Goal: Task Accomplishment & Management: Manage account settings

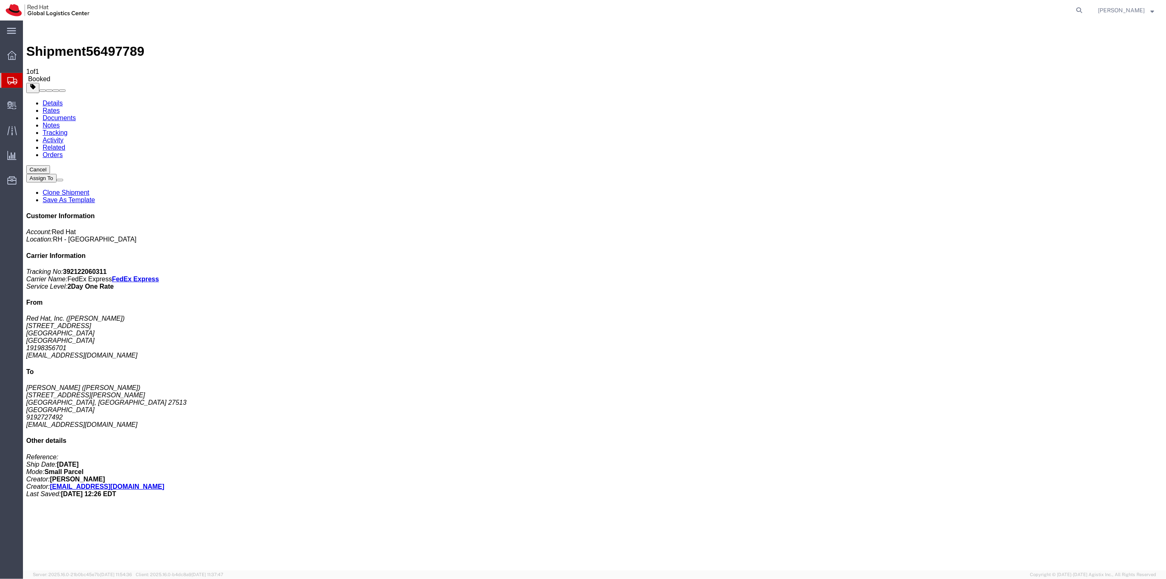
click at [0, 0] on span "Shipment Manager" at bounding box center [0, 0] width 0 height 0
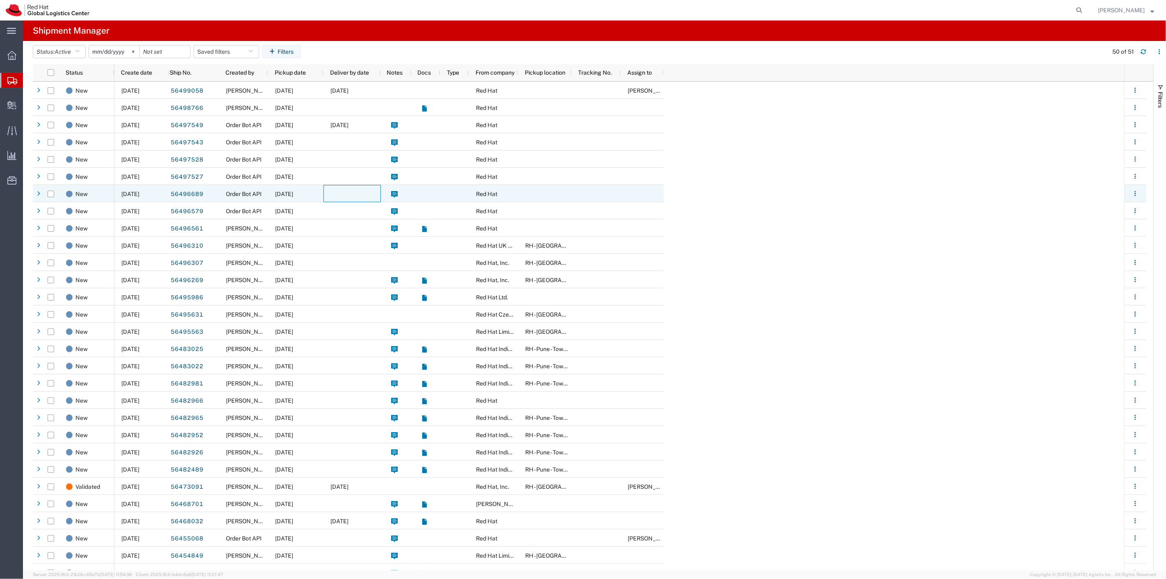
click at [341, 190] on div at bounding box center [351, 193] width 57 height 17
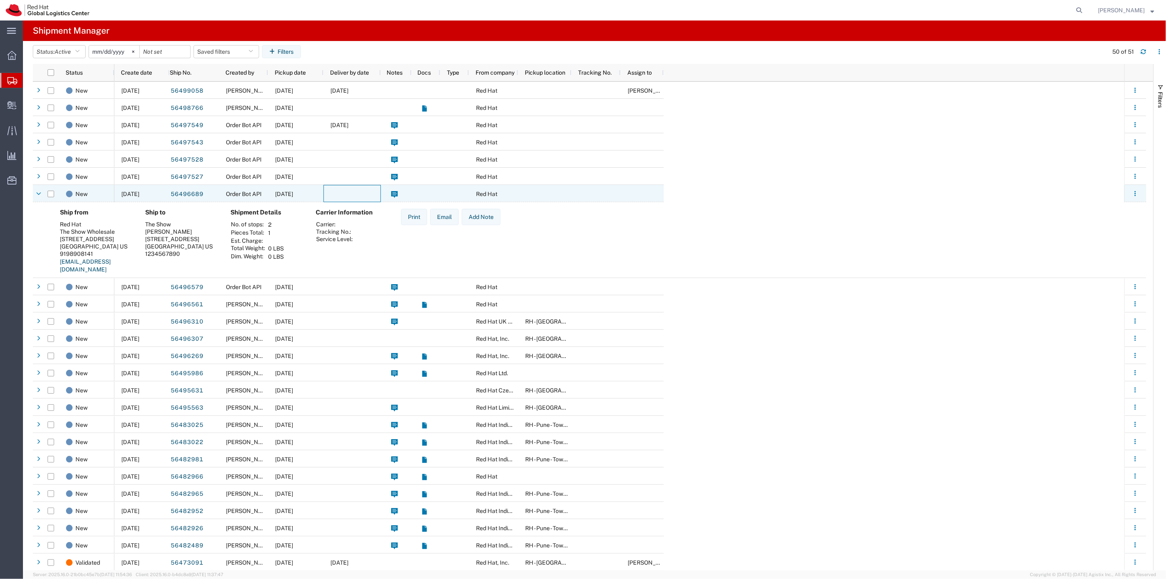
click at [341, 190] on div at bounding box center [351, 193] width 57 height 17
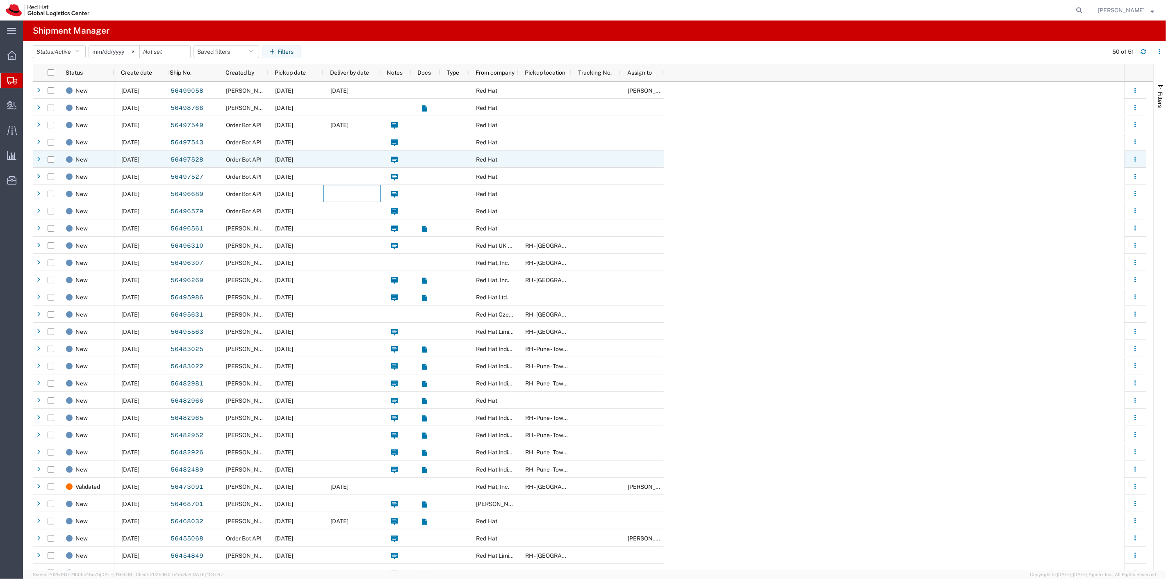
click at [339, 166] on div at bounding box center [351, 158] width 57 height 17
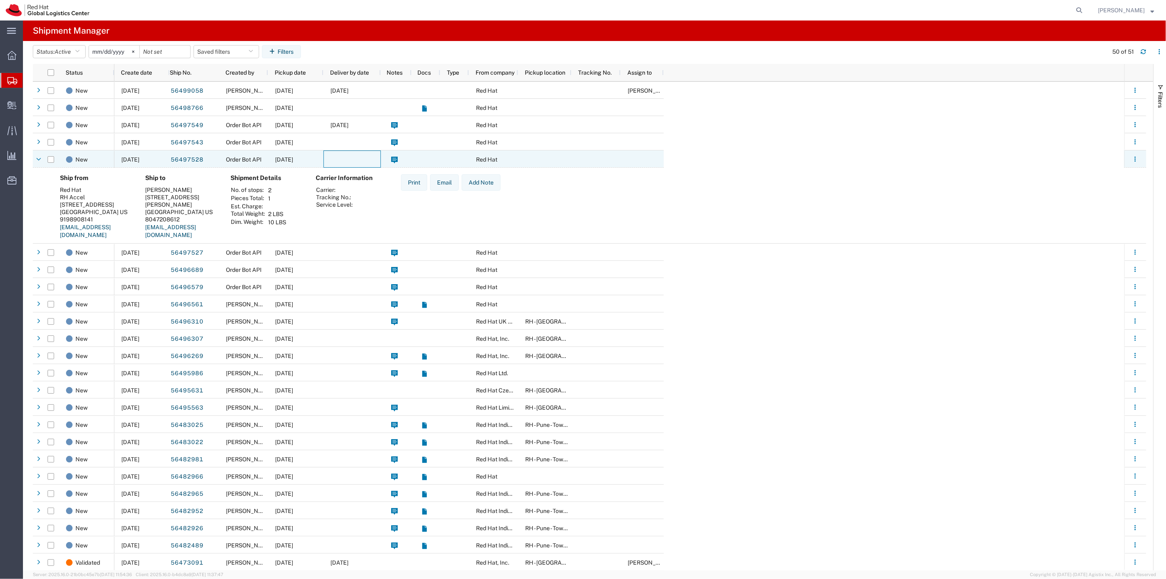
click at [339, 166] on div at bounding box center [351, 158] width 57 height 17
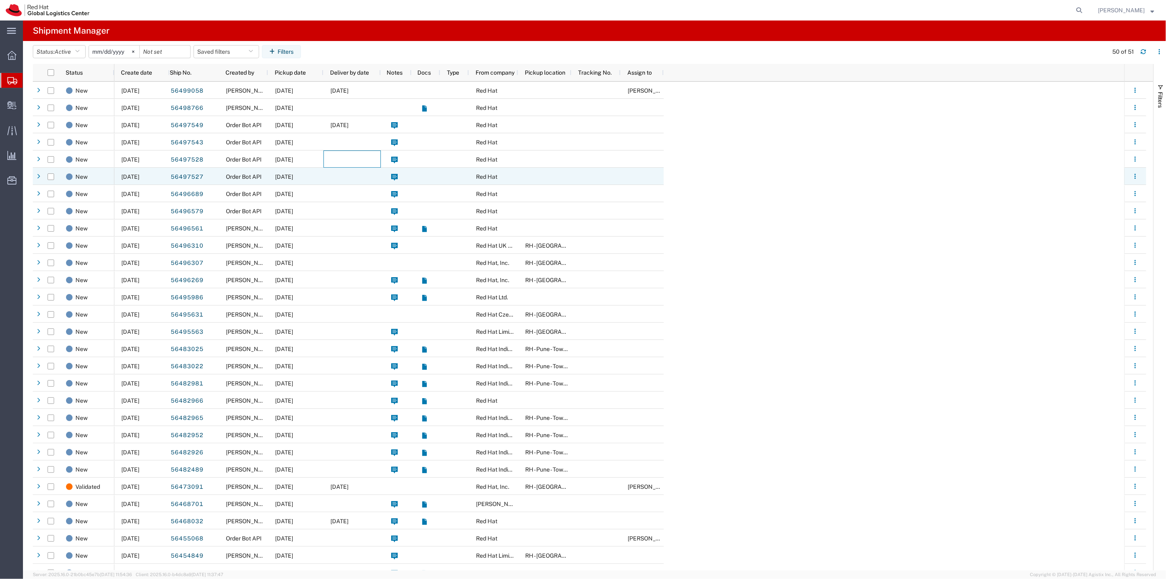
click at [330, 185] on div at bounding box center [351, 193] width 57 height 17
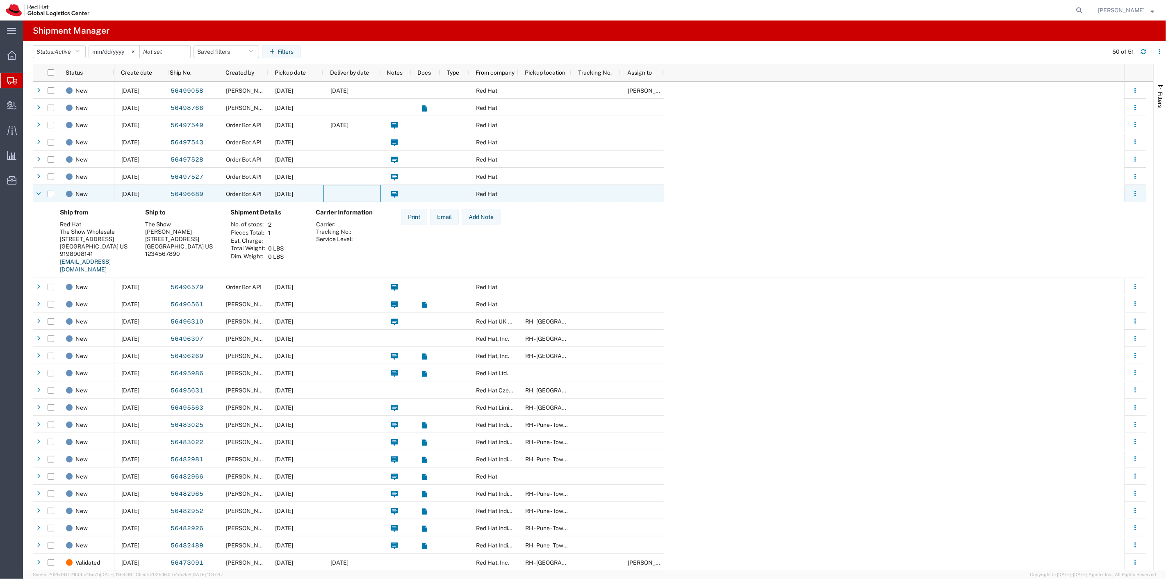
click at [330, 185] on div at bounding box center [351, 193] width 57 height 17
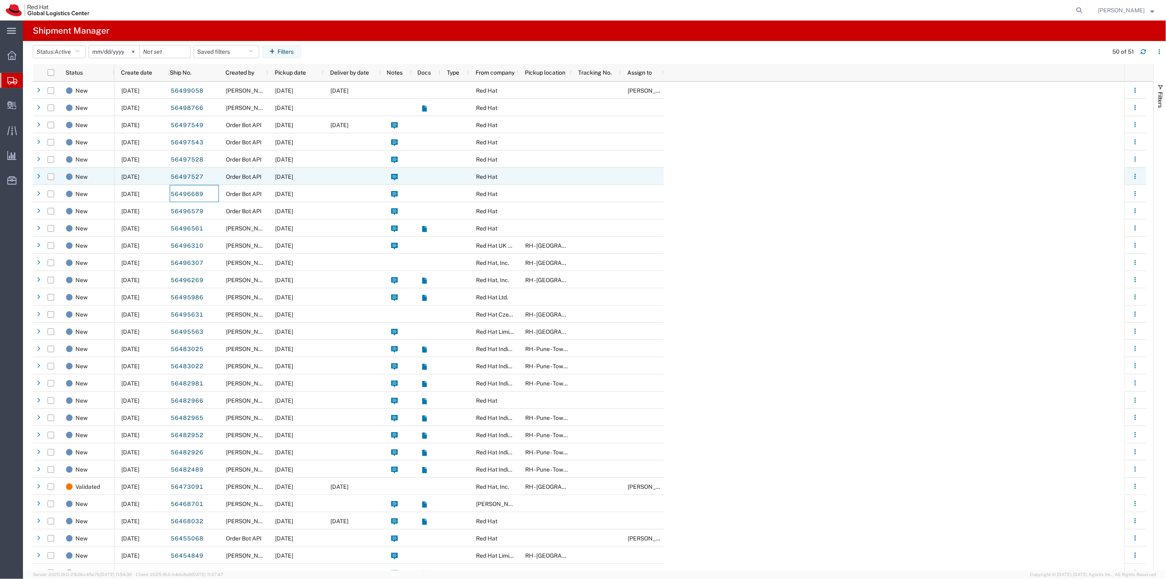
click at [245, 182] on div "Order Bot API" at bounding box center [243, 176] width 49 height 17
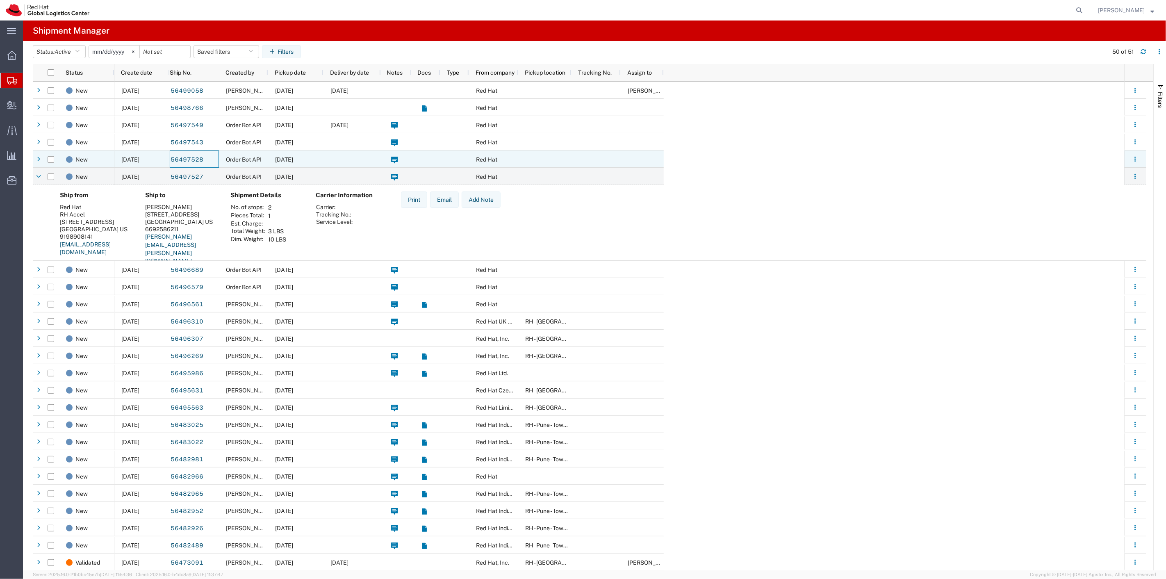
drag, startPoint x: 212, startPoint y: 161, endPoint x: 206, endPoint y: 159, distance: 6.4
click at [212, 161] on div "56497528" at bounding box center [194, 158] width 49 height 17
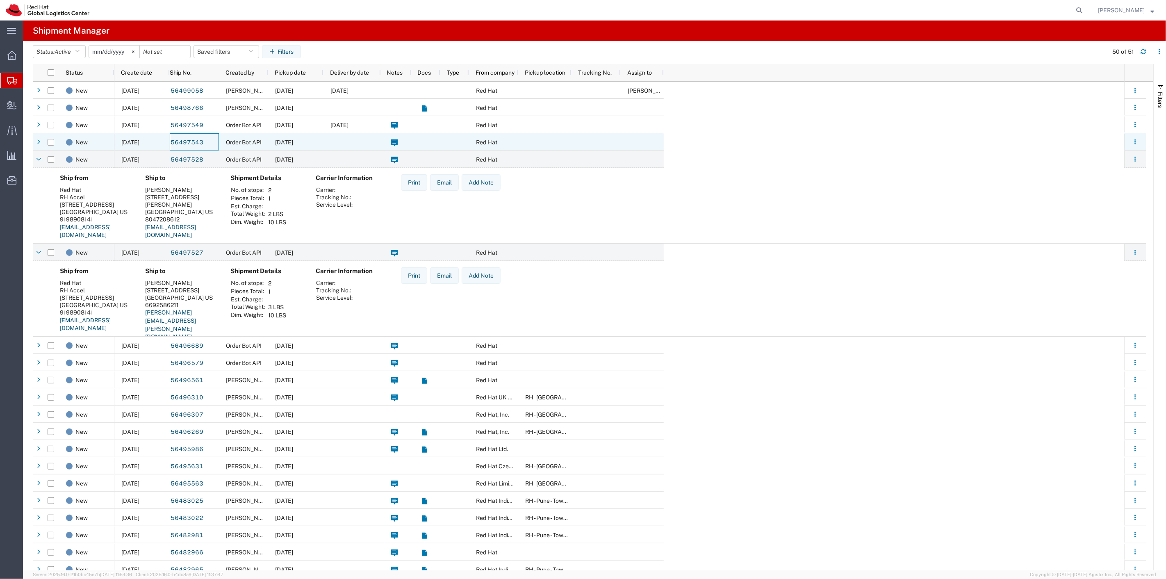
click at [209, 141] on div "56497543" at bounding box center [194, 141] width 49 height 17
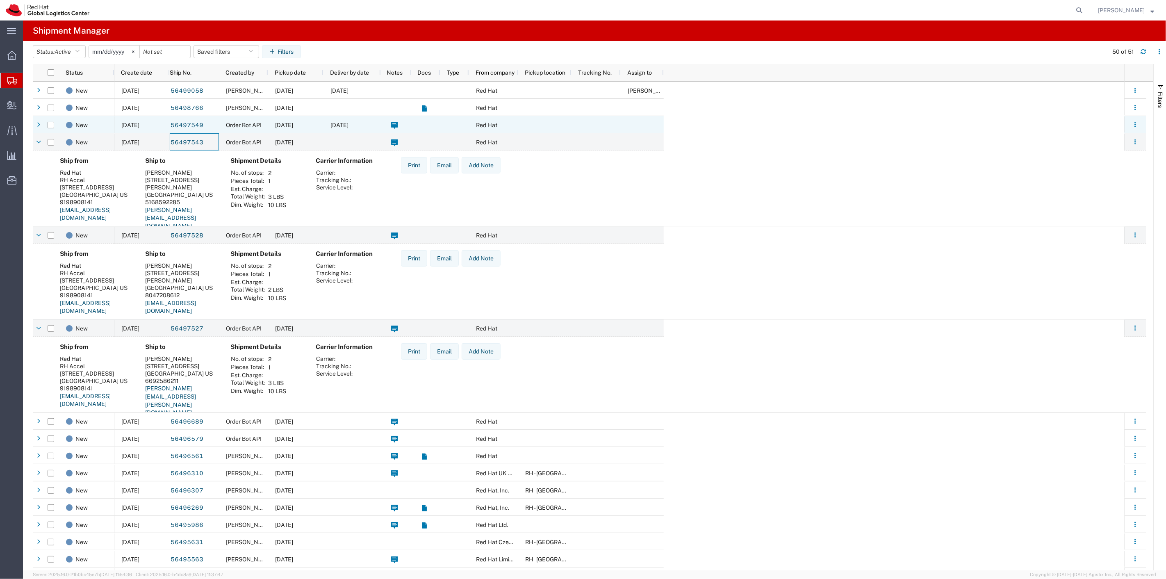
click at [222, 123] on div "Order Bot API" at bounding box center [243, 124] width 49 height 17
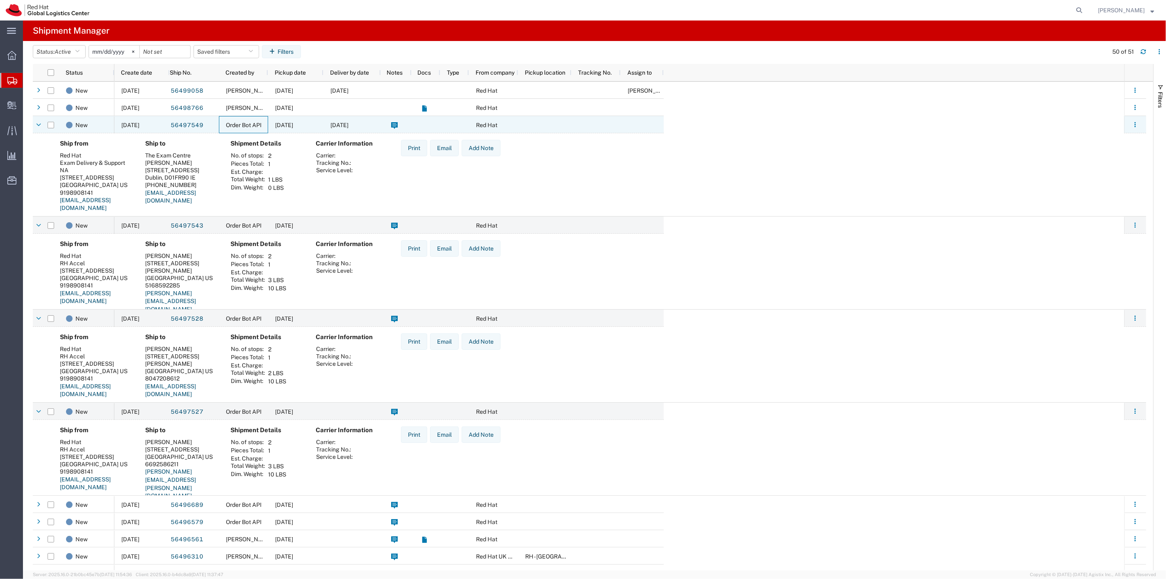
click at [219, 123] on div "Order Bot API" at bounding box center [243, 124] width 49 height 17
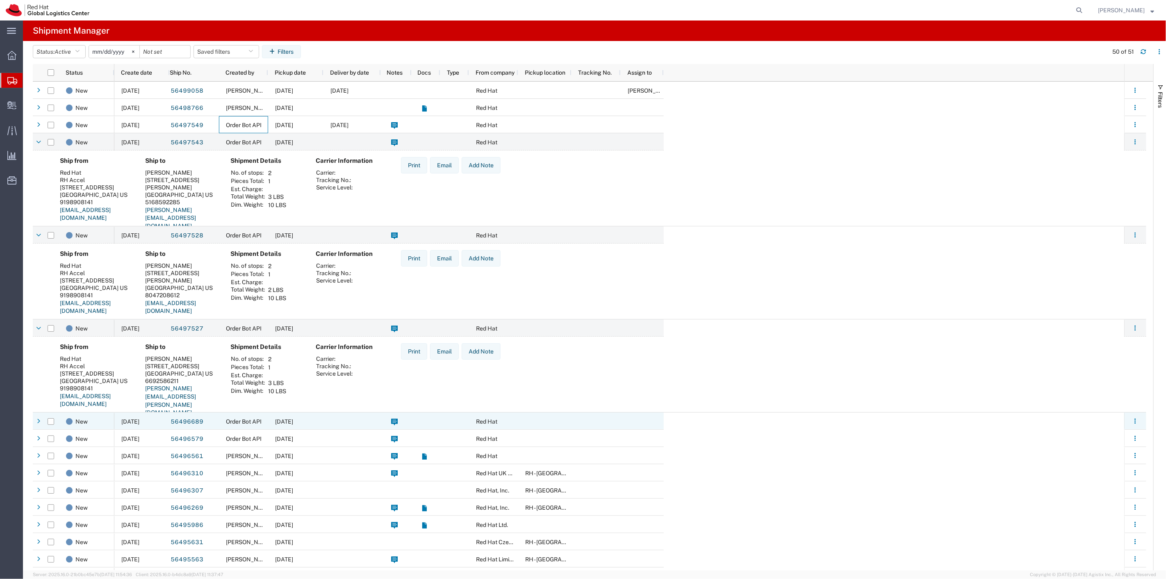
click at [275, 426] on div "08/14/2025" at bounding box center [295, 420] width 55 height 17
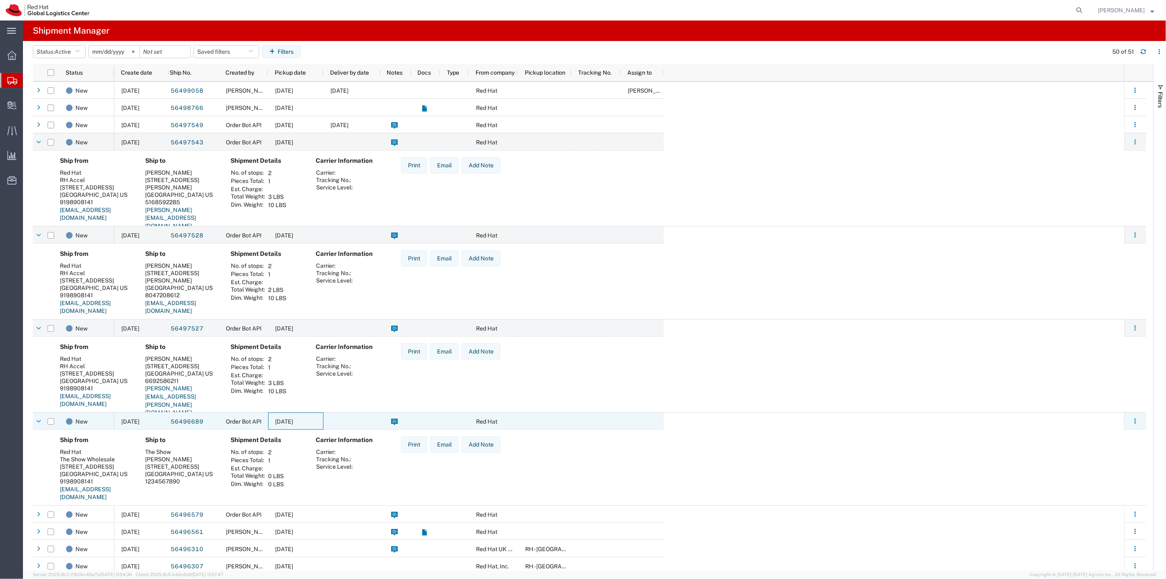
click at [269, 419] on div "08/14/2025" at bounding box center [295, 420] width 55 height 17
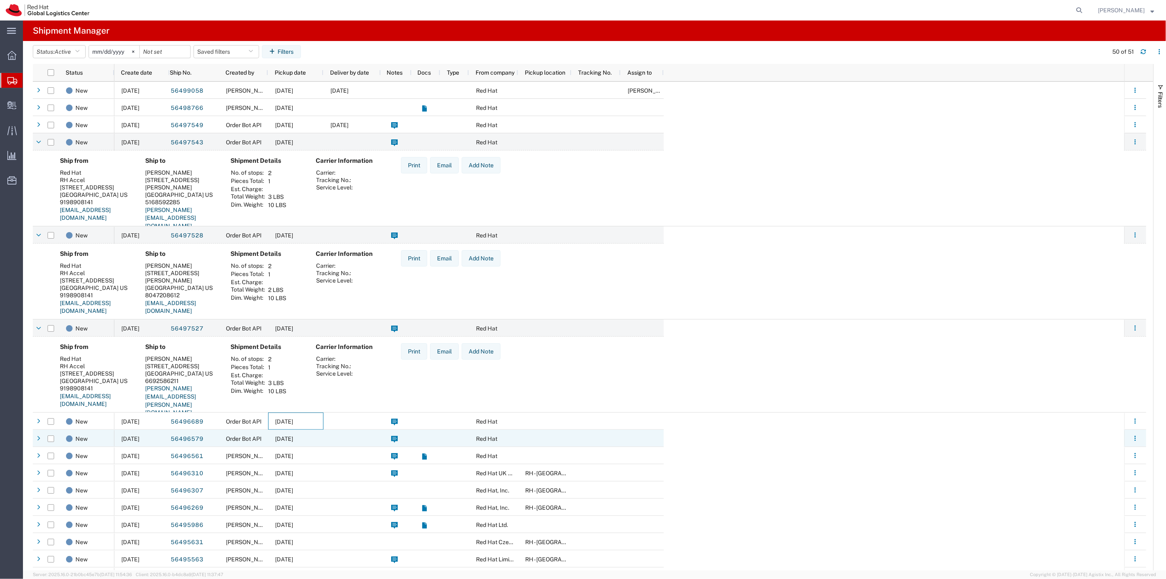
click at [264, 436] on div "Order Bot API" at bounding box center [243, 438] width 49 height 17
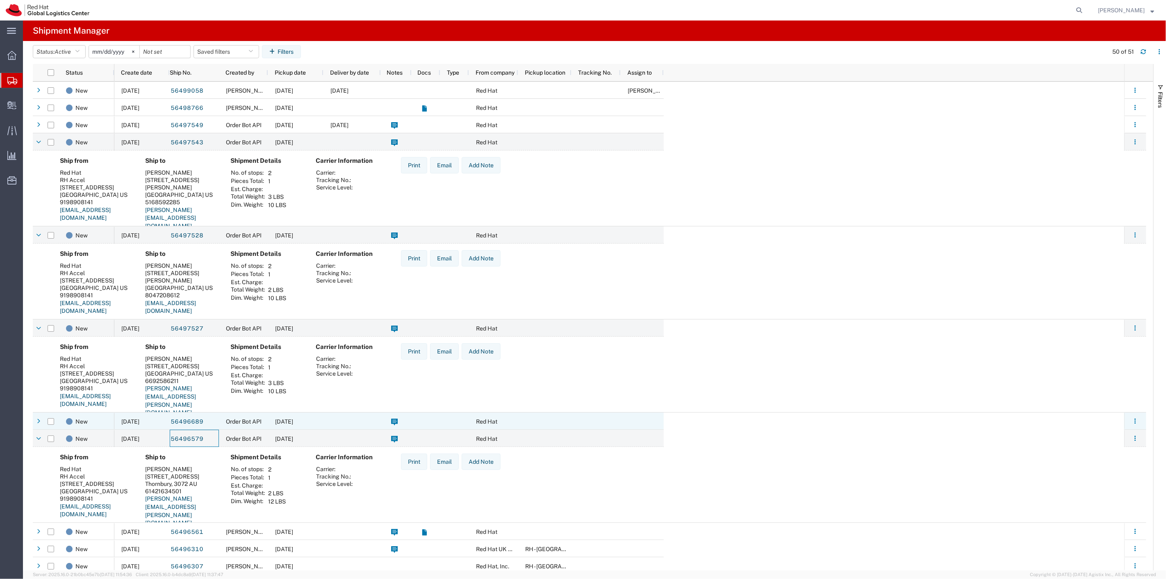
click at [297, 415] on div "08/14/2025" at bounding box center [295, 420] width 55 height 17
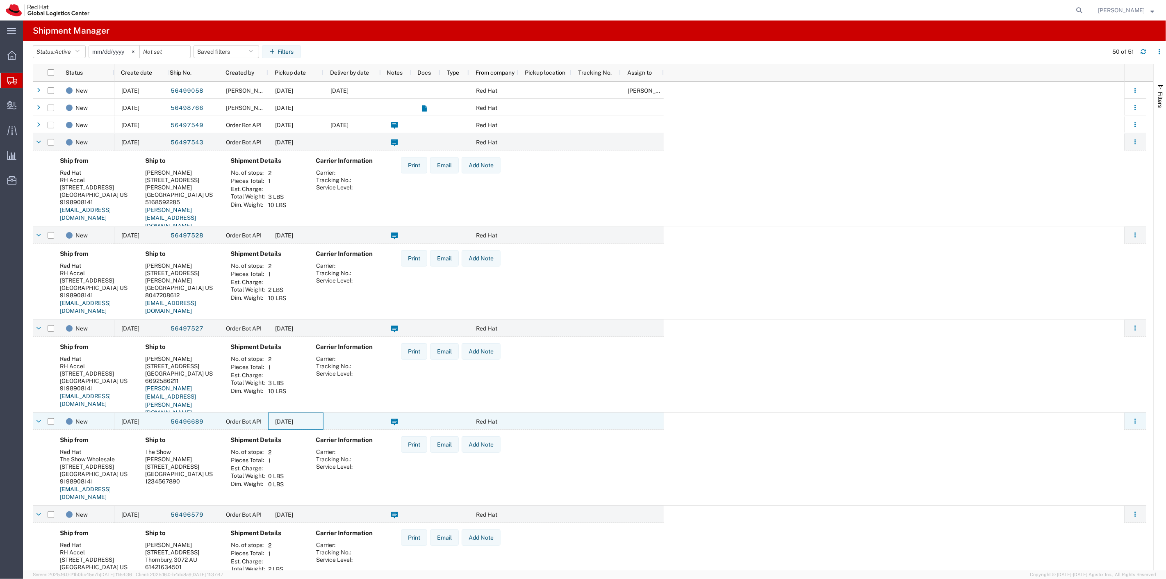
click at [297, 415] on div "08/14/2025" at bounding box center [295, 420] width 55 height 17
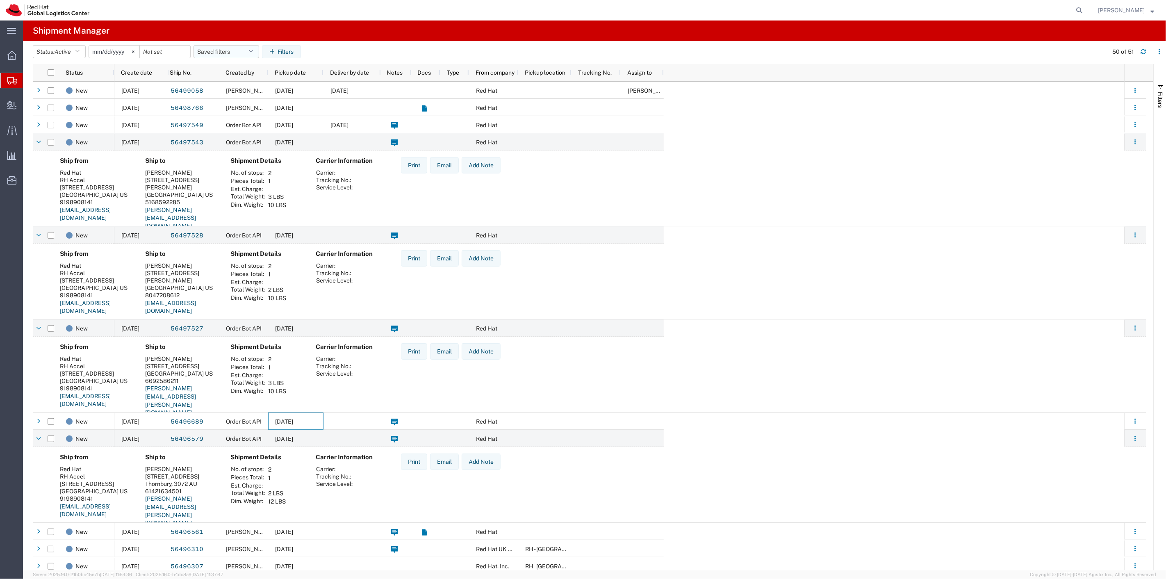
click at [226, 56] on button "Saved filters" at bounding box center [226, 51] width 66 height 13
click at [224, 82] on span "New filter save" at bounding box center [248, 87] width 107 height 15
type input "2022-06-27"
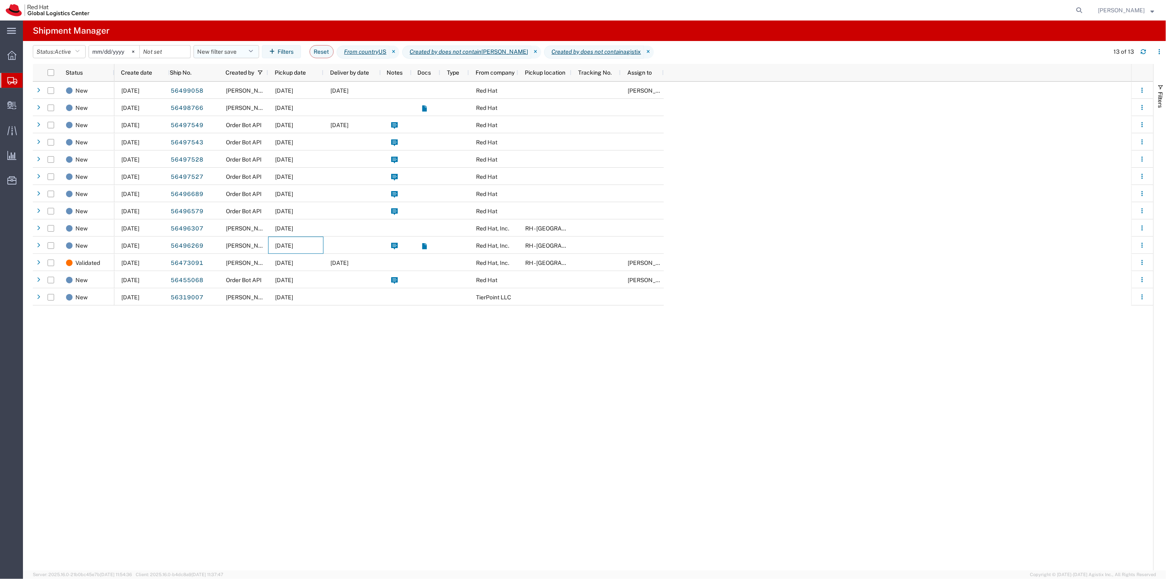
click at [209, 50] on button "New filter save" at bounding box center [226, 51] width 66 height 13
click at [228, 79] on div at bounding box center [255, 70] width 123 height 20
click at [234, 84] on span "New filter save" at bounding box center [248, 87] width 107 height 15
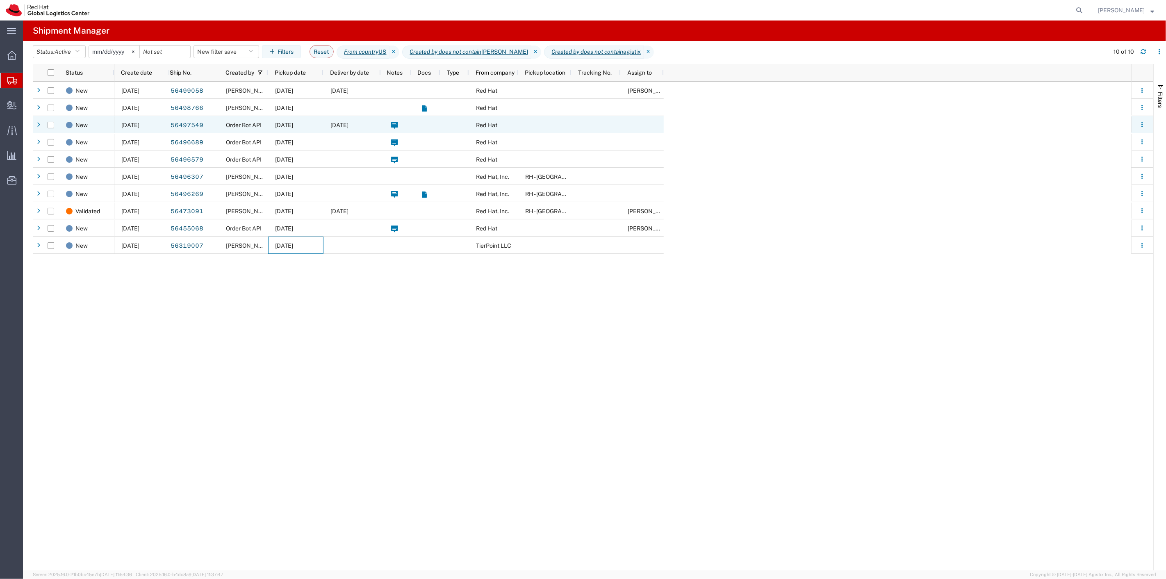
click at [348, 126] on span "08/01/2025" at bounding box center [339, 125] width 18 height 7
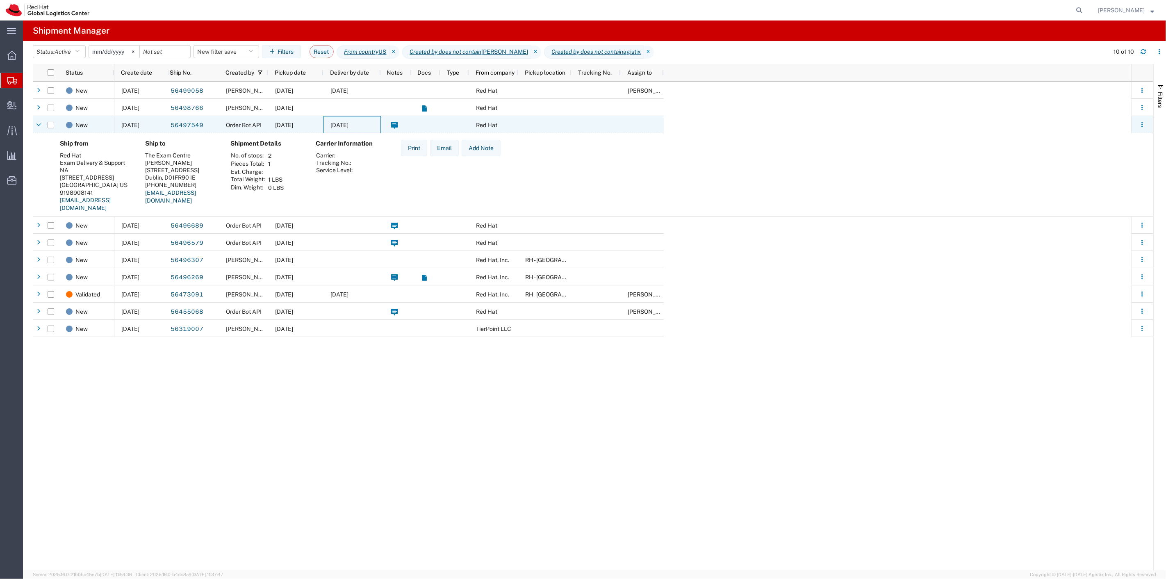
click at [348, 124] on span "08/01/2025" at bounding box center [339, 125] width 18 height 7
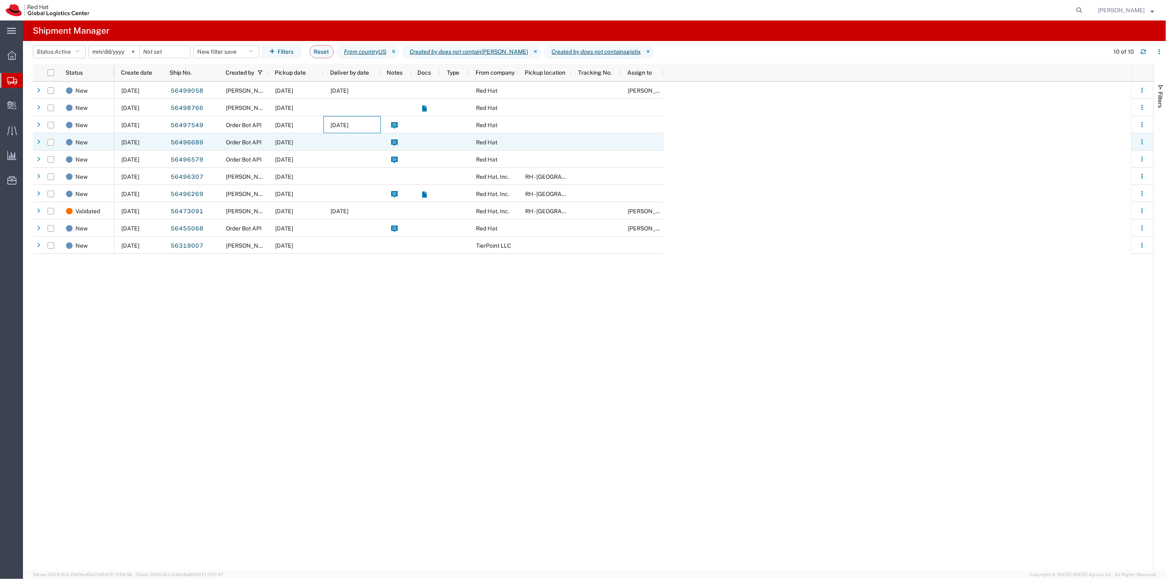
click at [349, 136] on div at bounding box center [351, 141] width 57 height 17
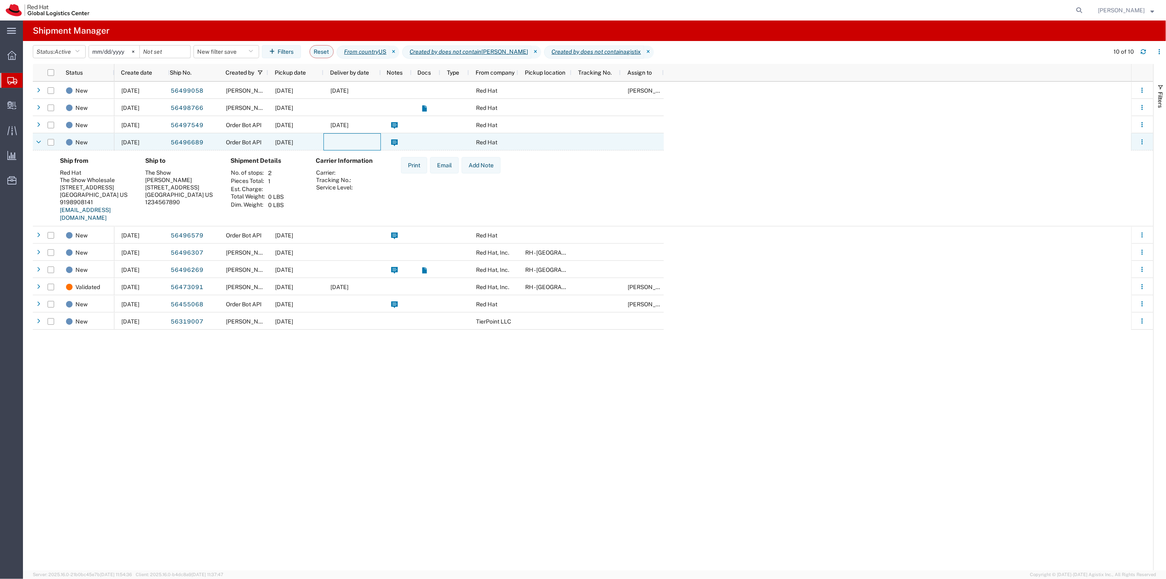
click at [349, 136] on div at bounding box center [351, 141] width 57 height 17
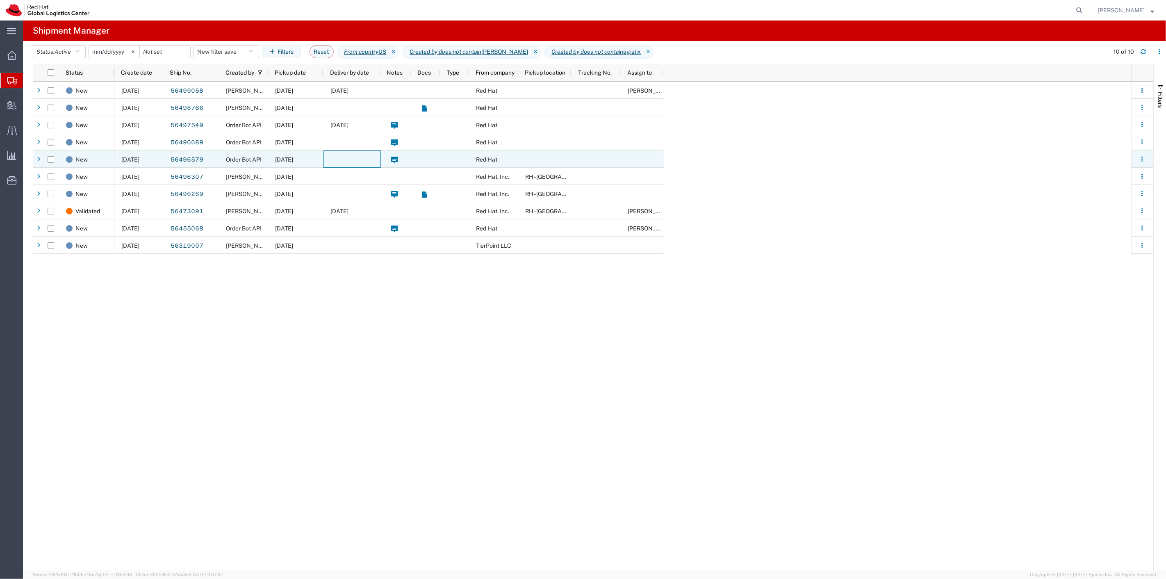
click at [341, 157] on div at bounding box center [351, 158] width 57 height 17
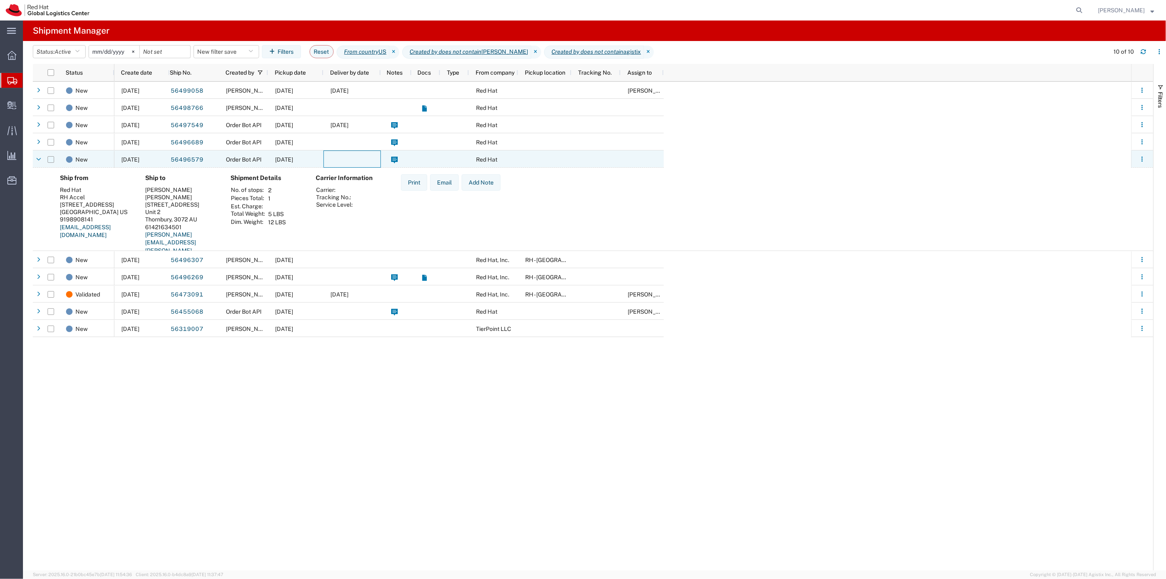
click at [50, 161] on input "Press Space to toggle row selection (unchecked)" at bounding box center [51, 159] width 7 height 7
checkbox input "true"
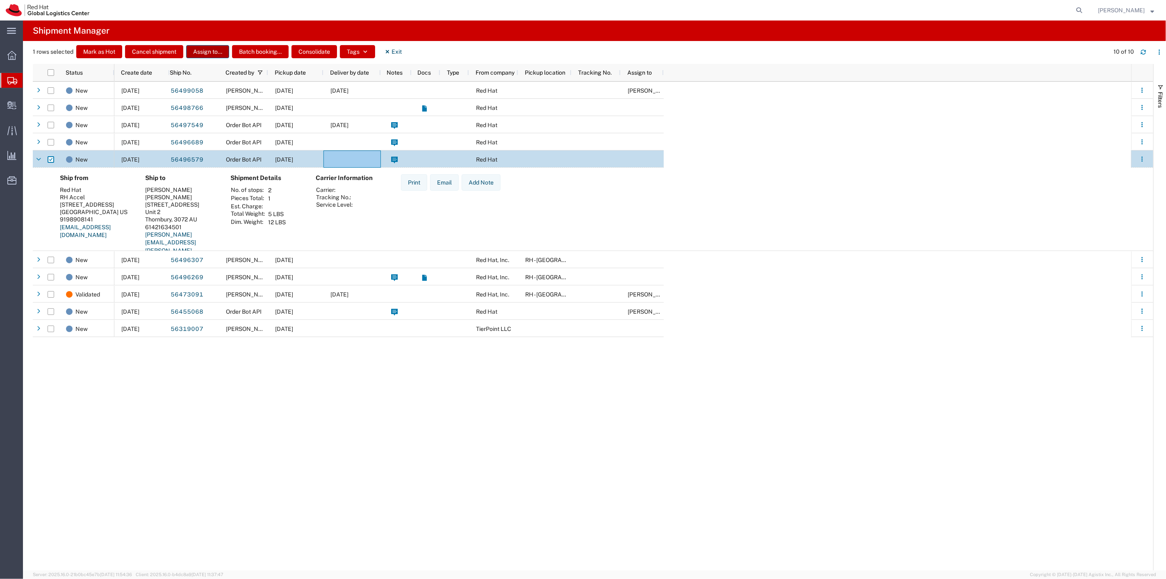
click at [200, 46] on button "Assign to..." at bounding box center [207, 51] width 43 height 13
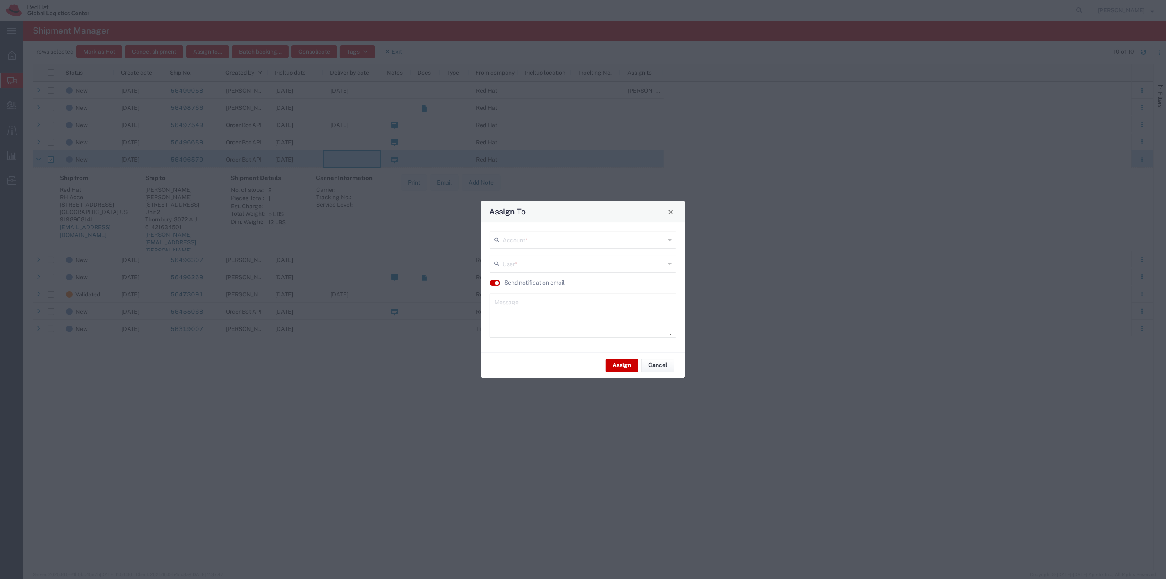
click at [551, 244] on input "text" at bounding box center [584, 239] width 162 height 14
click at [544, 250] on agx-dropdown-content "Red Hat" at bounding box center [582, 257] width 187 height 14
click at [540, 229] on input "text" at bounding box center [584, 236] width 162 height 14
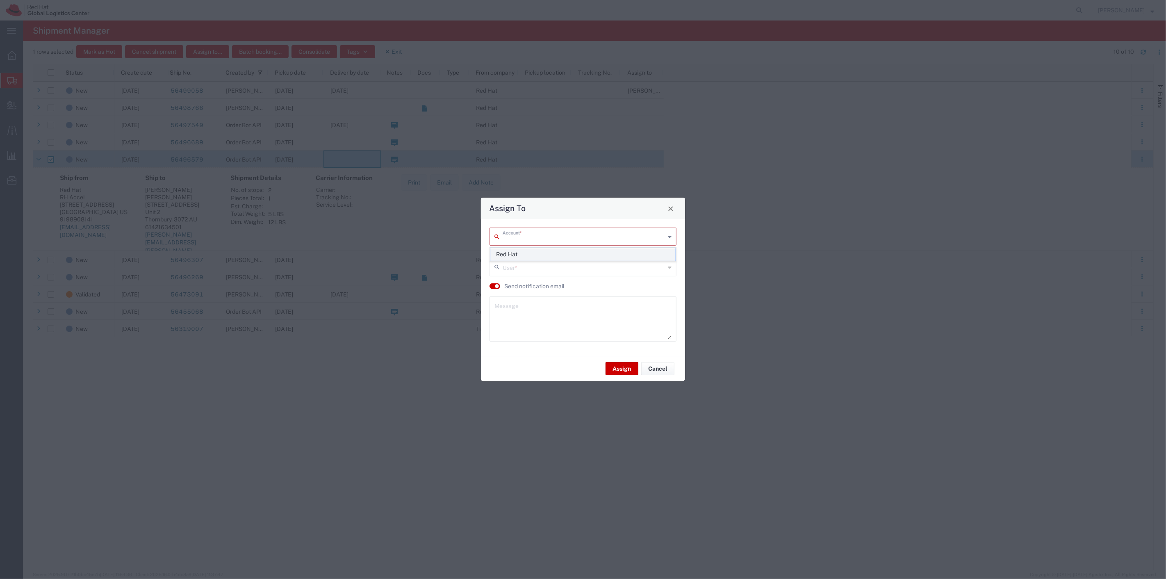
click at [526, 259] on span "Red Hat" at bounding box center [582, 254] width 185 height 13
type input "Red Hat"
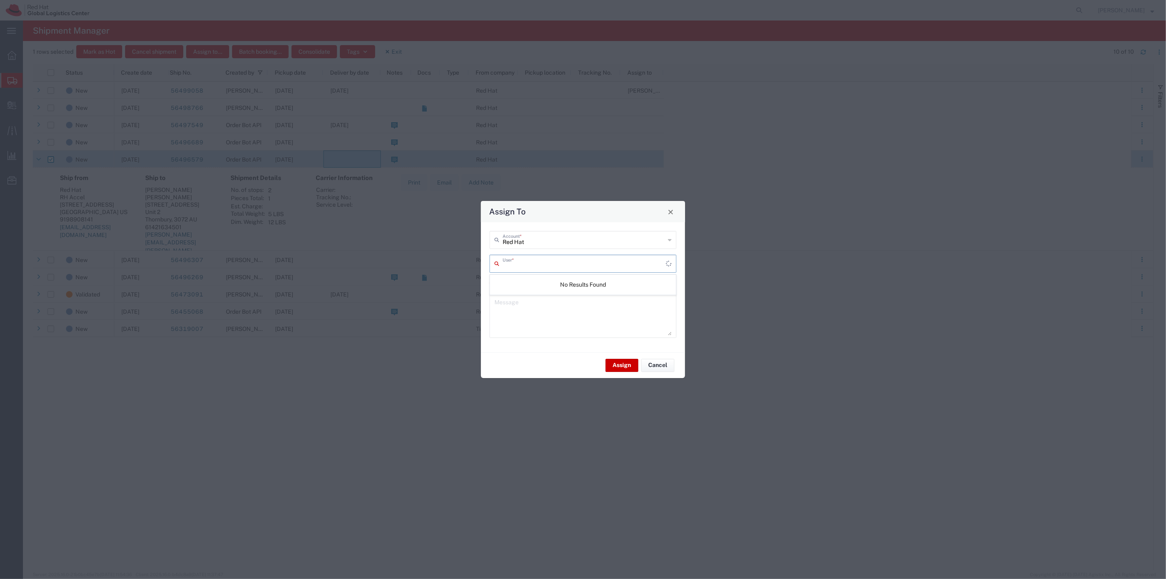
click at [521, 266] on input "text" at bounding box center [584, 263] width 163 height 14
click at [510, 280] on span "Kirk Newcross <knewcros@redhat.com>" at bounding box center [582, 281] width 185 height 13
type input "Kirk Newcross <knewcros@redhat.com>"
click at [512, 309] on textarea at bounding box center [582, 315] width 177 height 40
type textarea "GFP Request no rush"
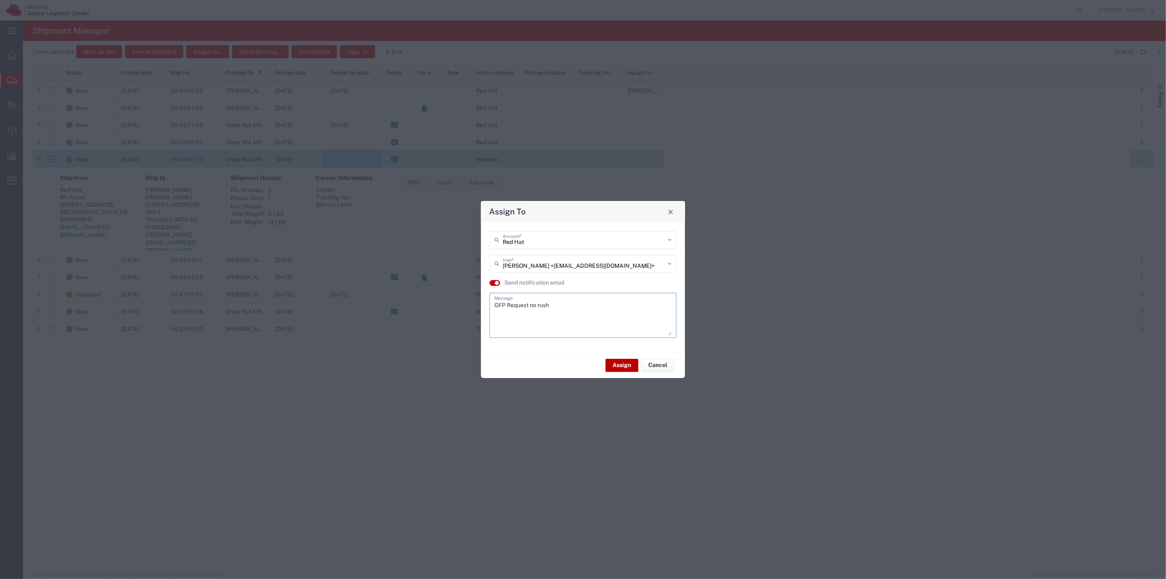
click at [613, 363] on button "Assign" at bounding box center [621, 365] width 33 height 13
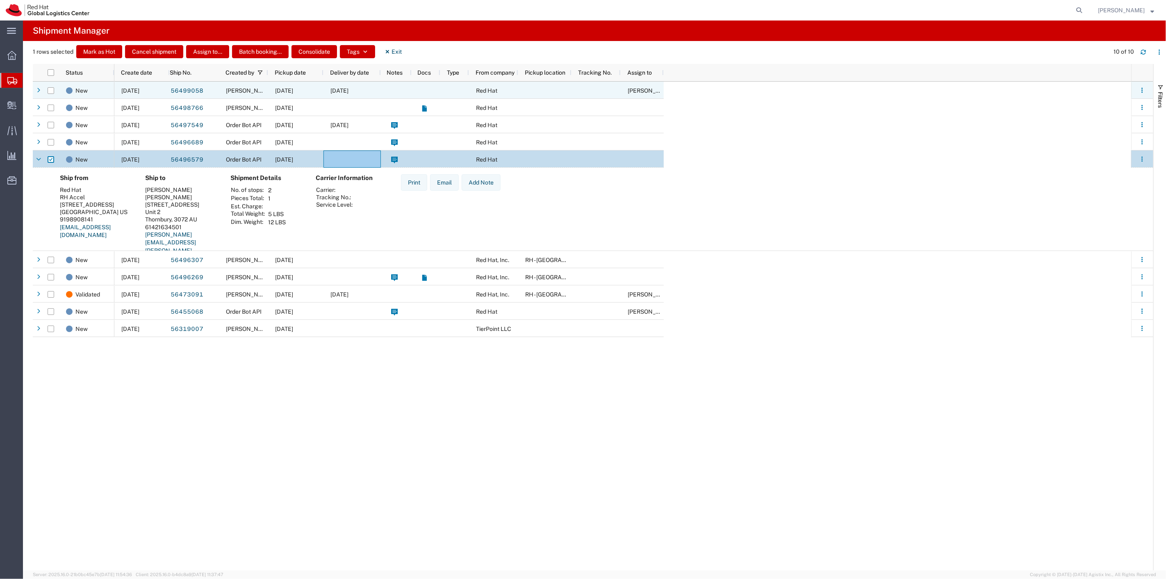
click at [400, 93] on div at bounding box center [396, 90] width 31 height 17
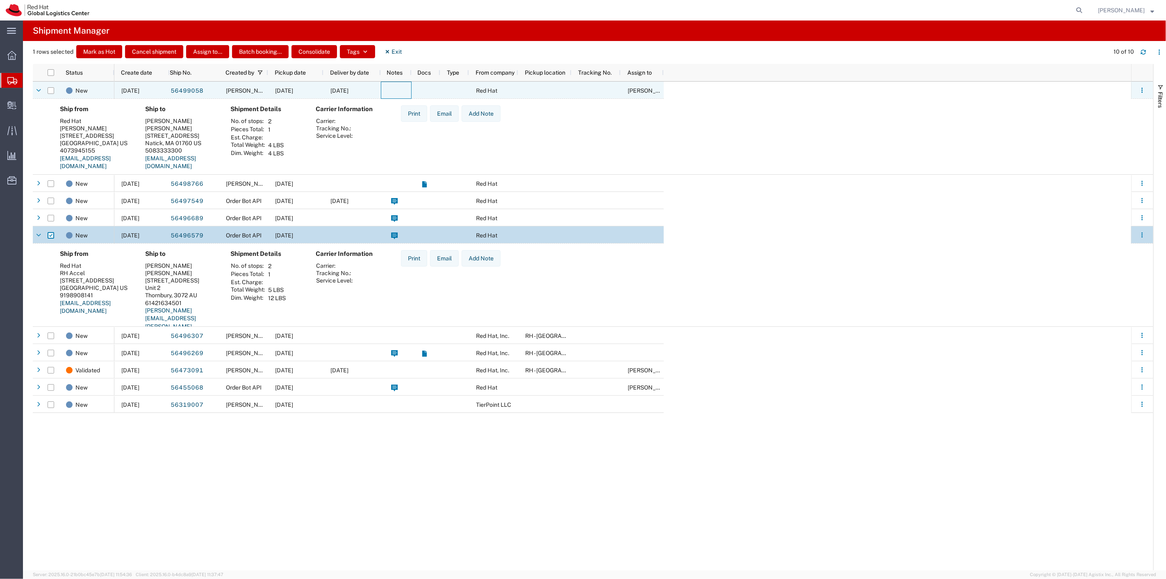
click at [423, 88] on agx-ag-table-icon-cell at bounding box center [424, 90] width 6 height 7
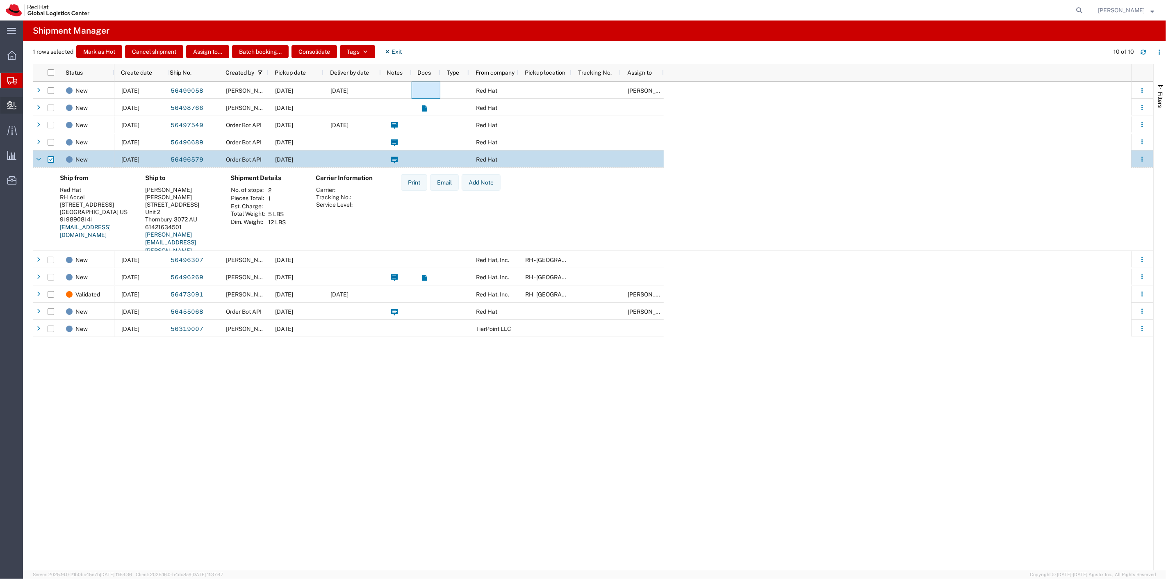
click at [0, 0] on span "Create Delivery" at bounding box center [0, 0] width 0 height 0
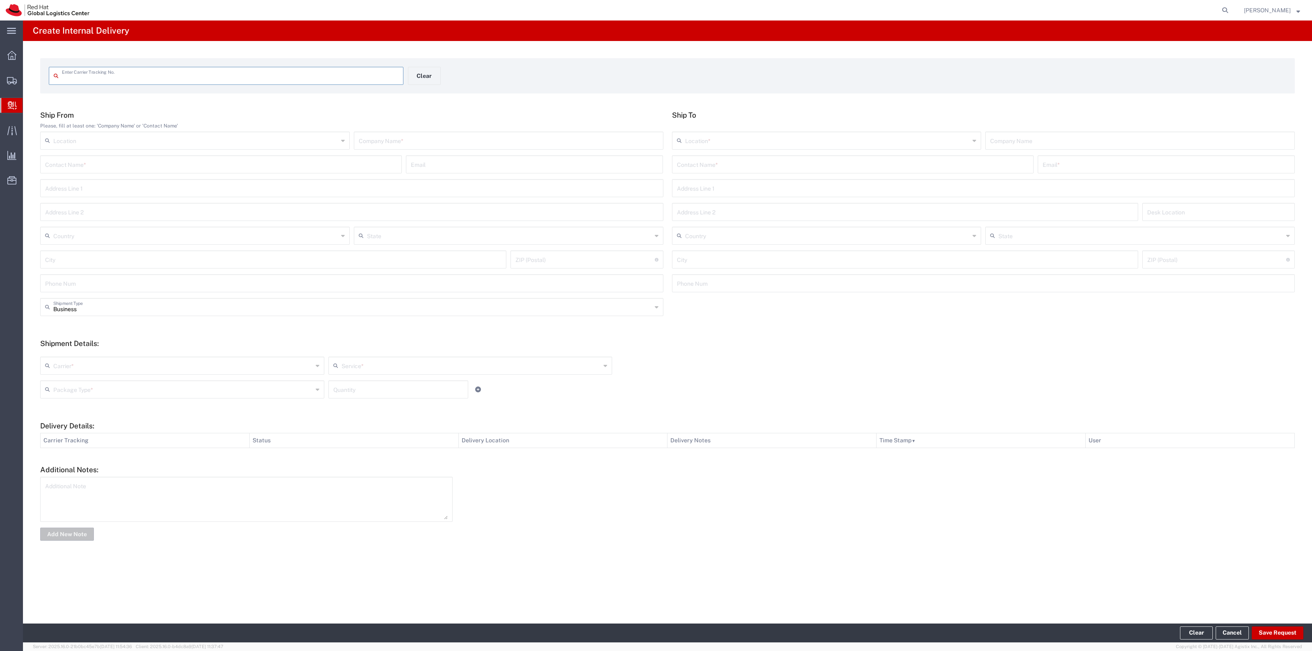
drag, startPoint x: 940, startPoint y: 4, endPoint x: 298, endPoint y: 74, distance: 646.2
click at [298, 74] on input "text" at bounding box center [230, 75] width 337 height 14
type input "1ZR721V24261514205"
click at [685, 164] on input "text" at bounding box center [853, 171] width 352 height 14
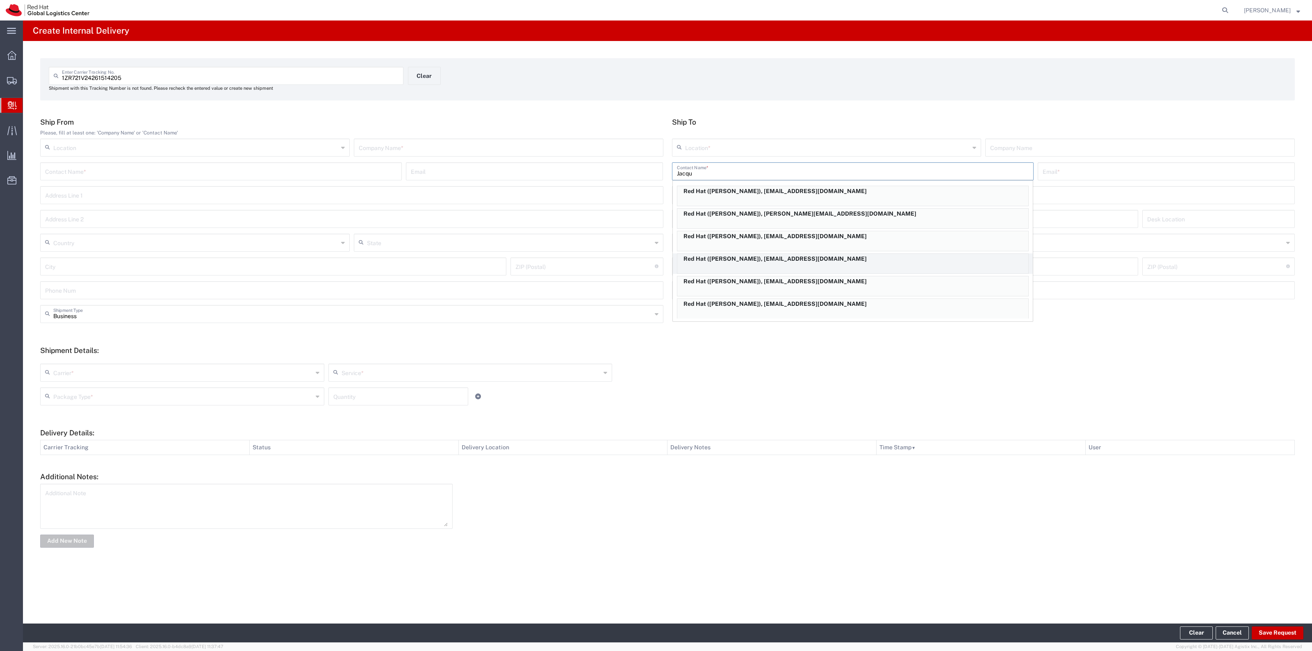
type input "Jacqu"
click at [867, 263] on p "Red Hat (Jacqueline Guerrero), jaguerre@redhat.com" at bounding box center [852, 259] width 351 height 10
type input "RH - [GEOGRAPHIC_DATA]"
type input "Red Hat"
type input "Jacqueline Guerrero"
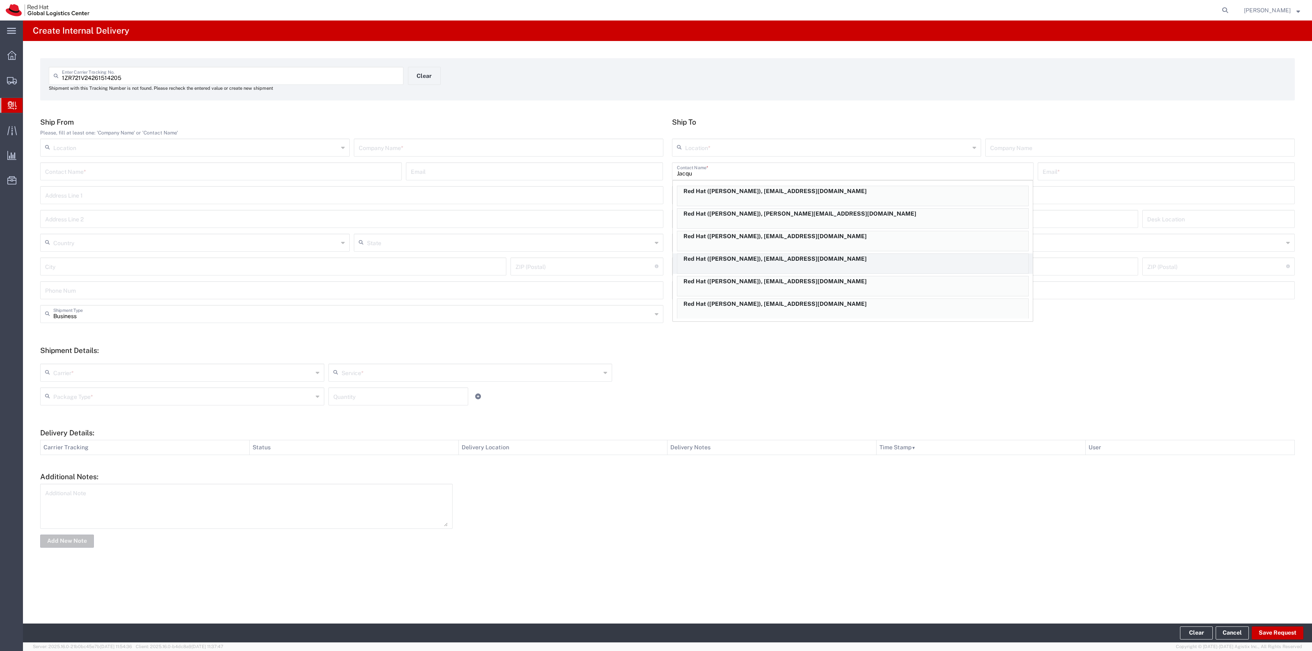
type input "jaguerre@redhat.com"
type input "19197544527"
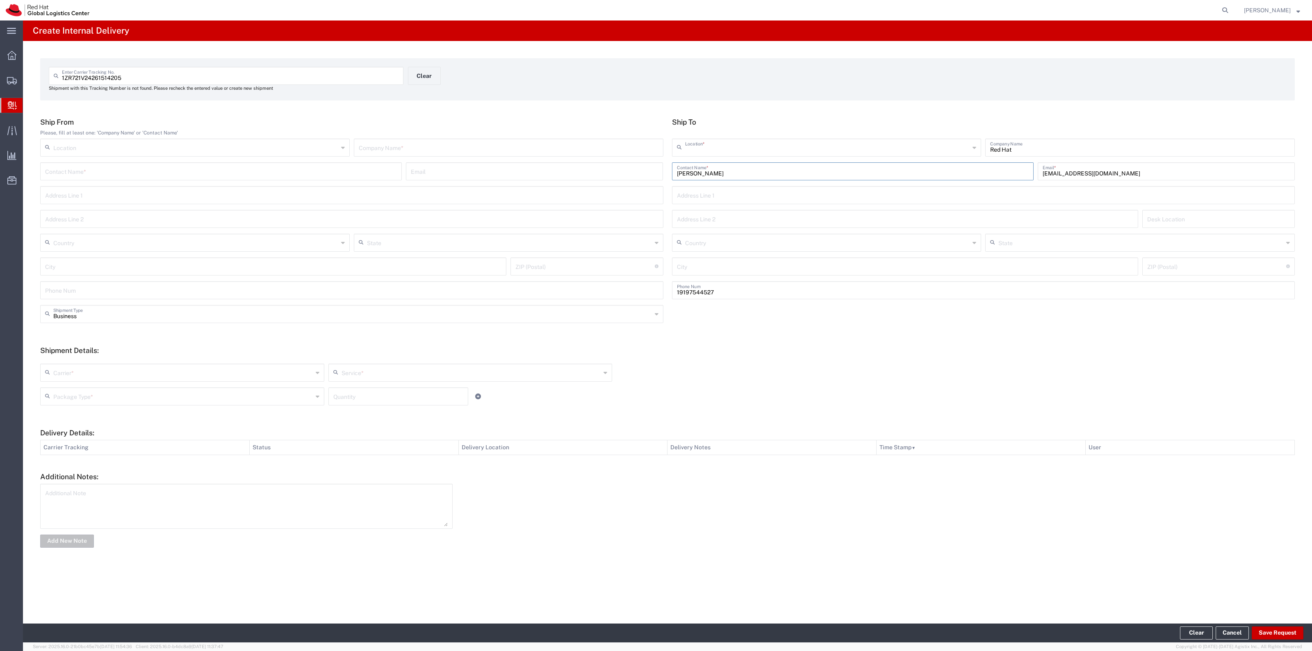
click at [764, 144] on input "text" at bounding box center [827, 147] width 285 height 14
click at [739, 166] on span "RH - [GEOGRAPHIC_DATA]" at bounding box center [826, 165] width 308 height 13
click at [735, 152] on input "text" at bounding box center [827, 147] width 285 height 14
drag, startPoint x: 704, startPoint y: 179, endPoint x: 662, endPoint y: 157, distance: 47.3
click at [703, 179] on span "RH - [GEOGRAPHIC_DATA]" at bounding box center [826, 178] width 308 height 13
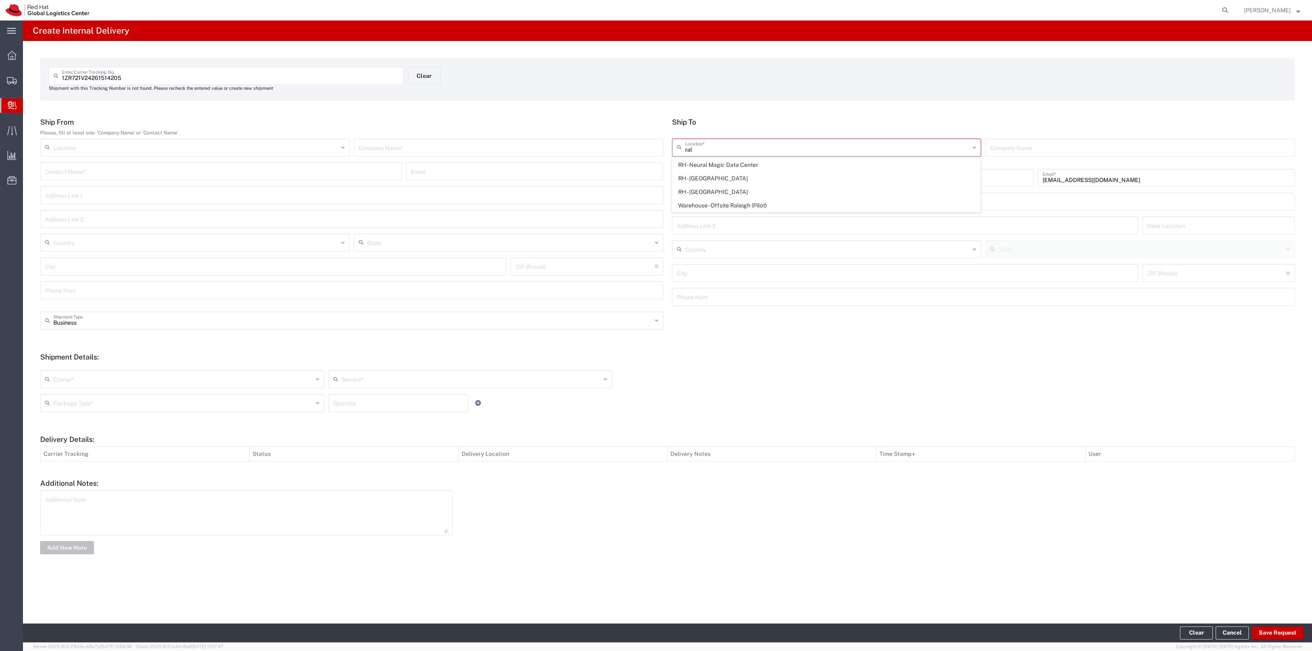
type input "RH - [GEOGRAPHIC_DATA]"
type input "Red Hat, Inc."
type input "100 East Davie Street"
type input "[GEOGRAPHIC_DATA]"
type input "RALEIGH"
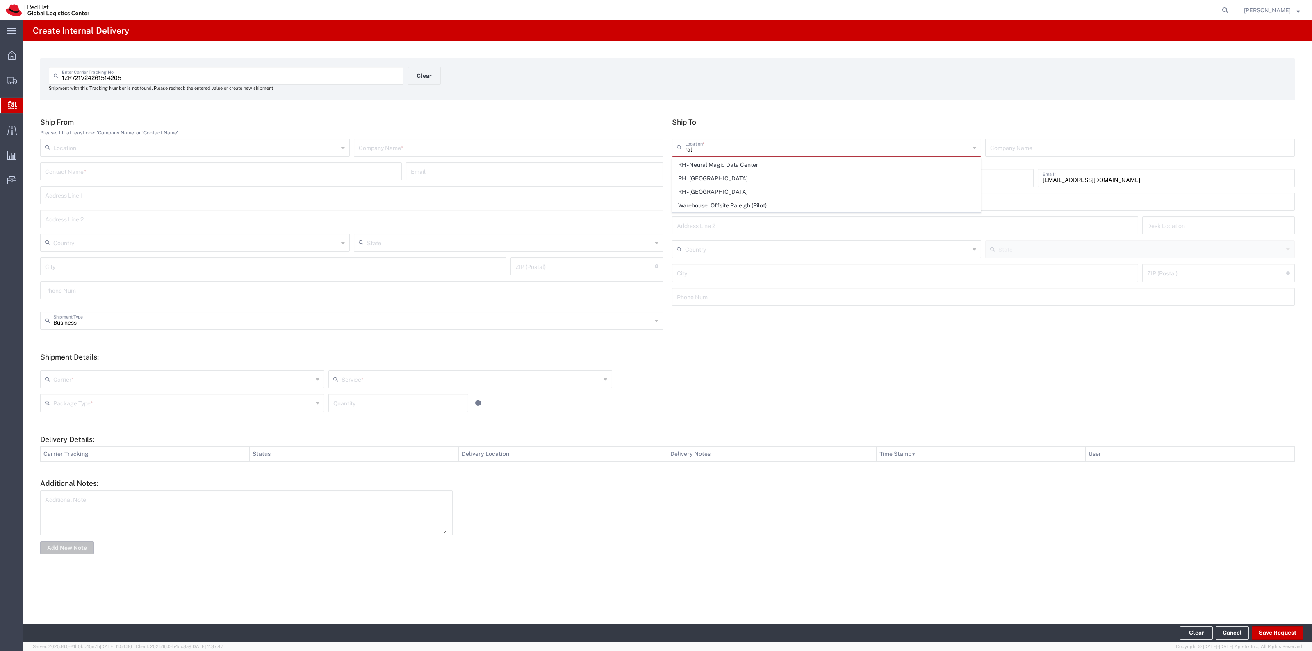
type input "27601"
type input "919-754-4950"
type input "[US_STATE]"
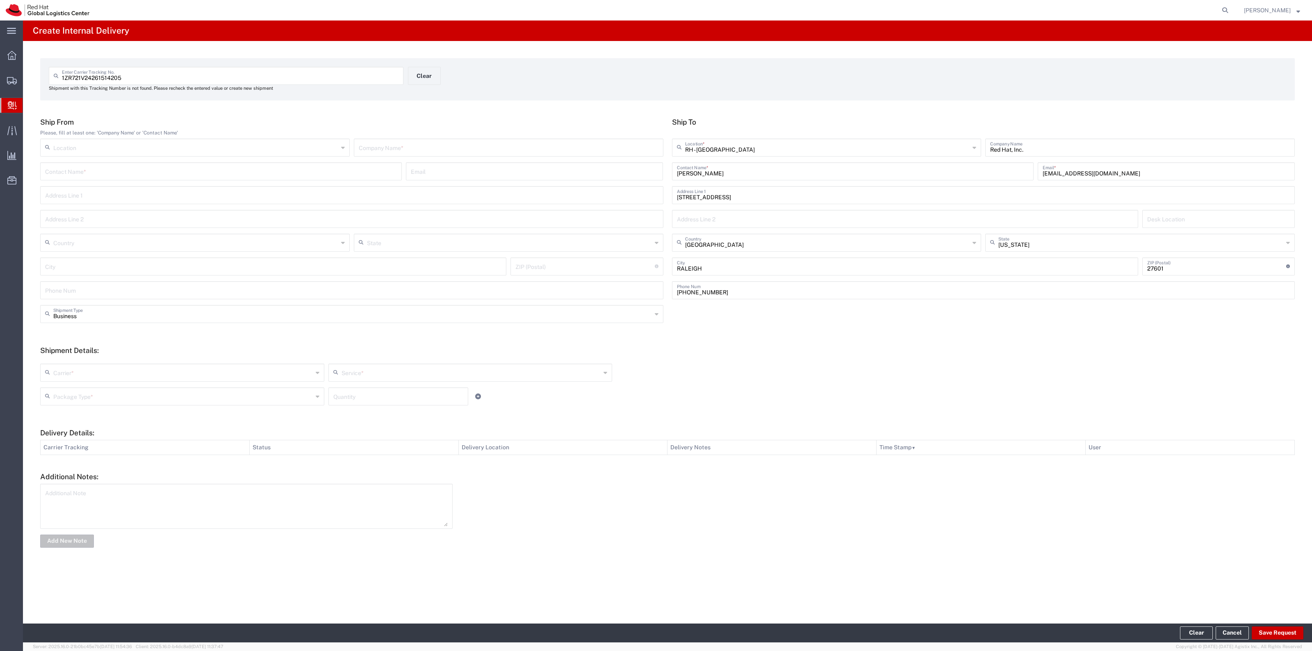
click at [644, 148] on input "text" at bounding box center [509, 147] width 300 height 14
type input "UPS"
click at [196, 377] on input "text" at bounding box center [182, 372] width 259 height 14
click at [134, 472] on span "UPS" at bounding box center [182, 470] width 282 height 13
type input "UPS"
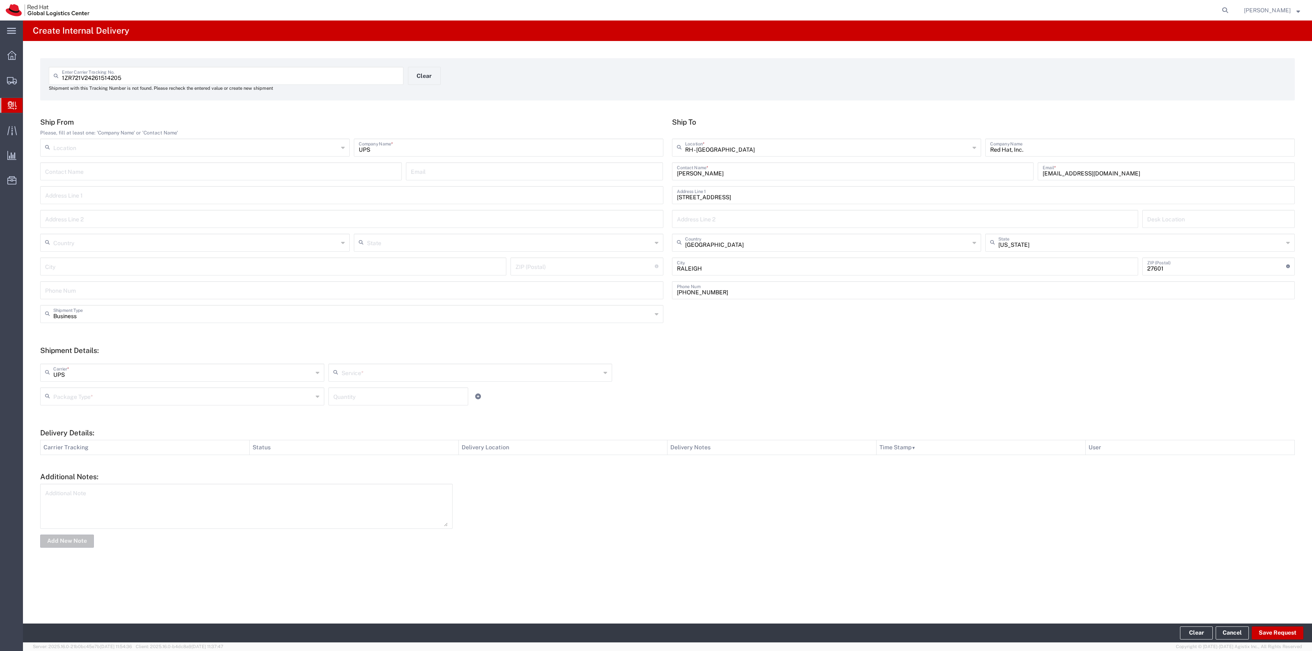
click at [330, 373] on div "Service *" at bounding box center [470, 373] width 284 height 18
click at [355, 457] on span "Ground" at bounding box center [470, 457] width 282 height 13
type input "Ground"
click at [218, 390] on input "text" at bounding box center [182, 396] width 259 height 14
click at [122, 468] on span "Your Packaging" at bounding box center [182, 467] width 282 height 13
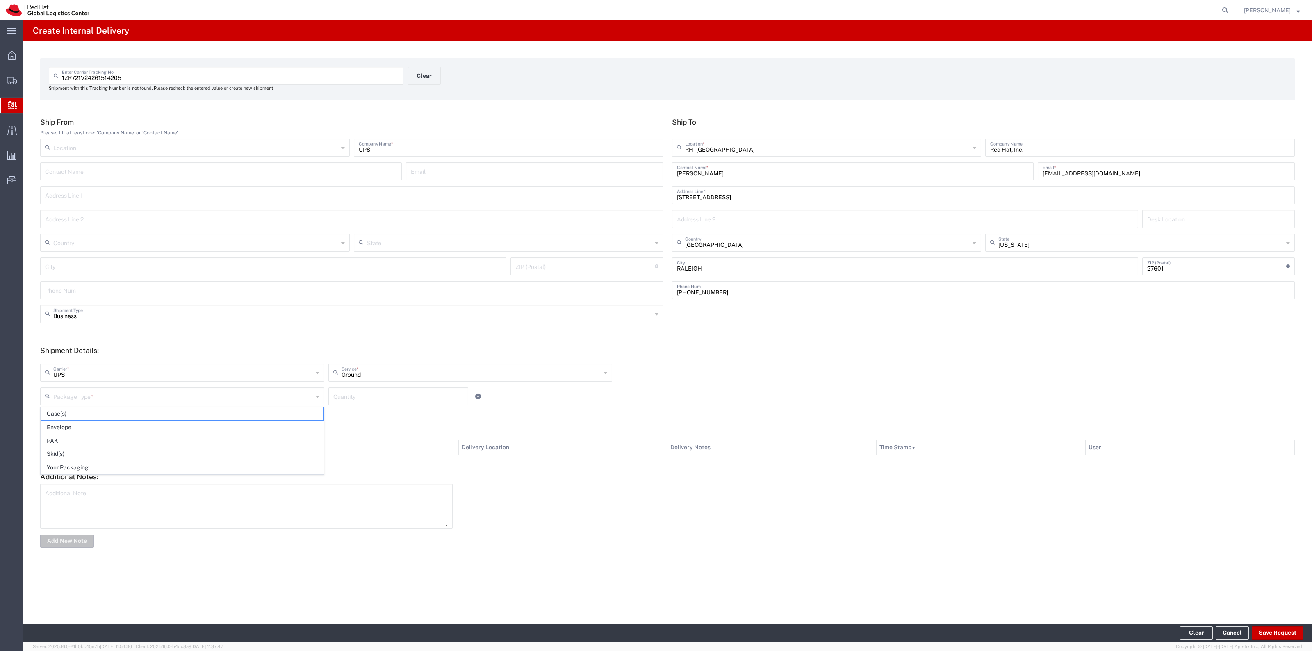
type input "Your Packaging"
drag, startPoint x: 366, startPoint y: 402, endPoint x: 370, endPoint y: 394, distance: 9.7
click at [366, 402] on input "number" at bounding box center [398, 396] width 130 height 14
type input "1"
click at [1165, 578] on button "Save Request" at bounding box center [1277, 632] width 52 height 13
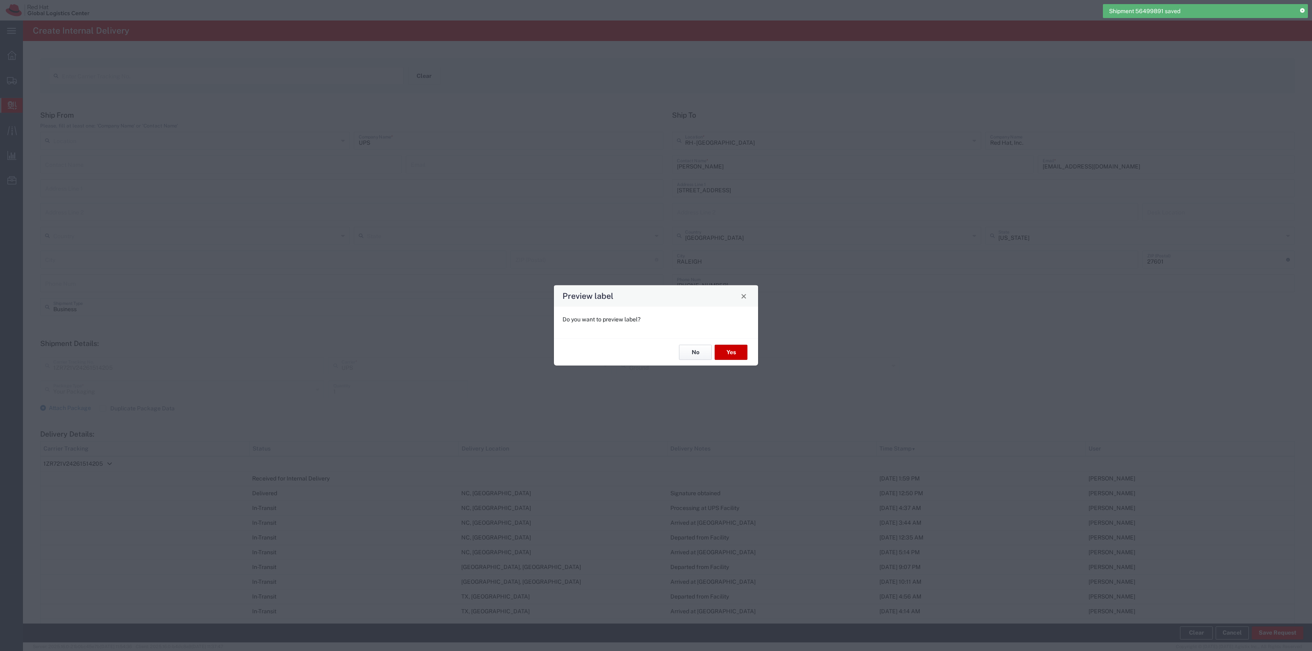
drag, startPoint x: 700, startPoint y: 347, endPoint x: 692, endPoint y: 348, distance: 7.8
click at [699, 347] on button "No" at bounding box center [695, 352] width 33 height 15
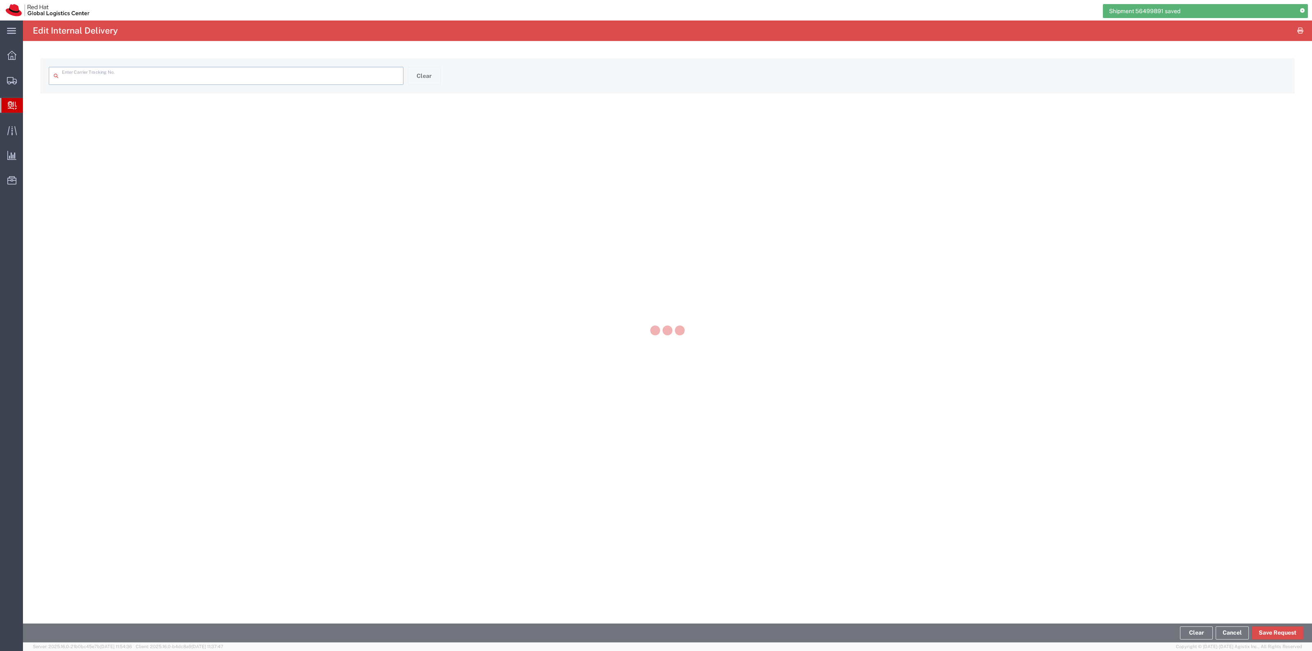
type input "1ZR721V24261514205"
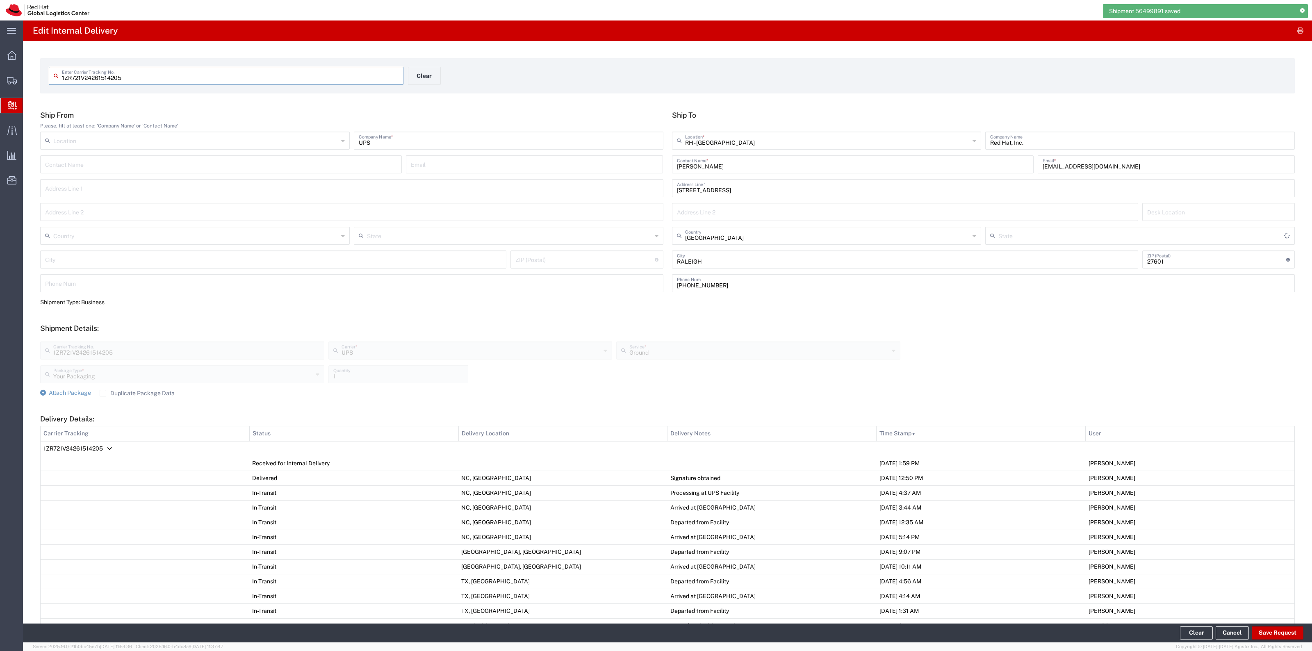
type input "[US_STATE]"
click at [139, 388] on div "Your Packaging Package Type * Your Packaging Case(s) Envelope PAK Skid(s) 1 Qua…" at bounding box center [470, 377] width 864 height 24
drag, startPoint x: 136, startPoint y: 390, endPoint x: 128, endPoint y: 390, distance: 7.8
click at [136, 390] on label "Duplicate Package Data" at bounding box center [137, 393] width 75 height 7
click at [100, 392] on label "Duplicate Package Data" at bounding box center [137, 393] width 75 height 7
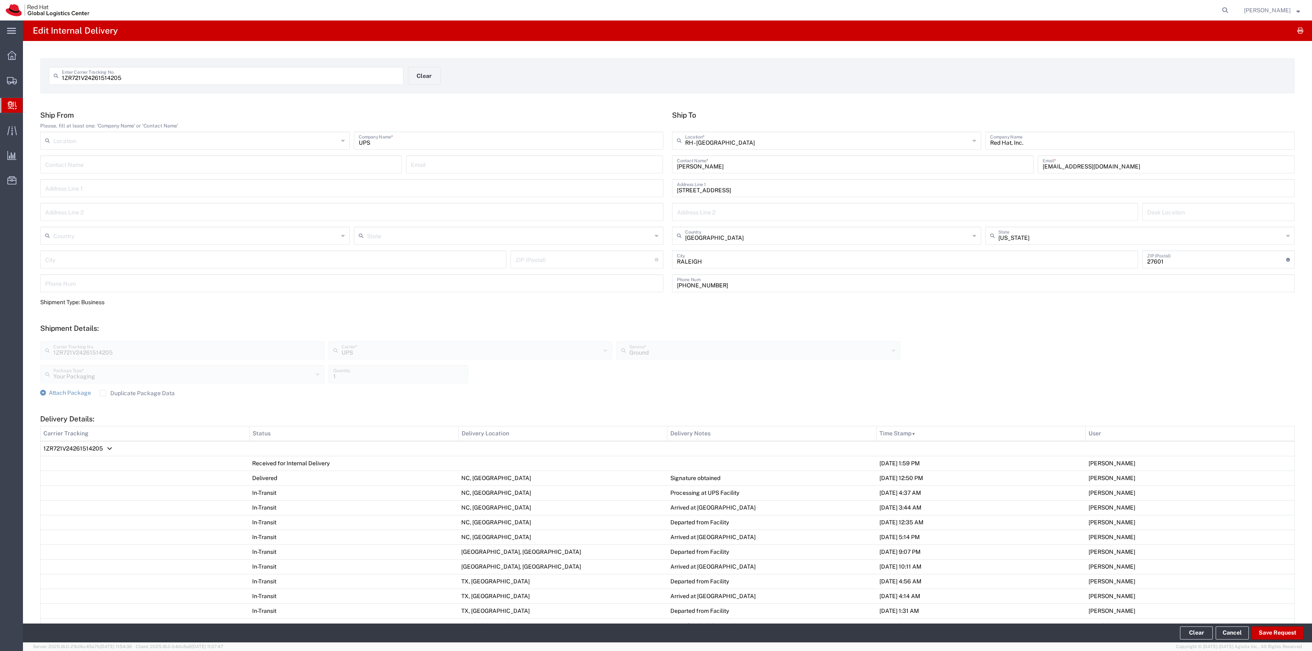
click at [103, 393] on input "Duplicate Package Data" at bounding box center [103, 393] width 0 height 0
click at [71, 392] on span "Attach Package" at bounding box center [70, 392] width 42 height 7
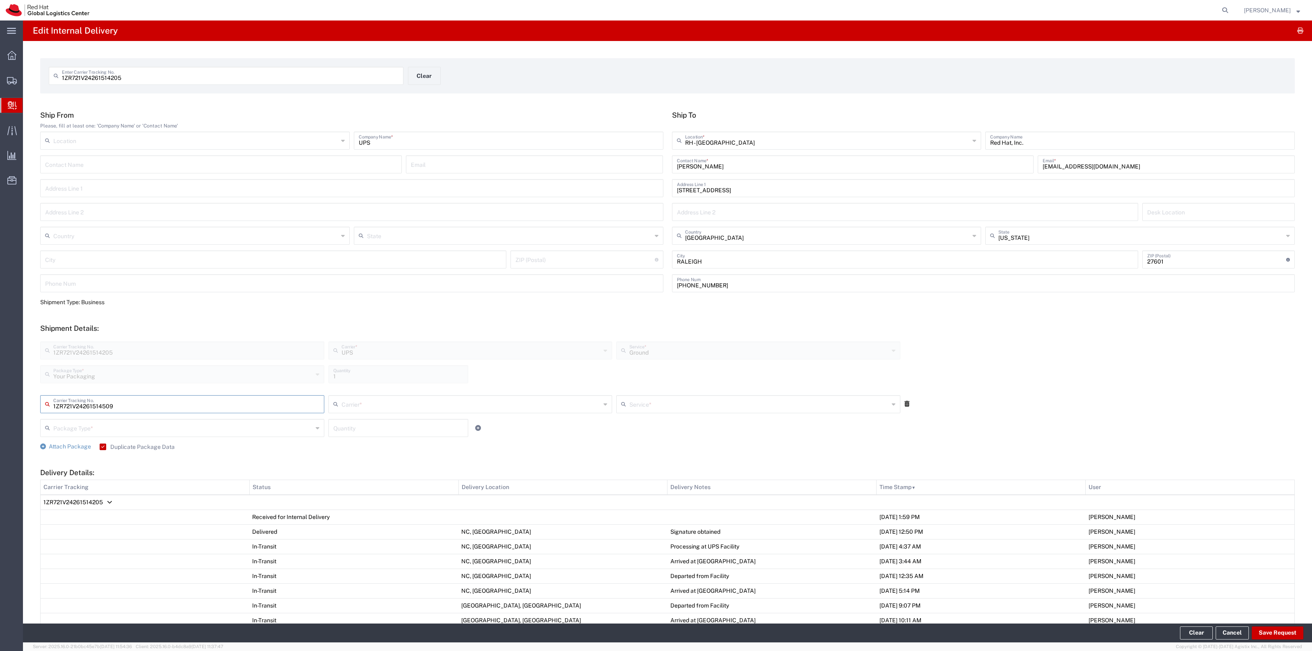
type input "1ZR721V24261514509"
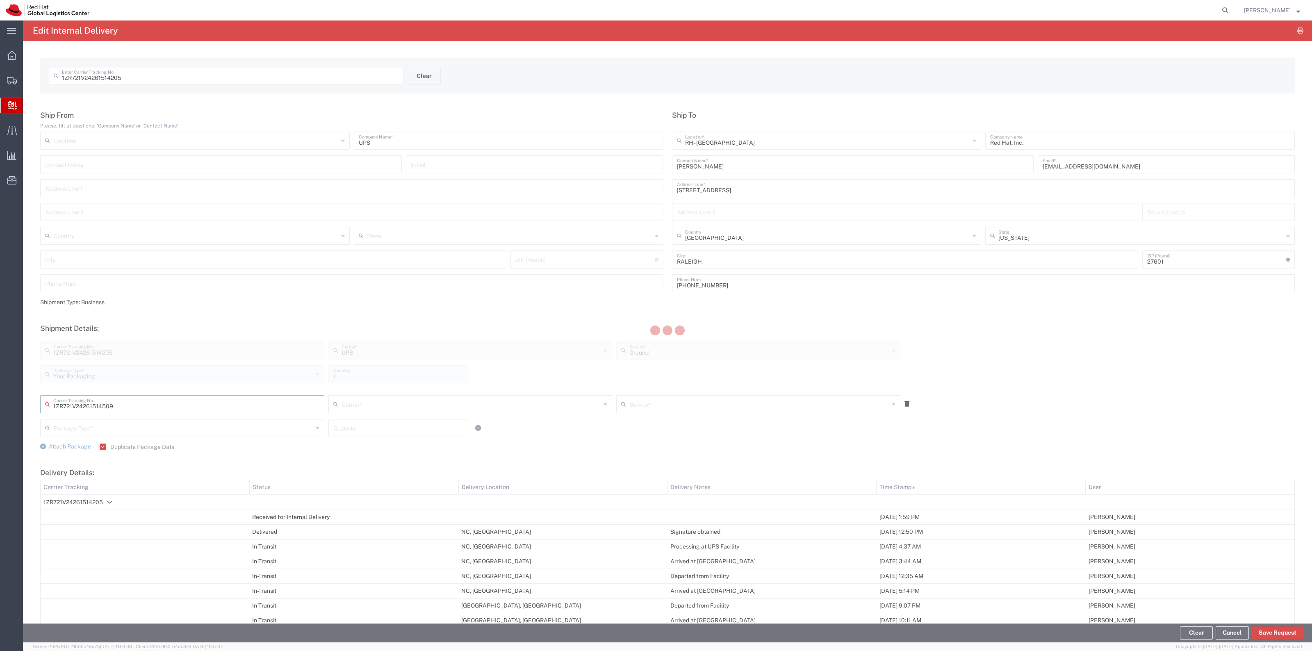
type input "UPS"
type input "Your Packaging"
type input "1"
type input "Ground"
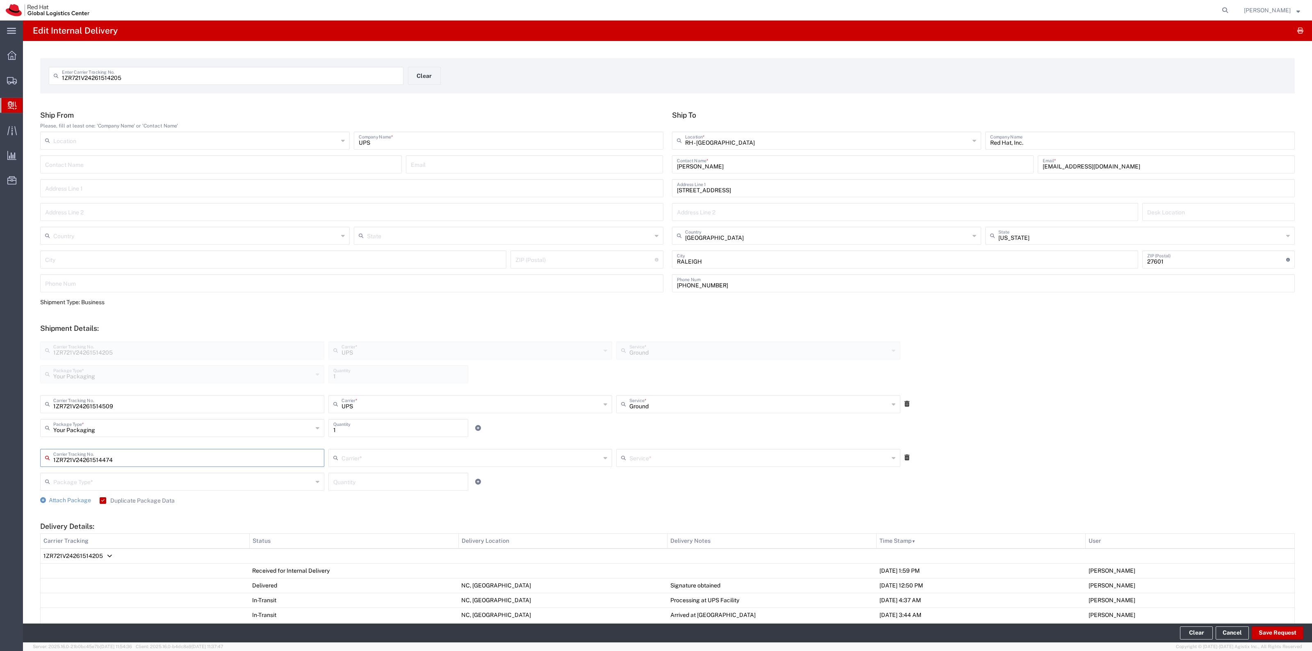
type input "1ZR721V24261514474"
type input "UPS"
type input "Your Packaging"
type input "1"
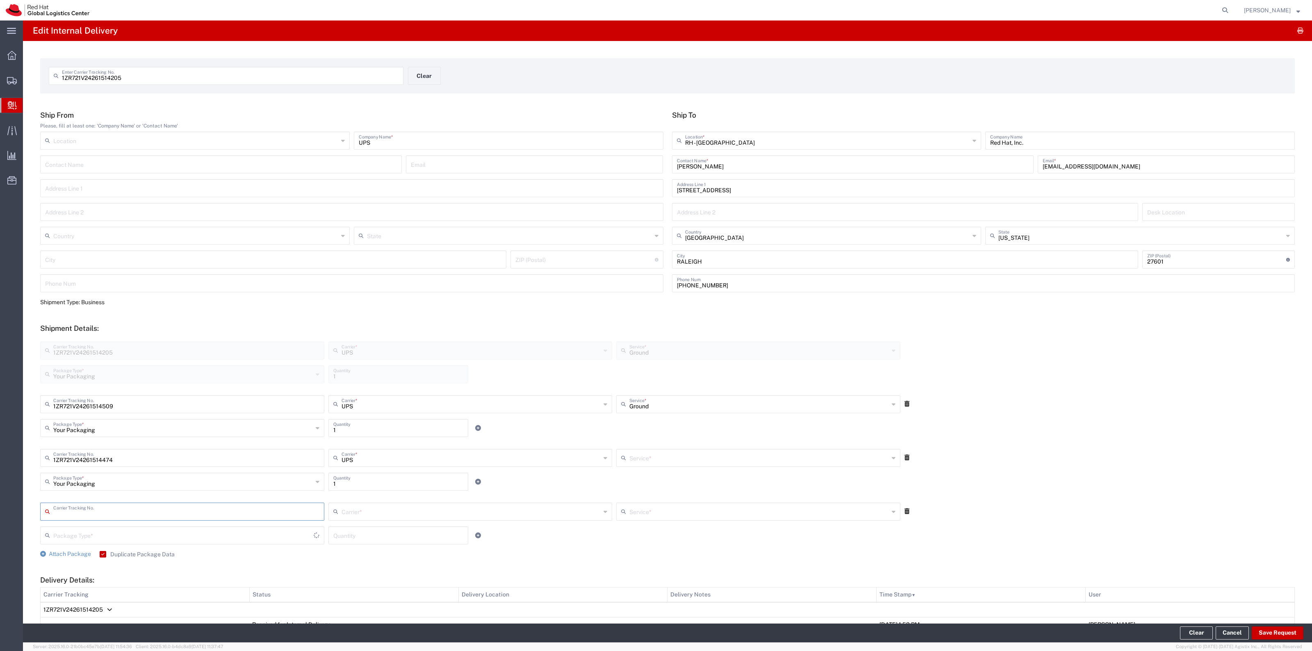
type input "Ground"
type input "1ZR721V24261514527"
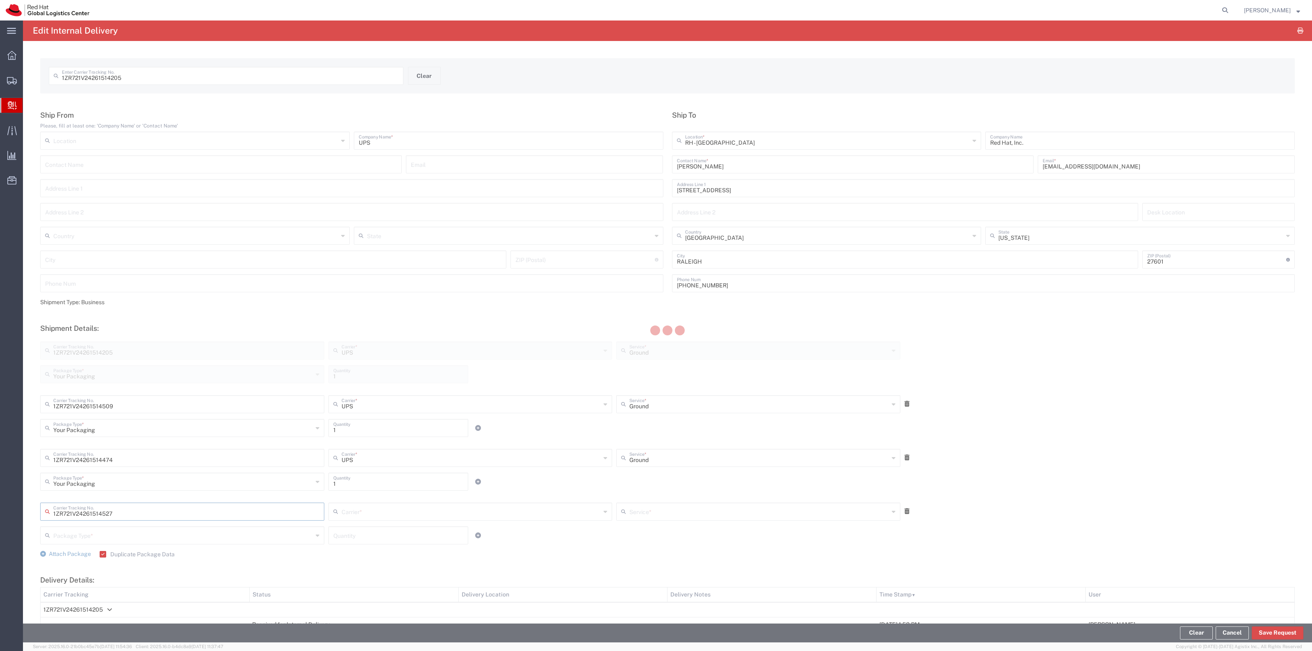
type input "UPS"
type input "Your Packaging"
type input "1"
type input "Ground"
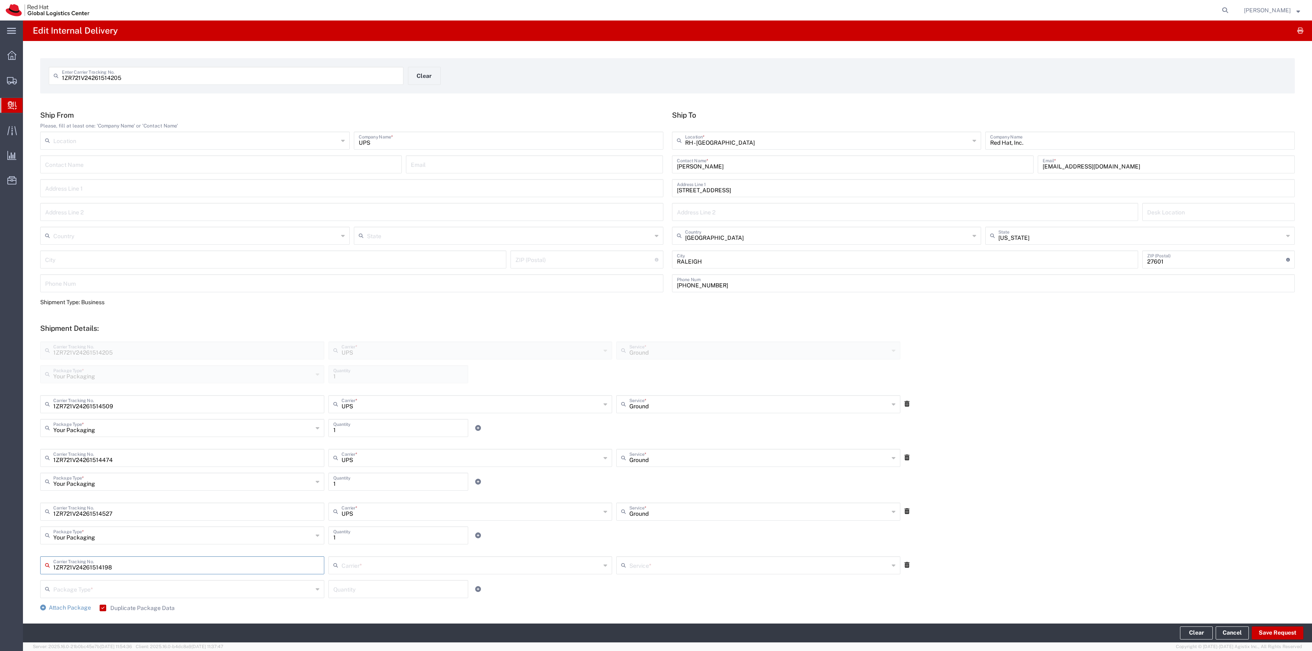
type input "1ZR721V24261514198"
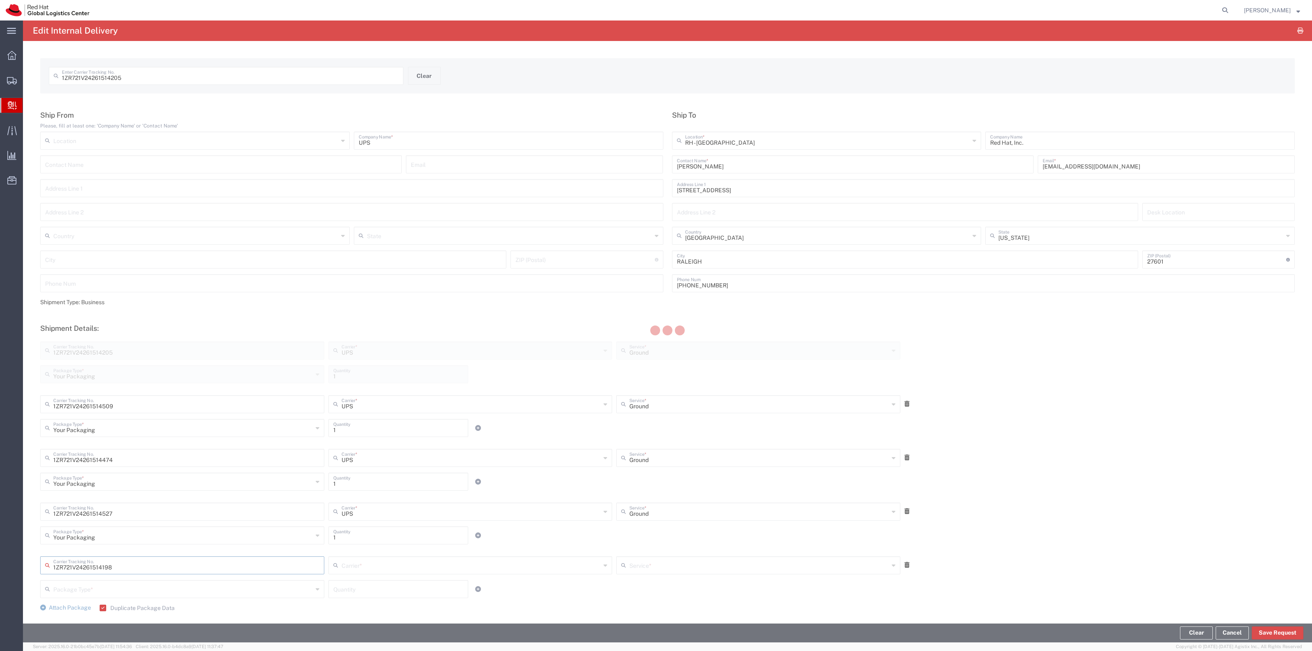
type input "UPS"
type input "Your Packaging"
type input "1"
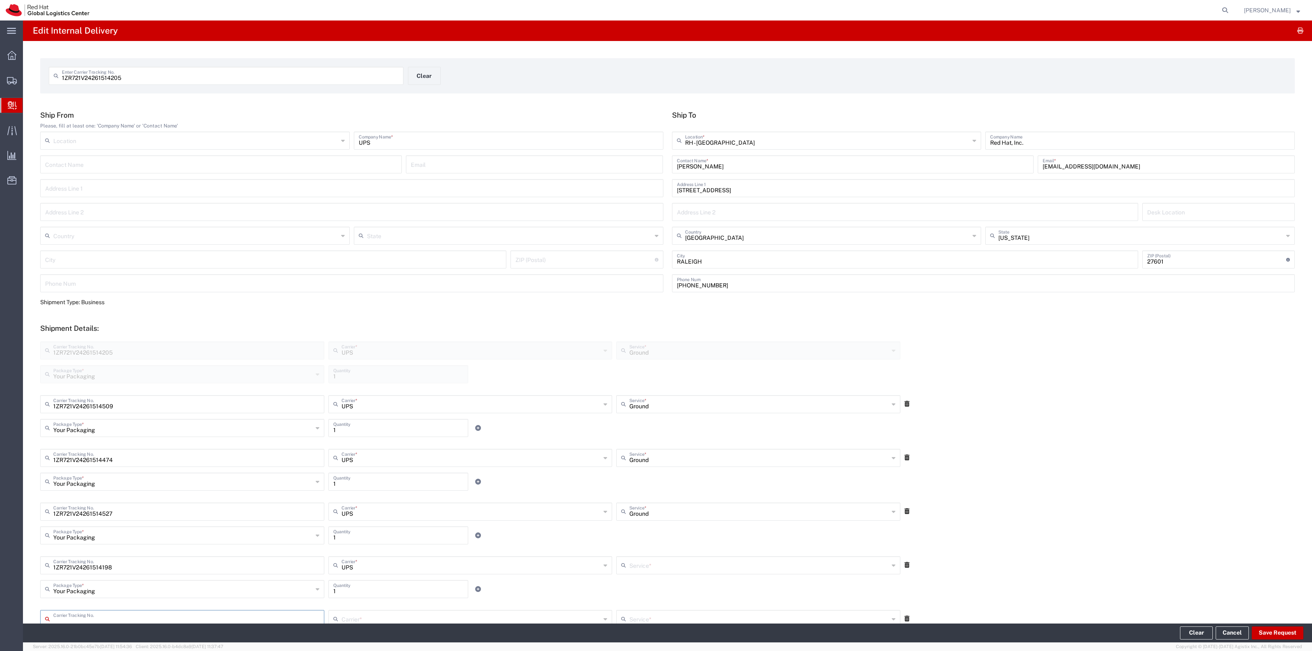
scroll to position [1, 0]
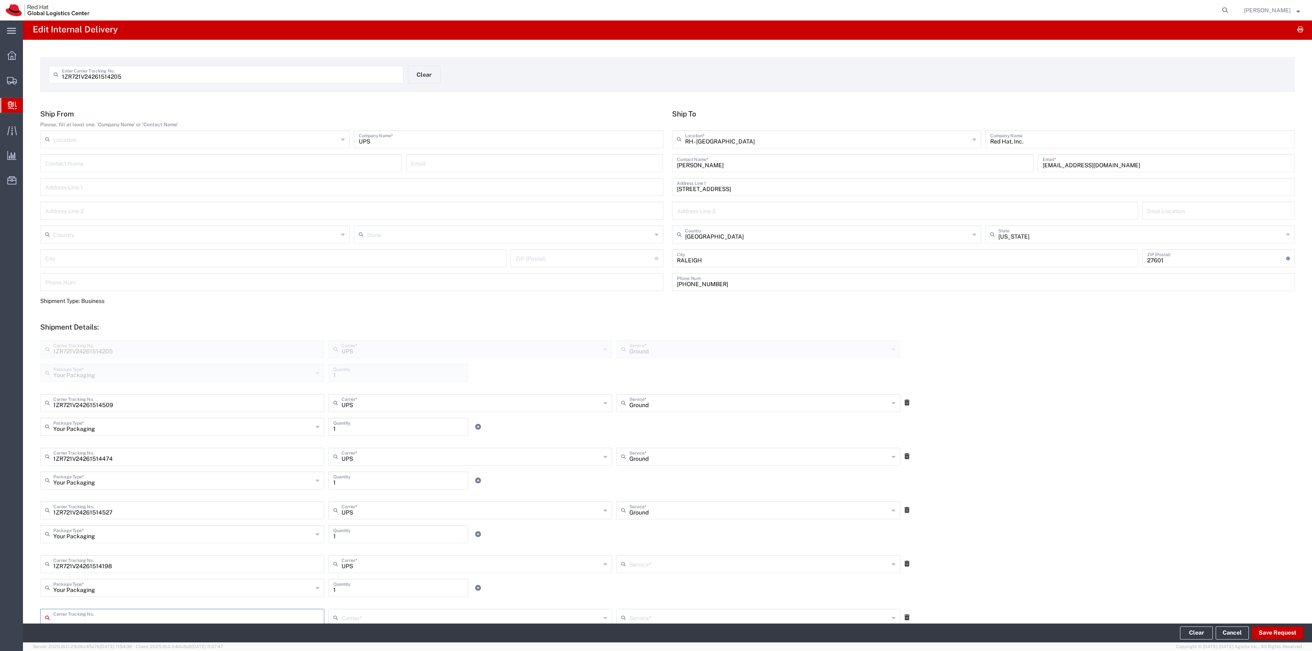
type input "Ground"
type input "1ZR721V24261514170"
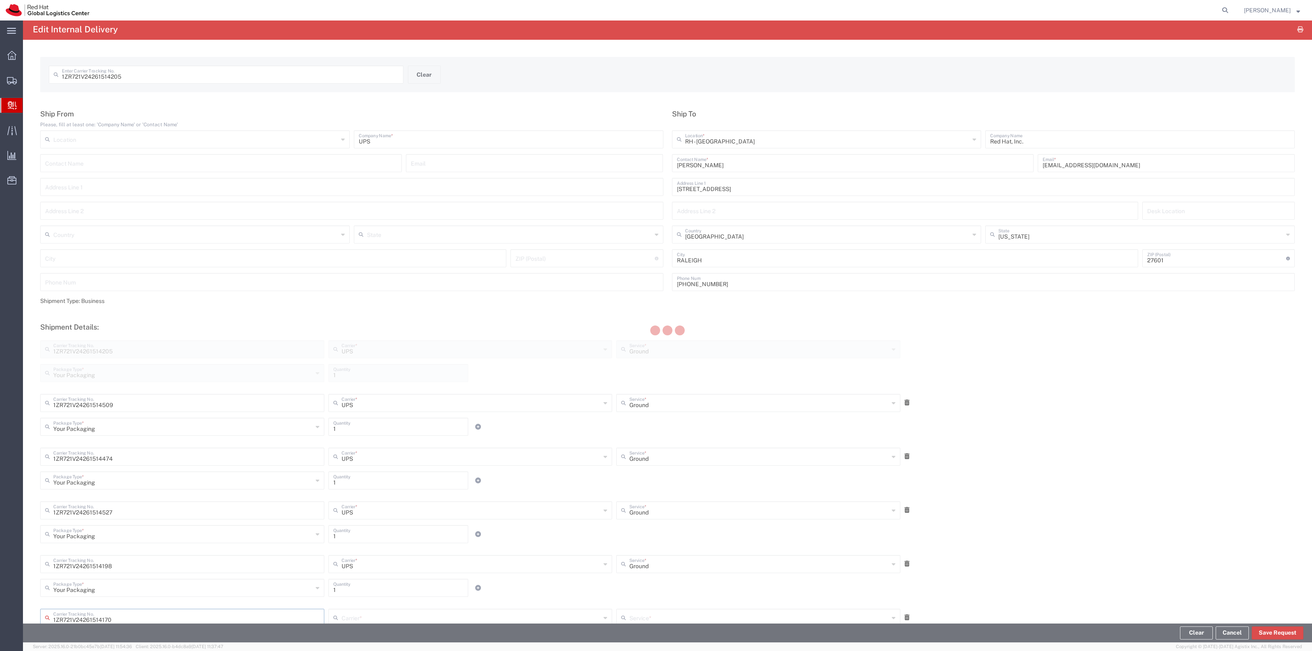
type input "UPS"
type input "Your Packaging"
type input "1"
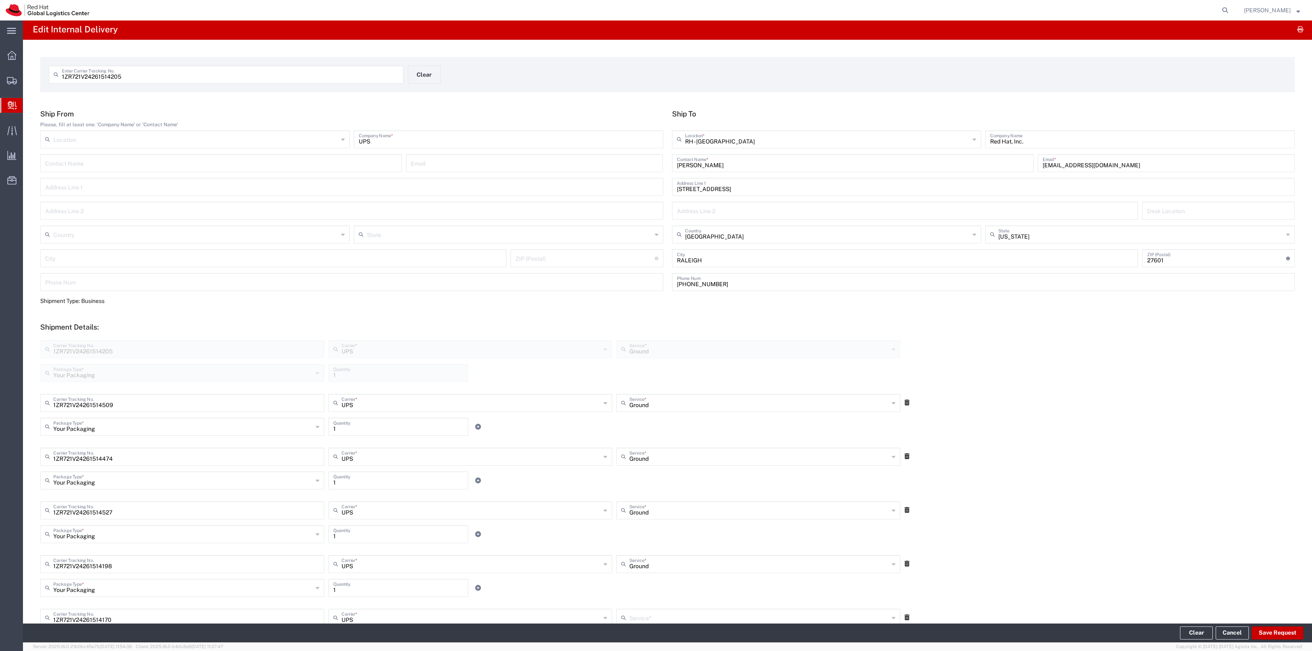
scroll to position [350, 0]
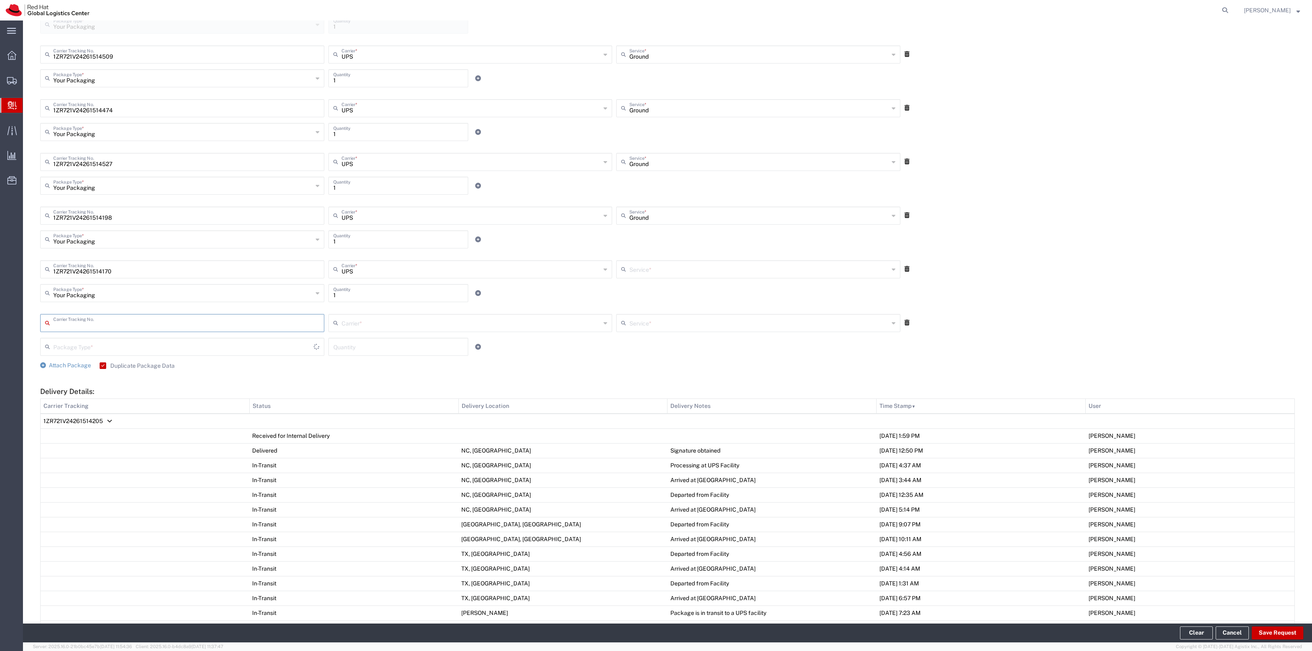
type input "Ground"
type input "1ZR721V24261514214"
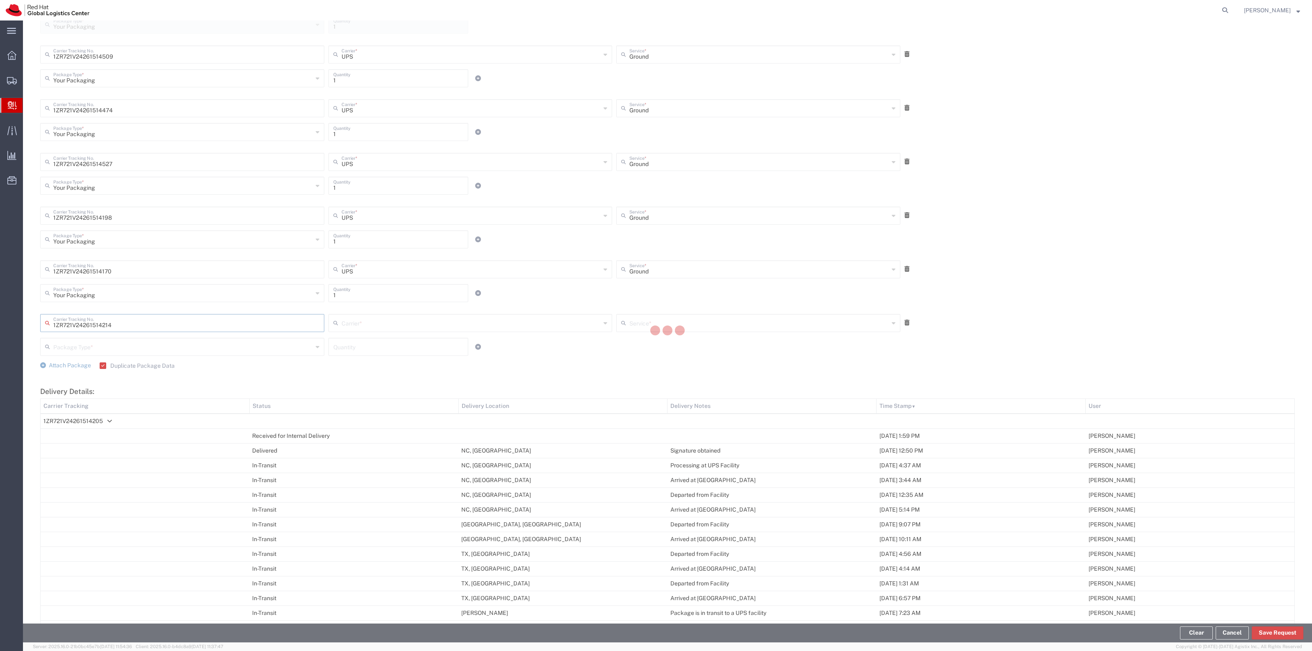
type input "UPS"
type input "Your Packaging"
type input "1"
type input "Ground"
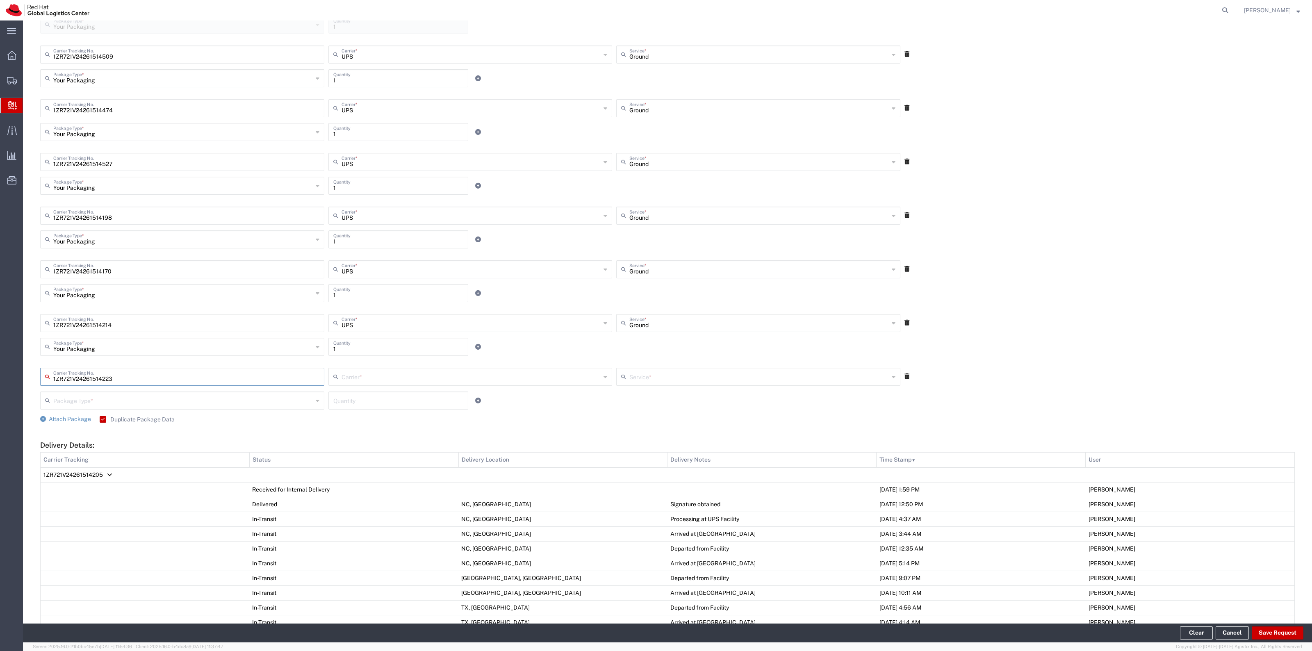
type input "1ZR721V24261514223"
type input "UPS"
type input "Your Packaging"
type input "1"
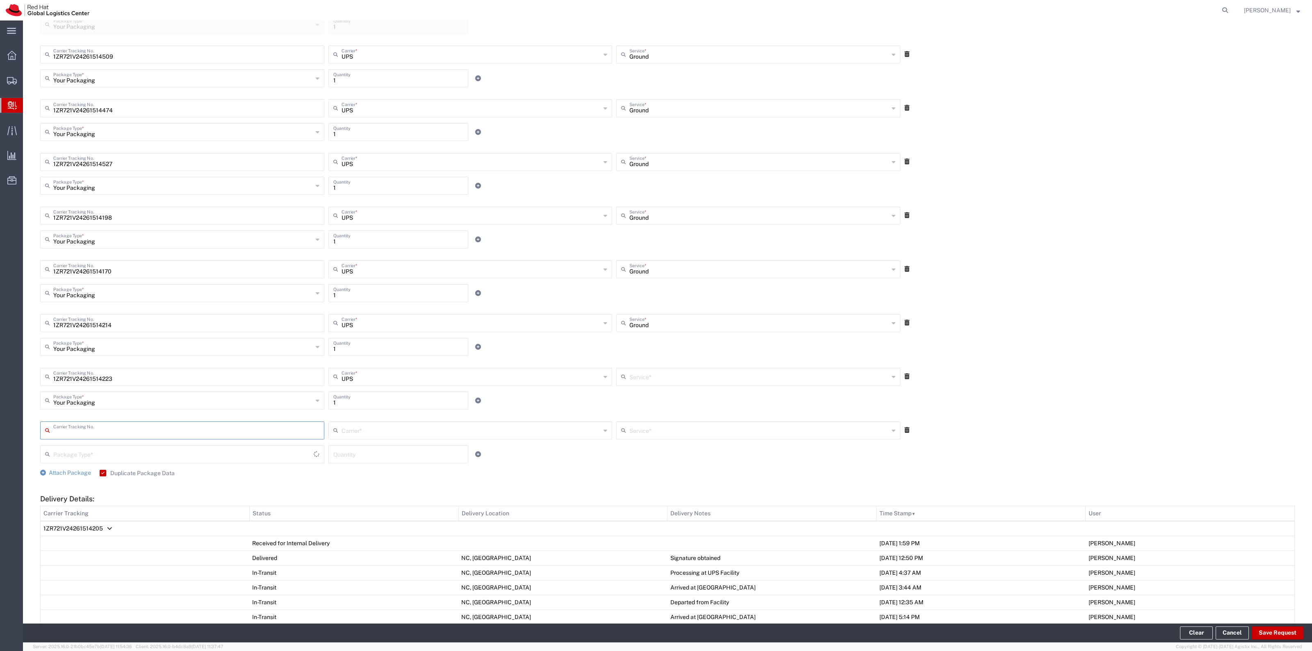
type input "Ground"
type input "1ZR721V24261514518"
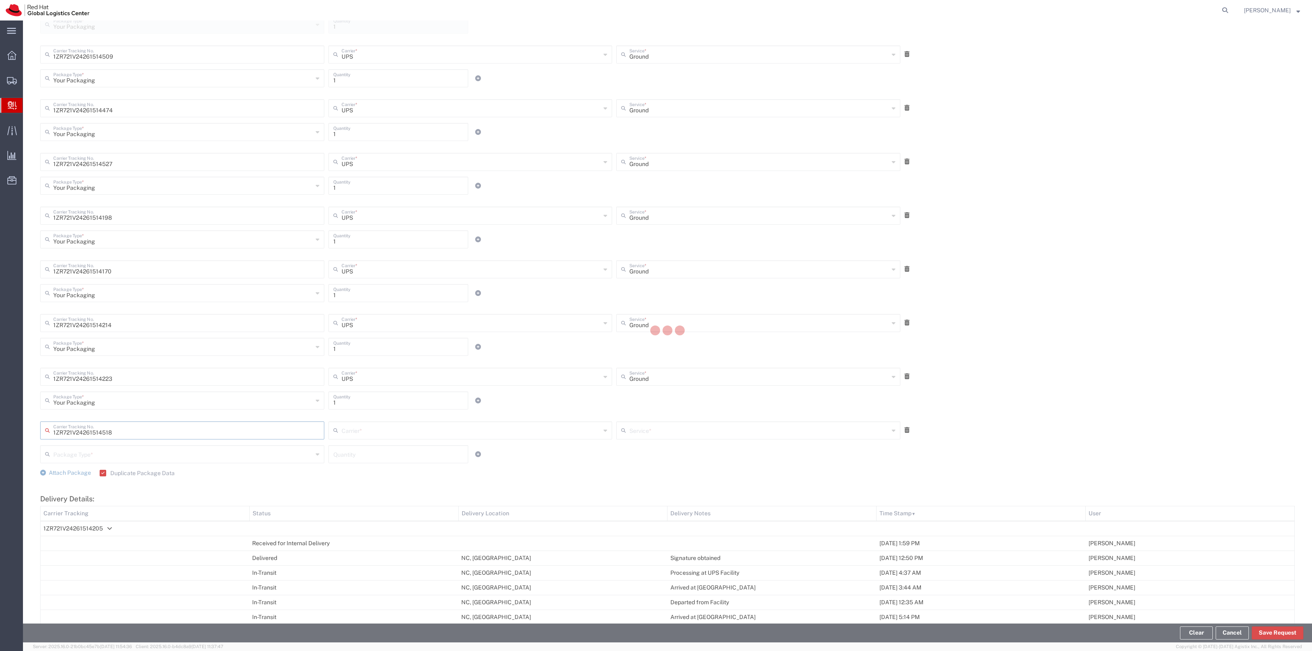
type input "UPS"
type input "Your Packaging"
type input "1"
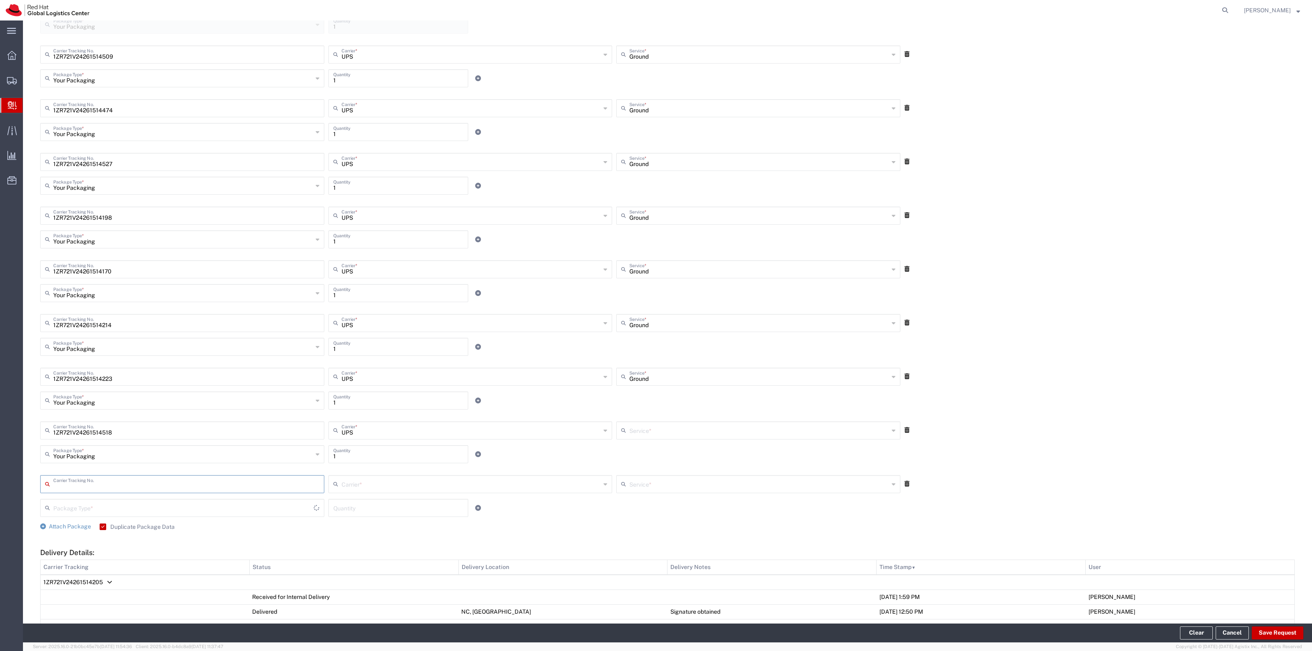
type input "Ground"
type input "1ZR721V24261514189"
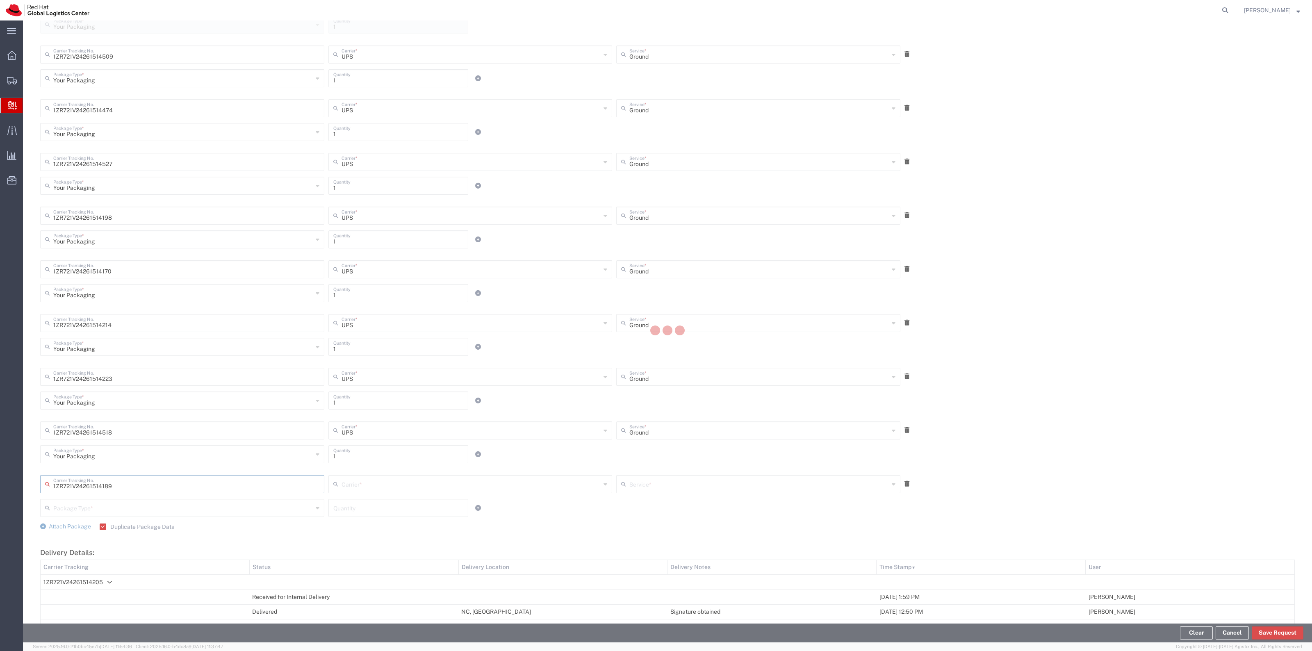
type input "UPS"
type input "Your Packaging"
type input "1"
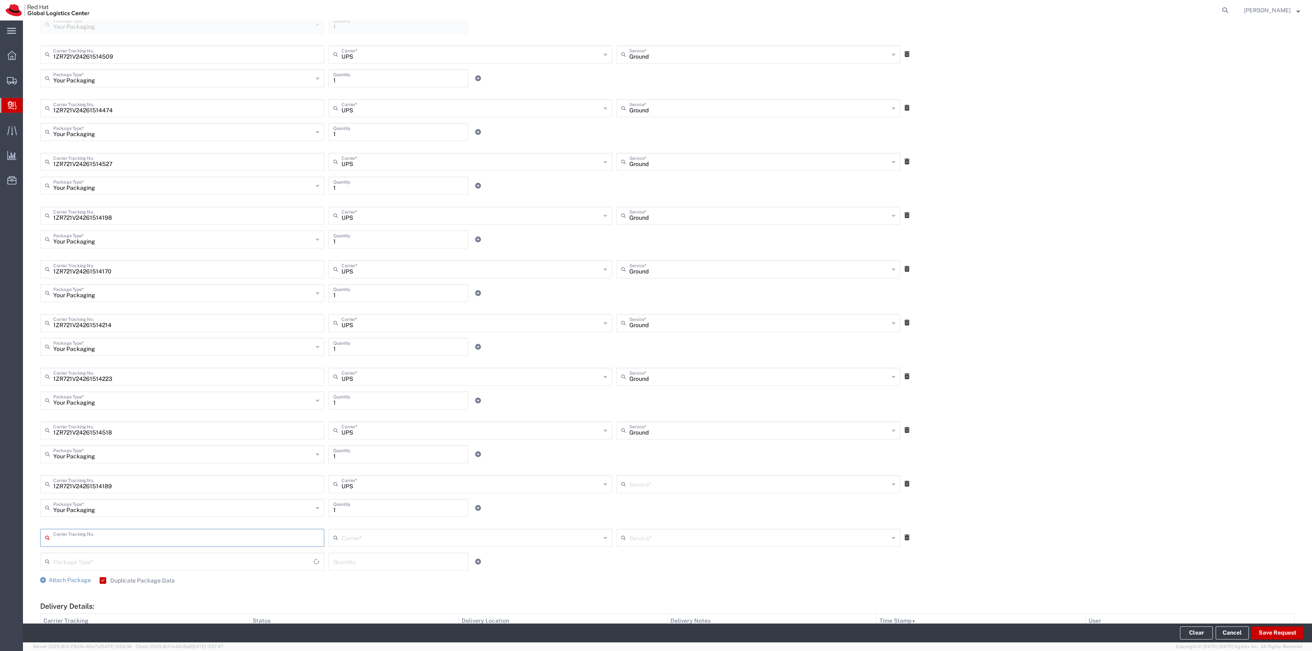
type input "Ground"
type input "1ZR721V24261514232"
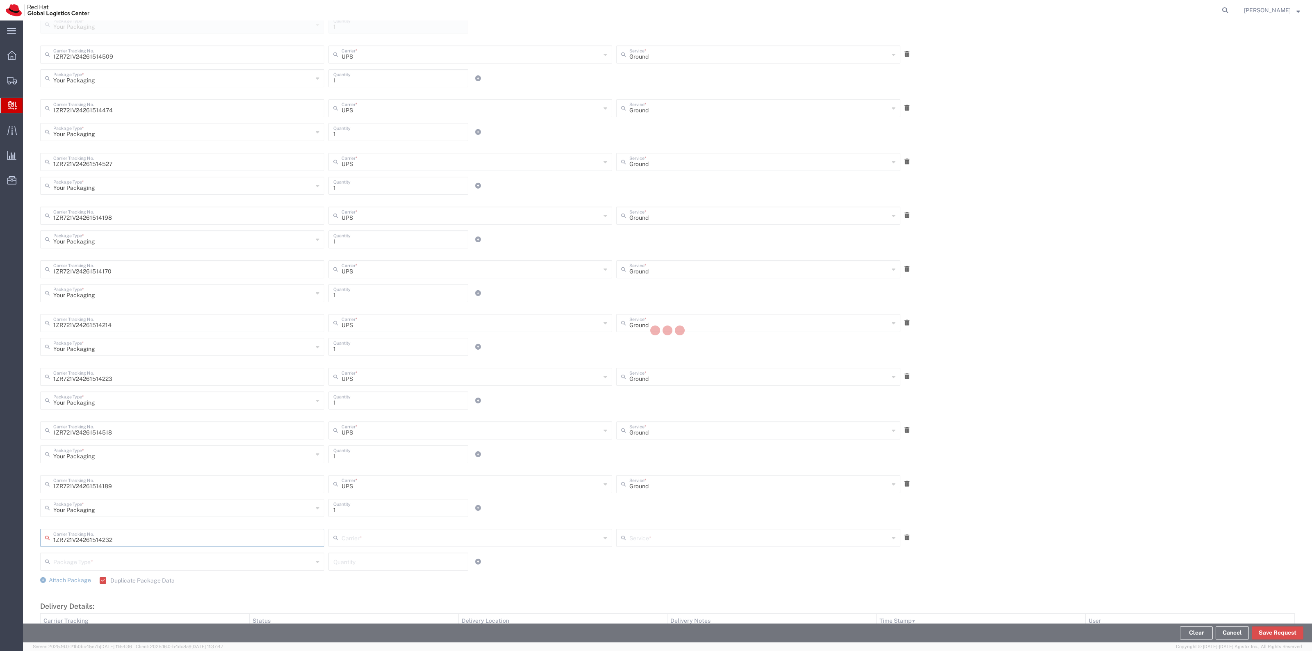
type input "UPS"
type input "Your Packaging"
type input "1"
type input "Ground"
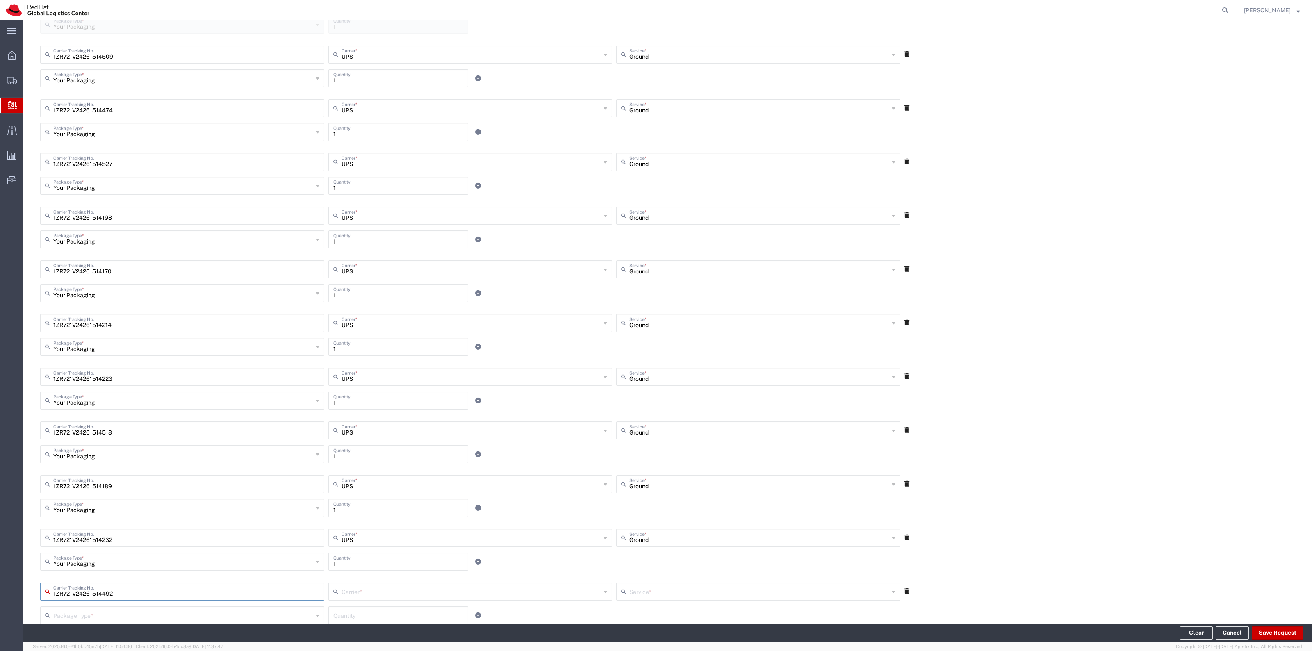
type input "1ZR721V24261514492"
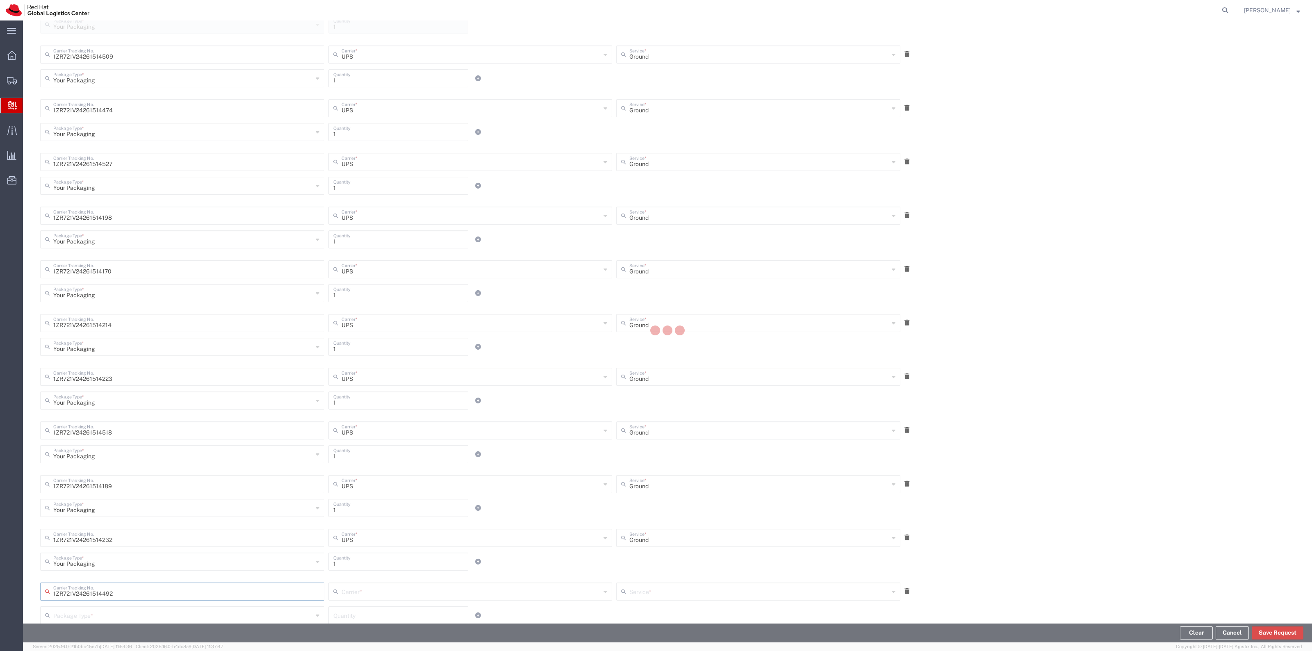
type input "UPS"
type input "Your Packaging"
type input "1"
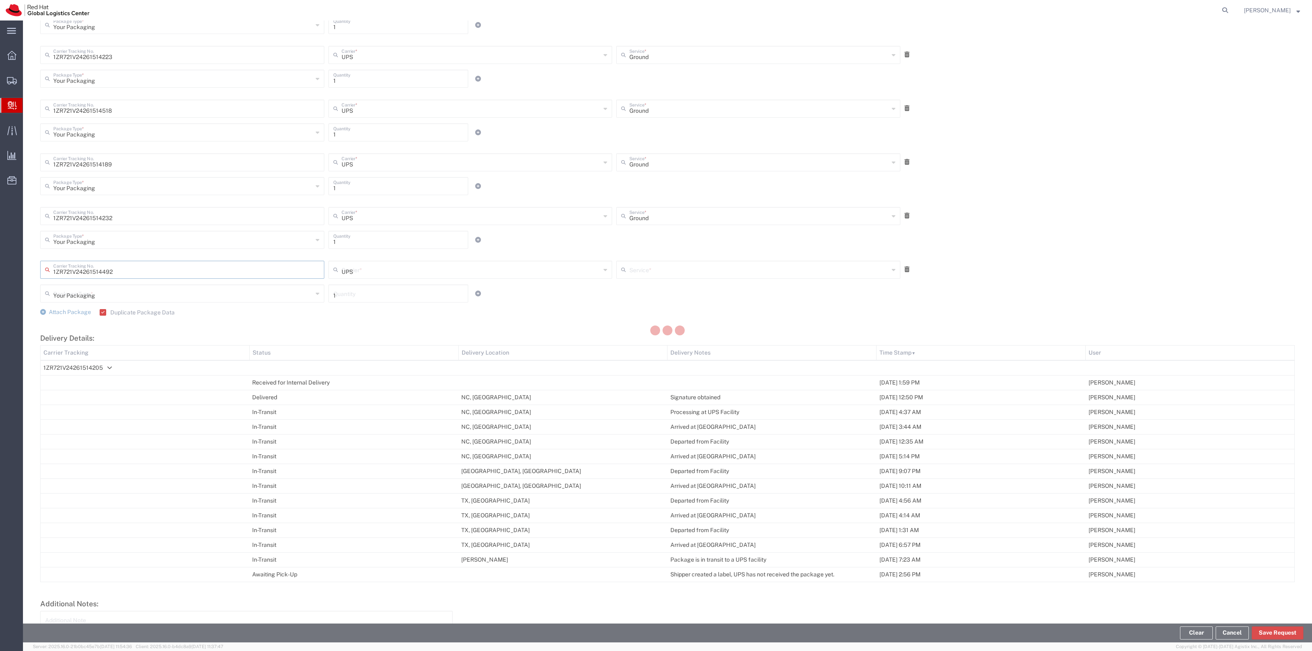
type input "Ground"
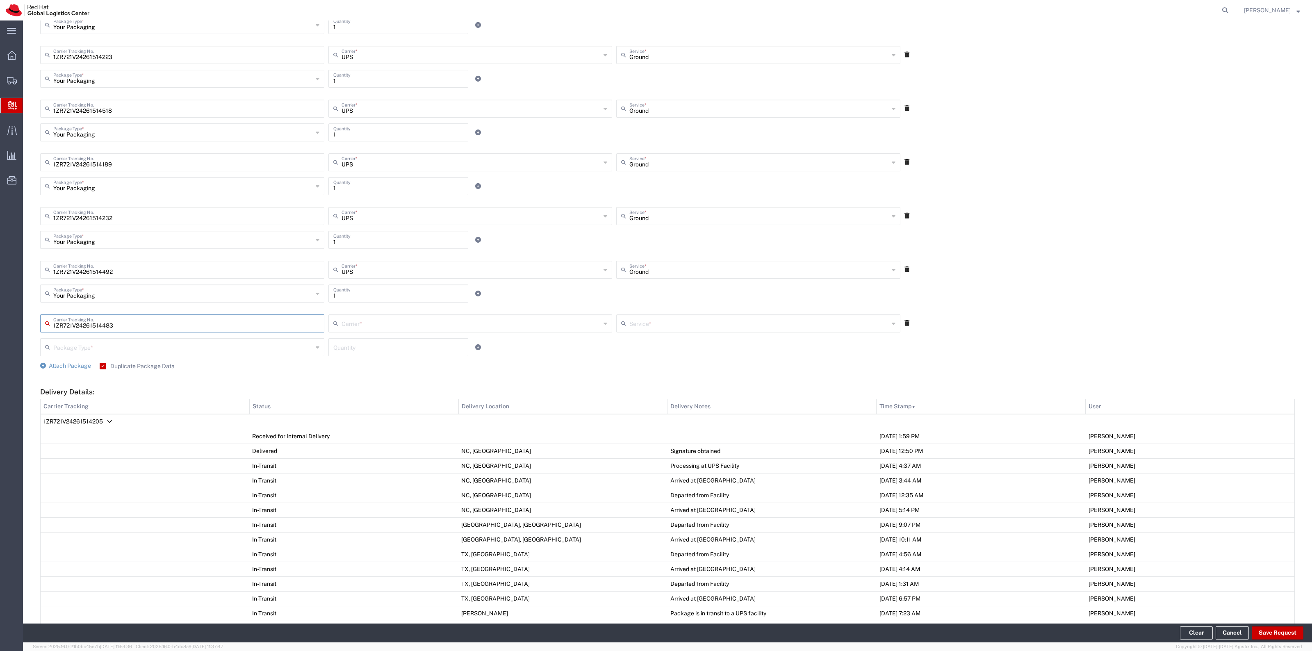
type input "1ZR721V24261514483"
type input "UPS"
type input "Your Packaging"
type input "1"
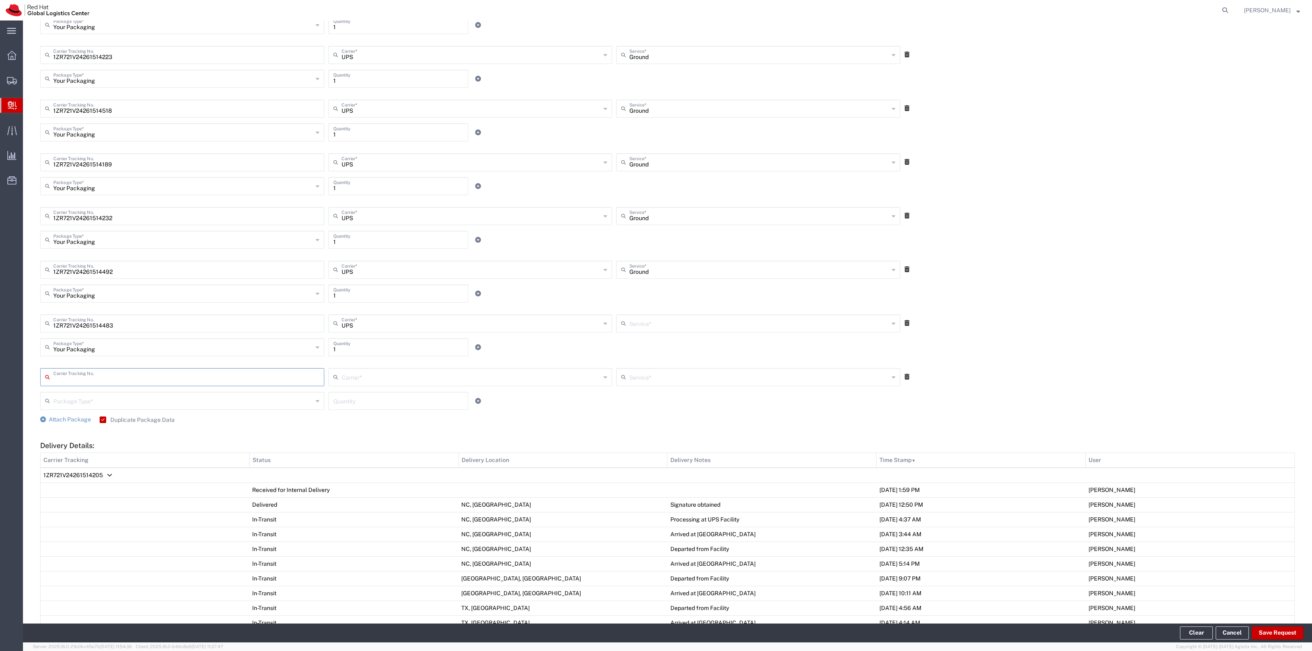
type input "Ground"
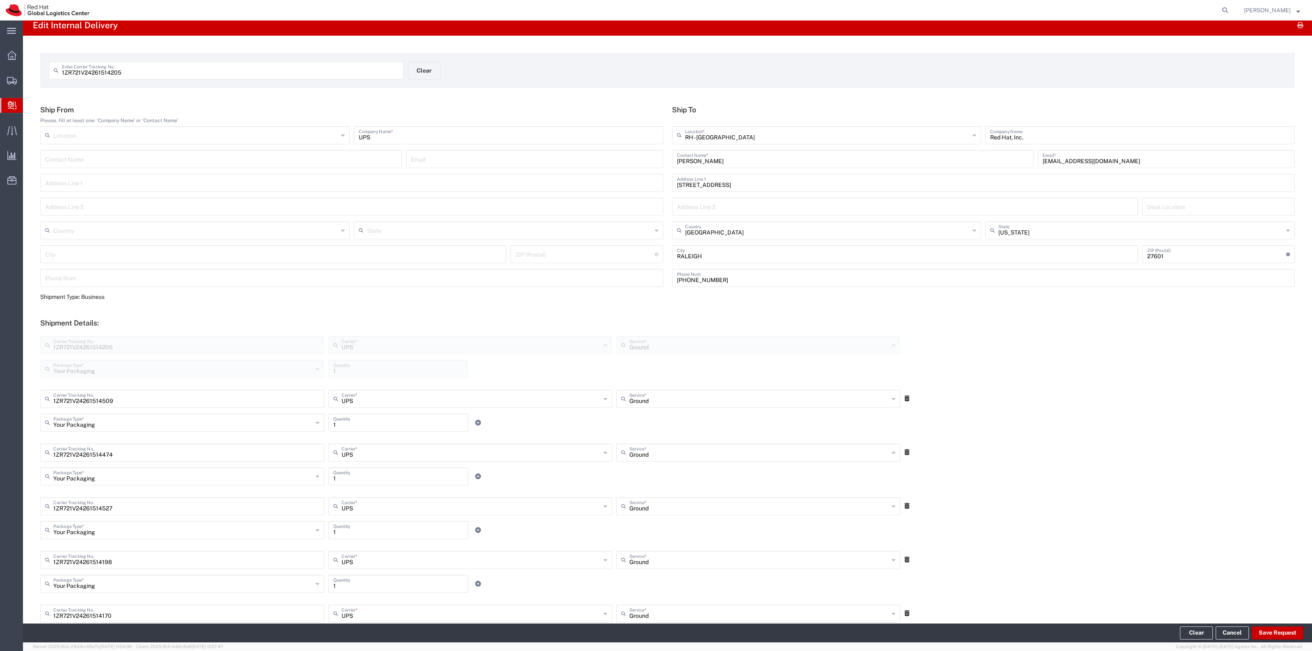
scroll to position [0, 0]
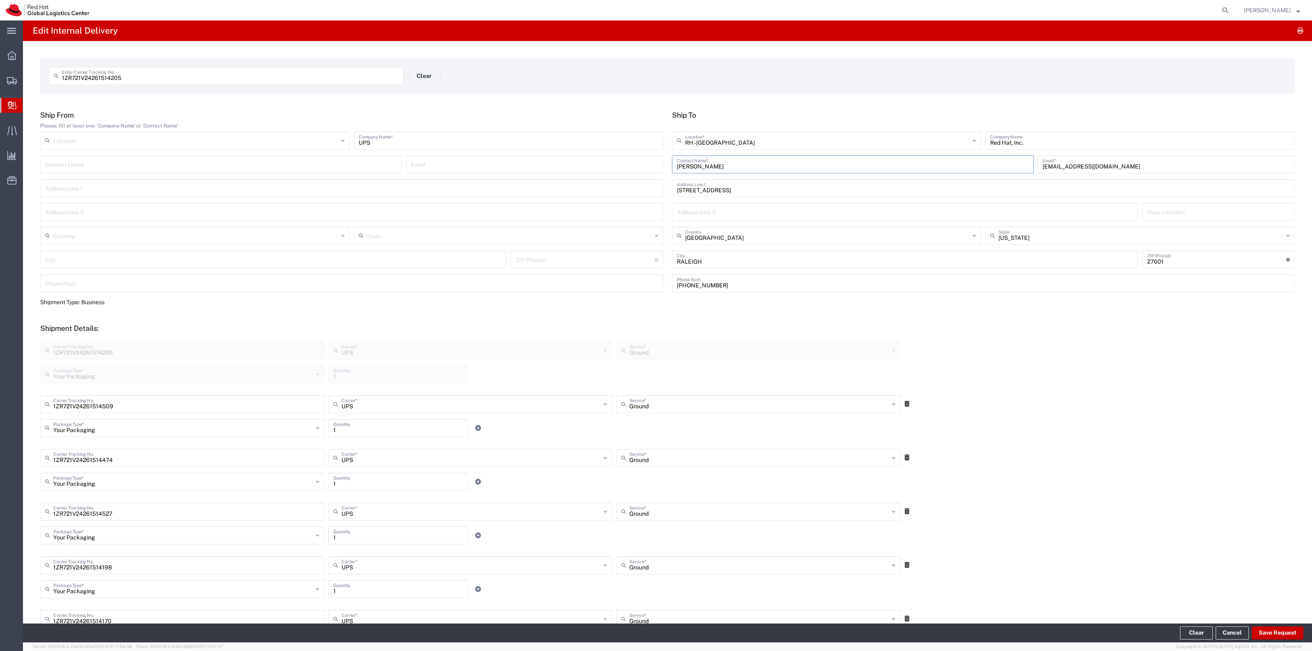
click at [757, 161] on input "Jacqueline Guerrero" at bounding box center [853, 164] width 352 height 14
type input "Jacqueline Guerrero - Leonovo Laptops"
click at [1165, 578] on button "Save Request" at bounding box center [1277, 632] width 52 height 13
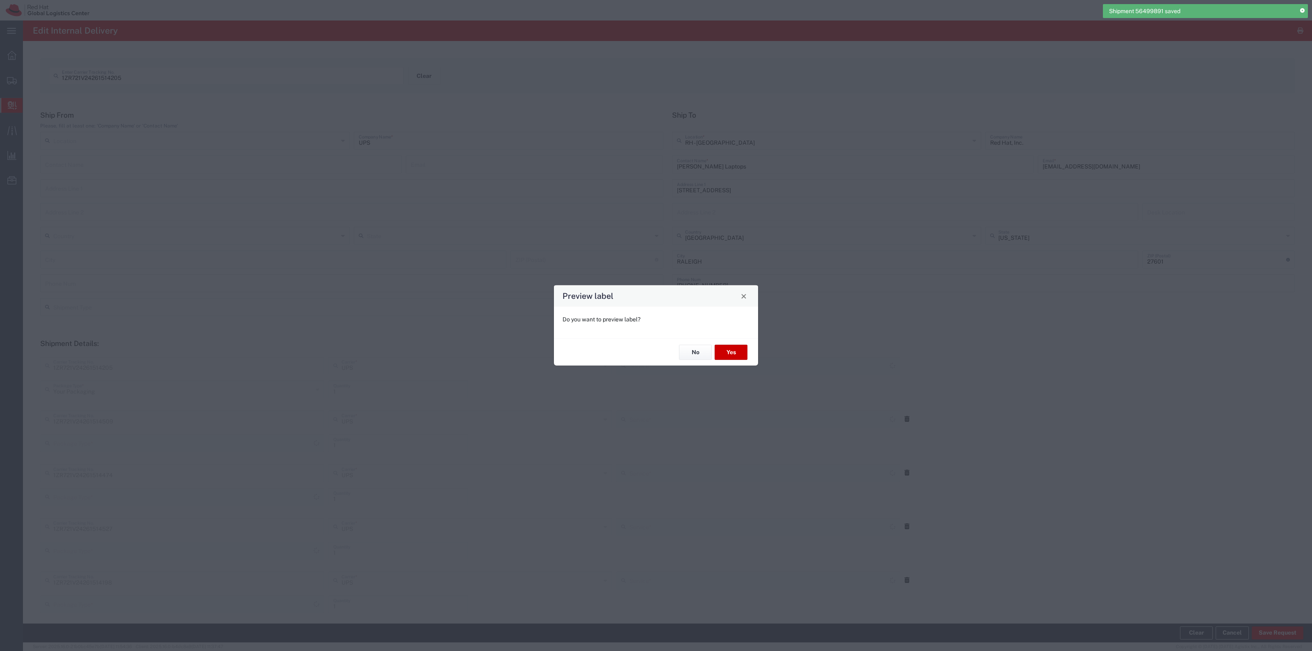
type input "Ground"
type input "Your Packaging"
type input "Ground"
type input "Your Packaging"
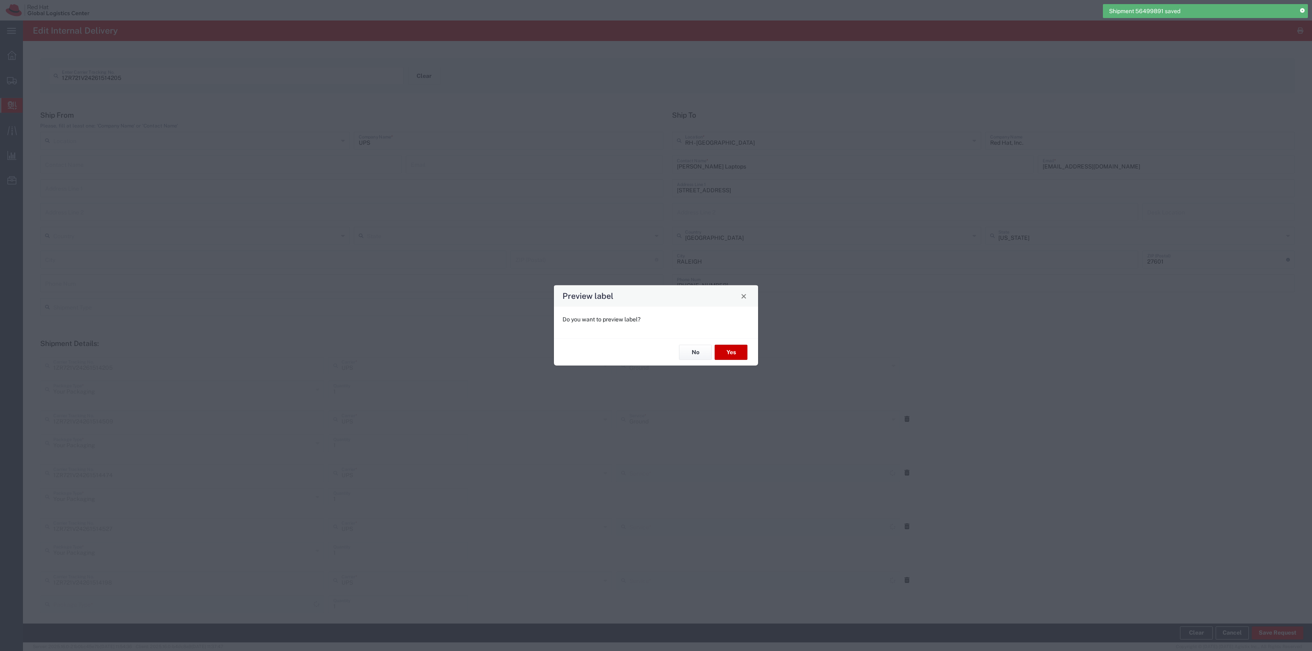
type input "Your Packaging"
type input "Ground"
type input "Your Packaging"
type input "Ground"
type input "Your Packaging"
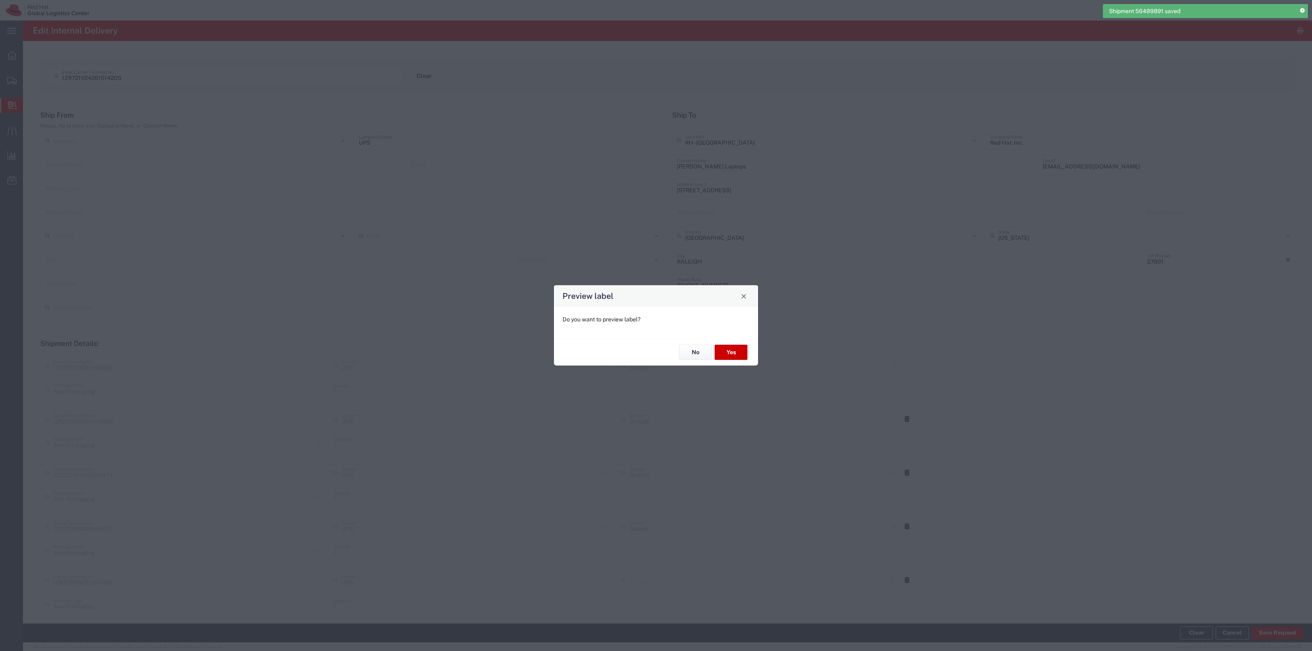
type input "Your Packaging"
type input "Ground"
type input "Your Packaging"
type input "Ground"
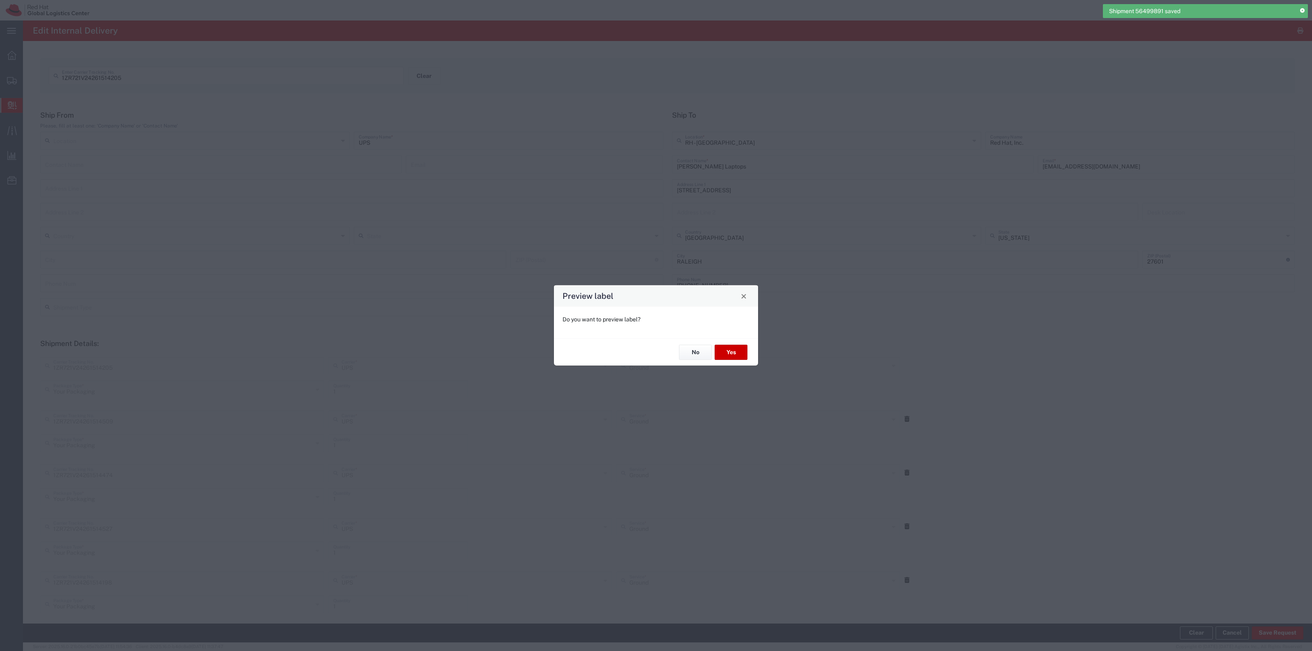
type input "Your Packaging"
type input "Ground"
type input "Your Packaging"
type input "Ground"
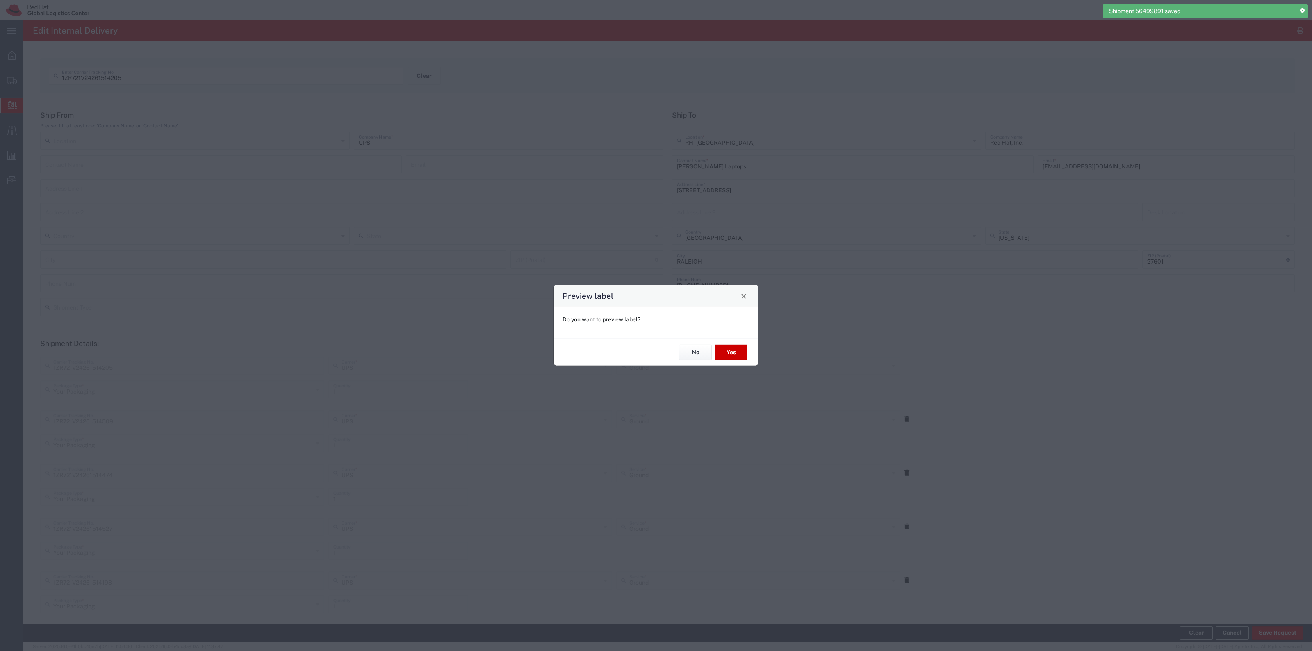
type input "Ground"
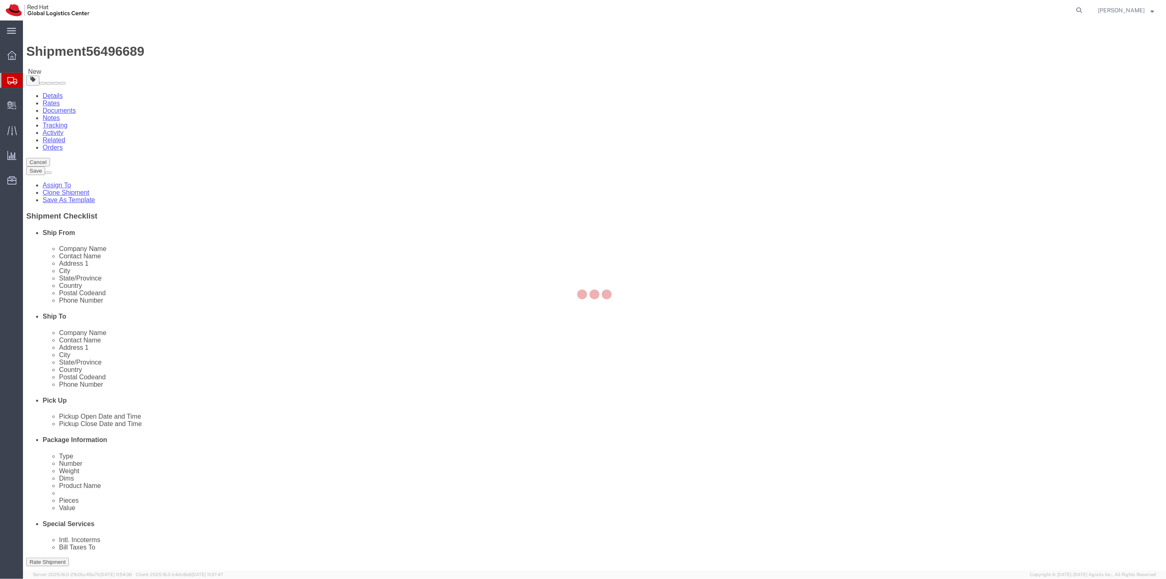
select select
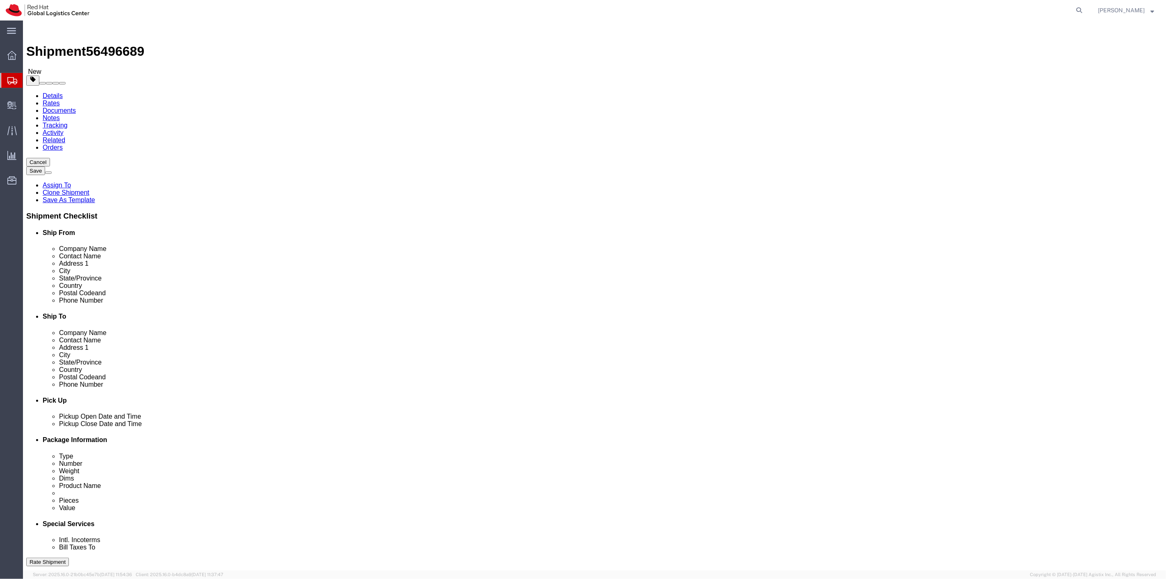
click link "Package Information"
click link "Shipment Information"
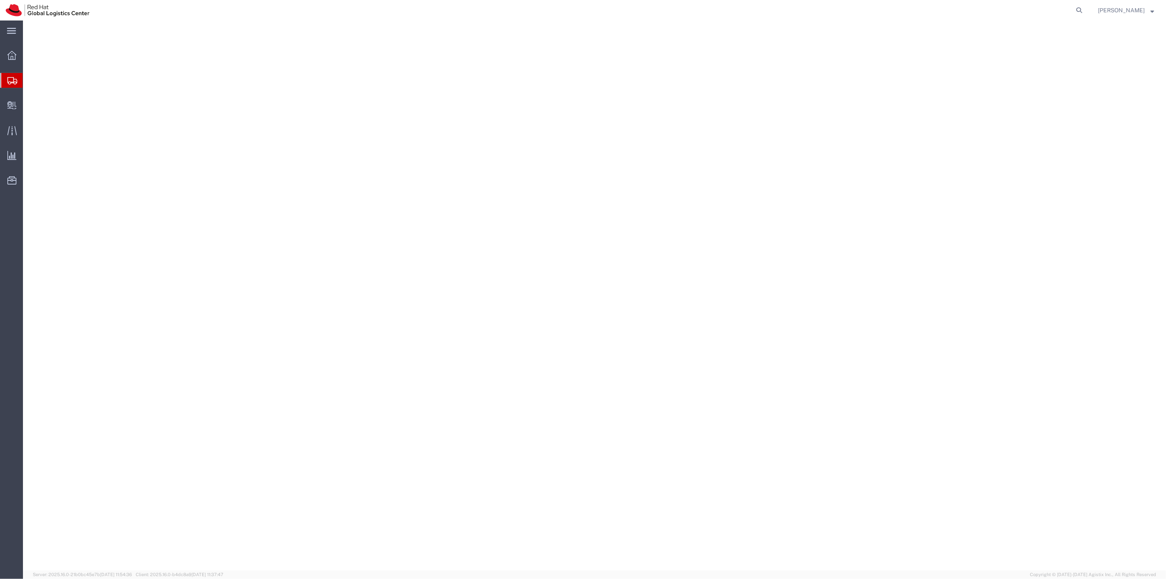
select select
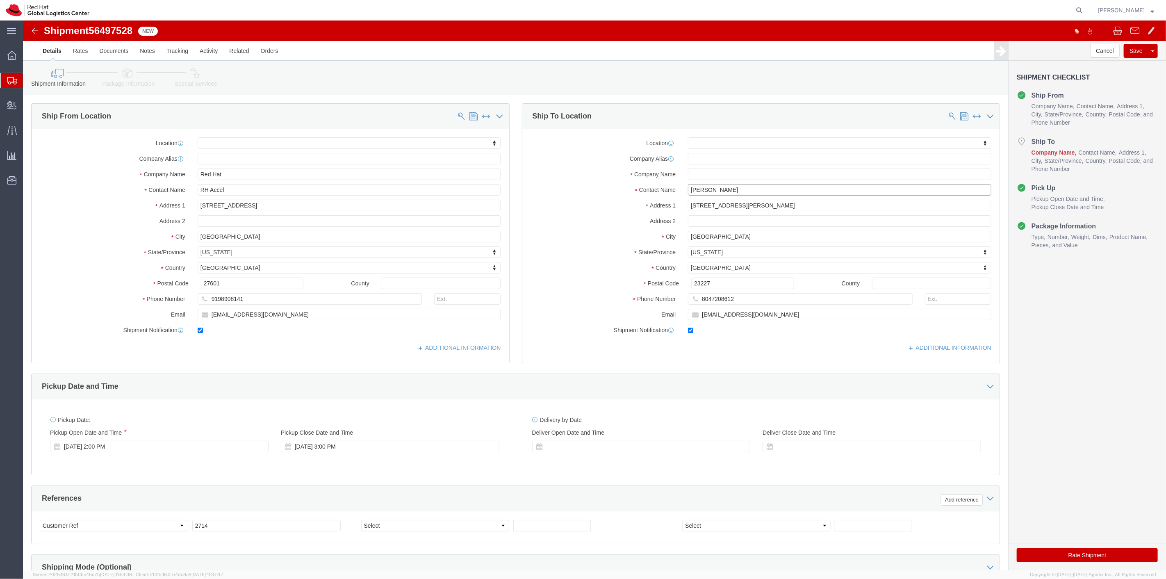
click input "Trevor Kates"
drag, startPoint x: 701, startPoint y: 168, endPoint x: 630, endPoint y: 166, distance: 71.4
click div "Contact Name Trevor Kates"
type input "Trevor Kates"
click input "text"
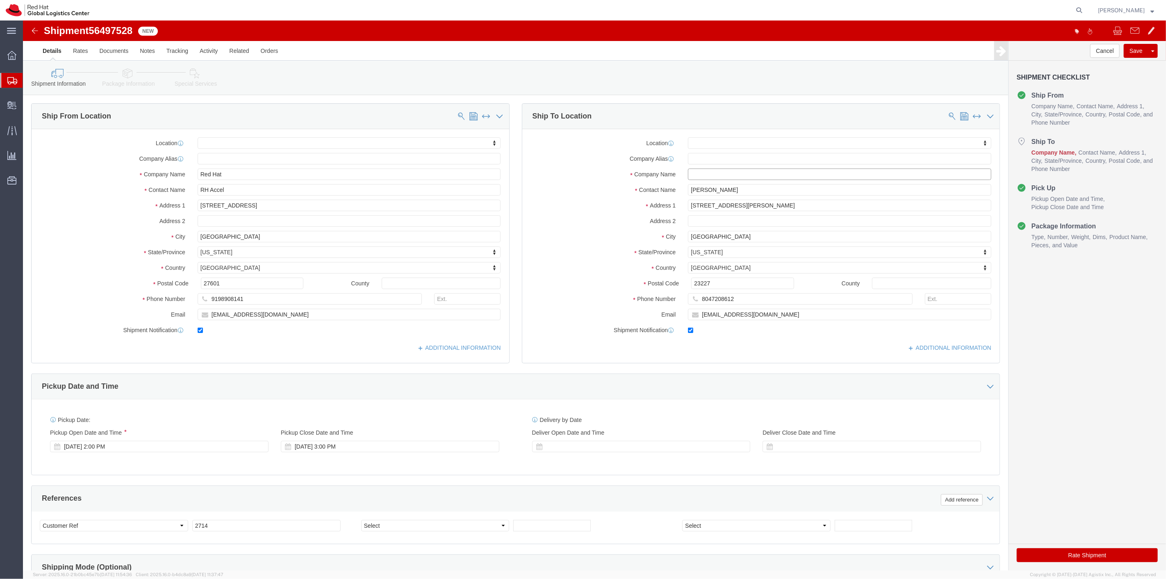
paste input "Trevor Kates"
type input "Trevor Kates"
click link "Package Information"
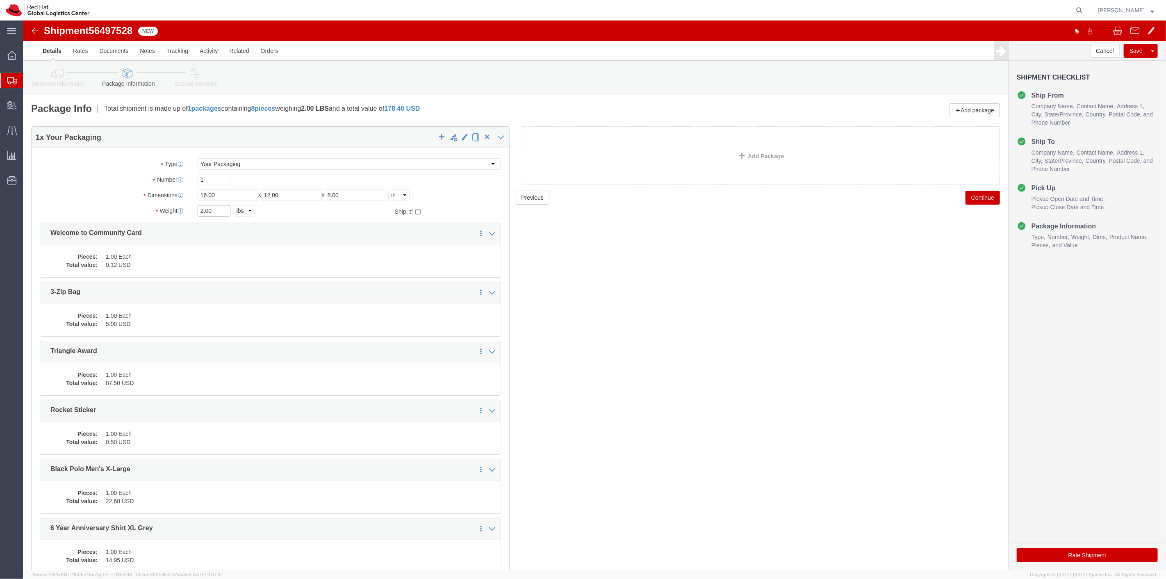
drag, startPoint x: 197, startPoint y: 194, endPoint x: 173, endPoint y: 189, distance: 24.7
click input "2.00"
type input "5"
click div "Rate Shipment"
click button "Rate Shipment"
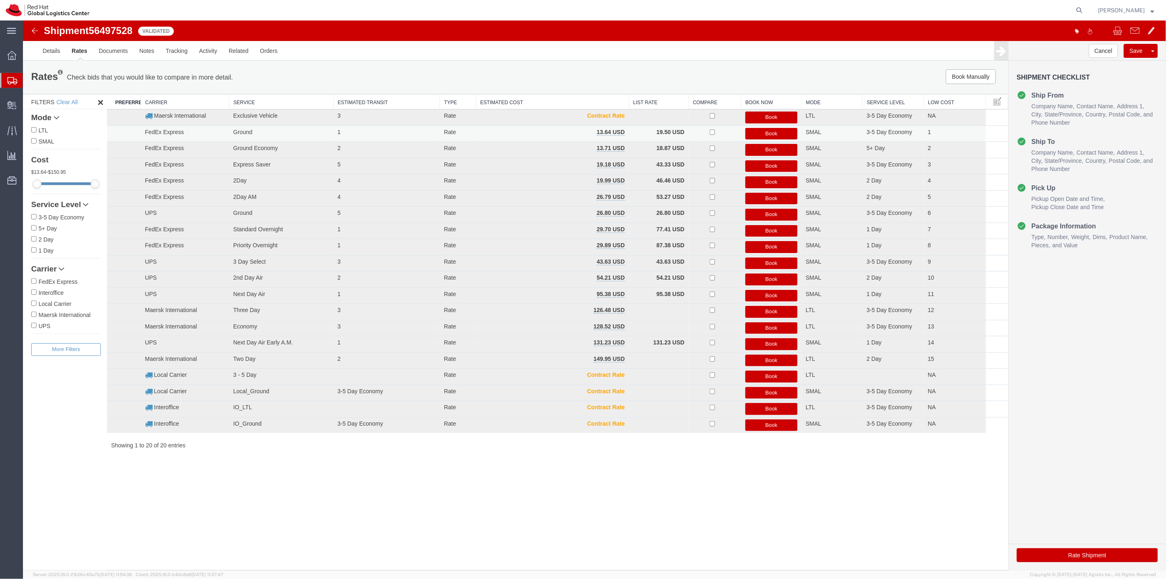
click at [775, 132] on button "Book" at bounding box center [771, 134] width 52 height 12
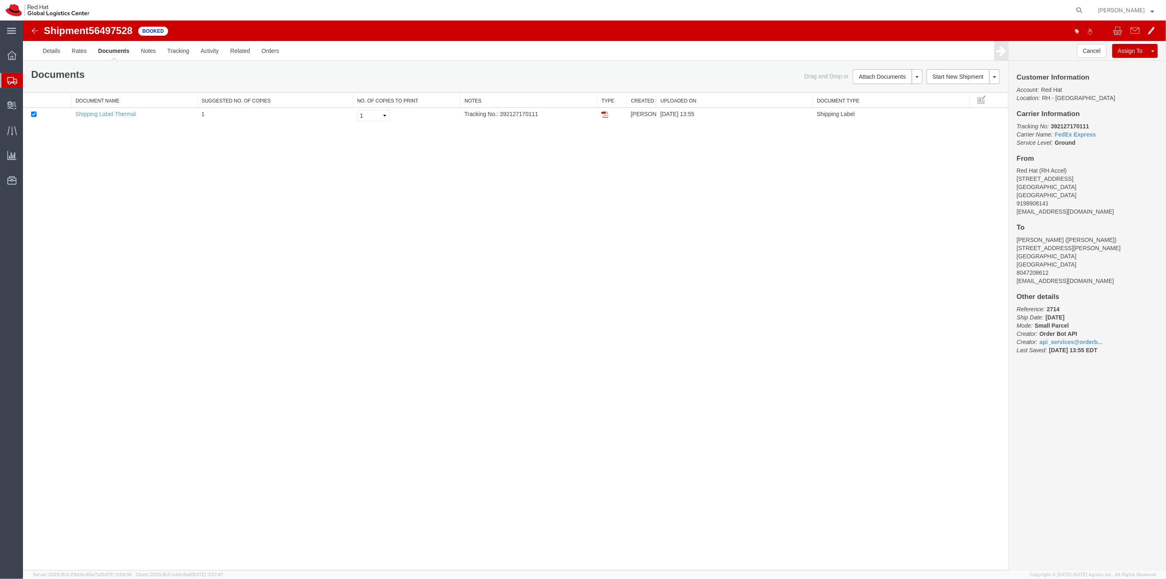
drag, startPoint x: 601, startPoint y: 115, endPoint x: 829, endPoint y: 150, distance: 230.7
click at [601, 115] on img at bounding box center [604, 114] width 7 height 7
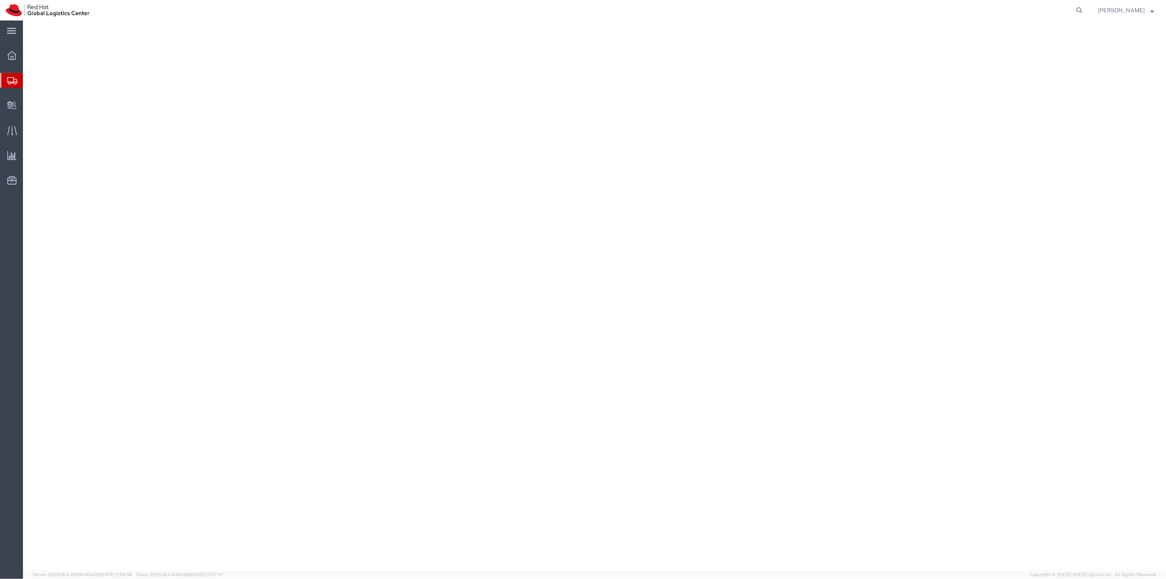
select select
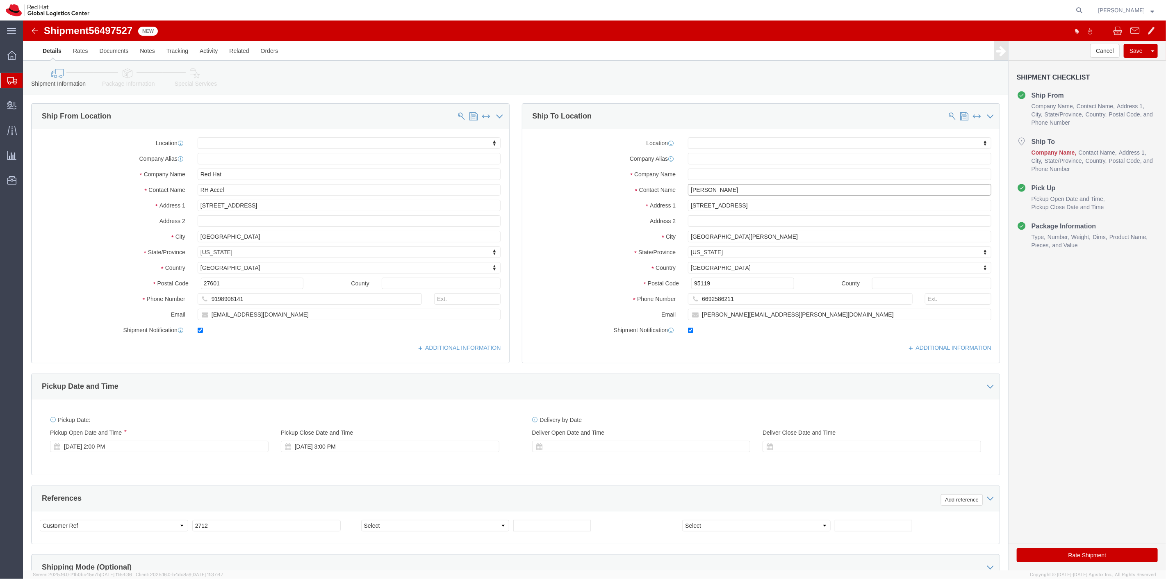
drag, startPoint x: 685, startPoint y: 167, endPoint x: 715, endPoint y: 167, distance: 30.7
click input "Viney Khokar"
drag, startPoint x: 750, startPoint y: 166, endPoint x: 635, endPoint y: 160, distance: 115.4
click div "Location My Profile Location [GEOGRAPHIC_DATA] - [GEOGRAPHIC_DATA] - [GEOGRAPHI…"
type input "Viney Khokar"
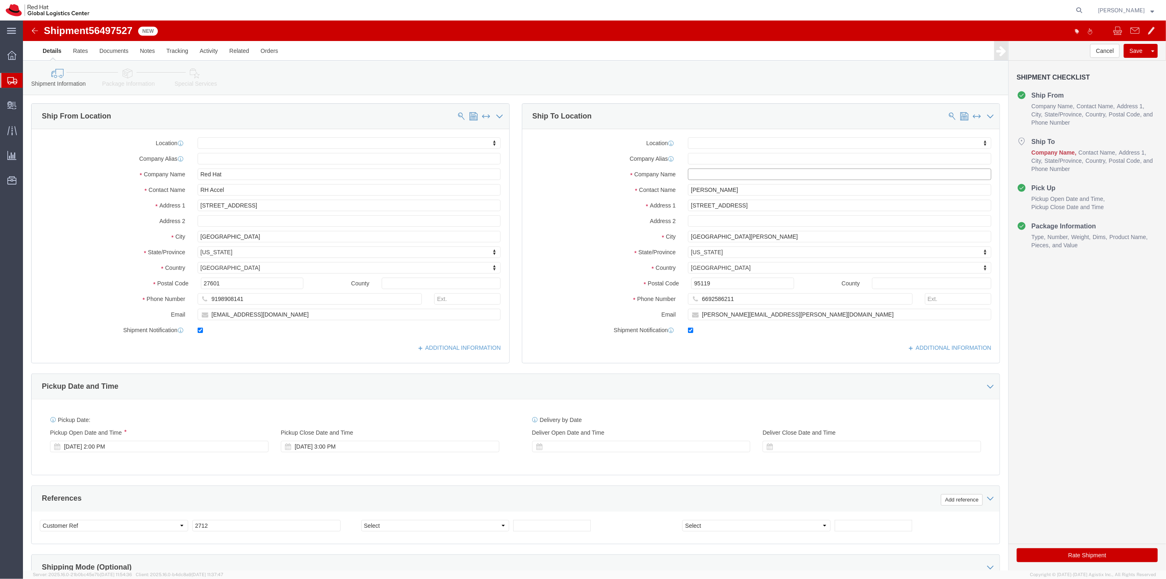
click input "text"
paste input "Viney Khokar"
type input "Viney Khokar"
click div "Shipment Information Package Information Special Services"
click link "Package Information"
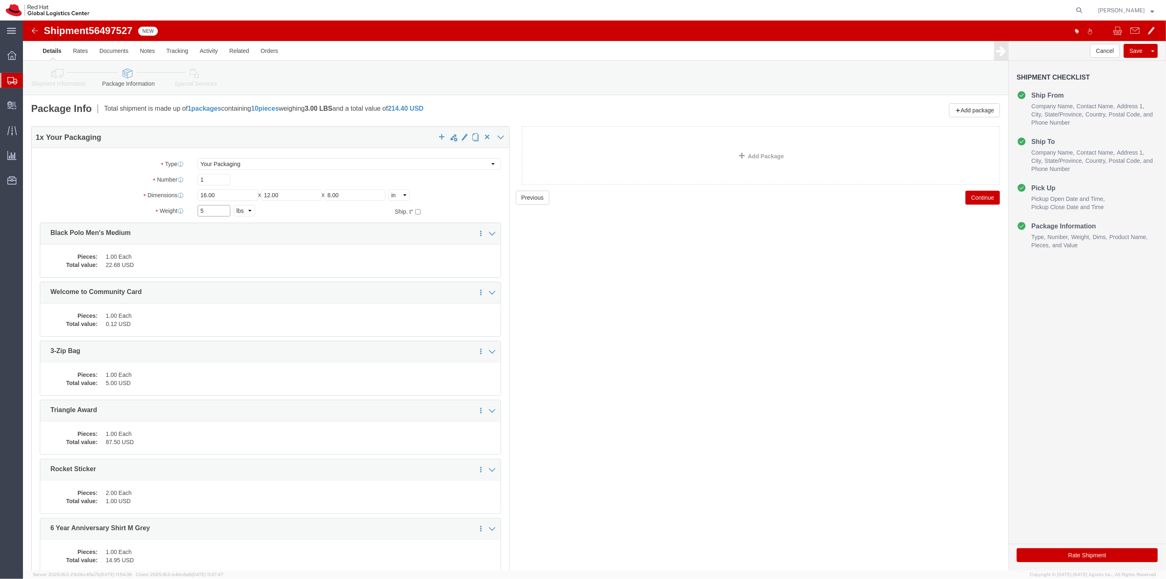
drag, startPoint x: 191, startPoint y: 189, endPoint x: 102, endPoint y: 172, distance: 90.5
click div "Package Type Select Case(s) Crate(s) Envelope Large Box Medium Box PAK Skid(s) …"
type input "5"
click div "Previous Continue"
click div "Rate Shipment"
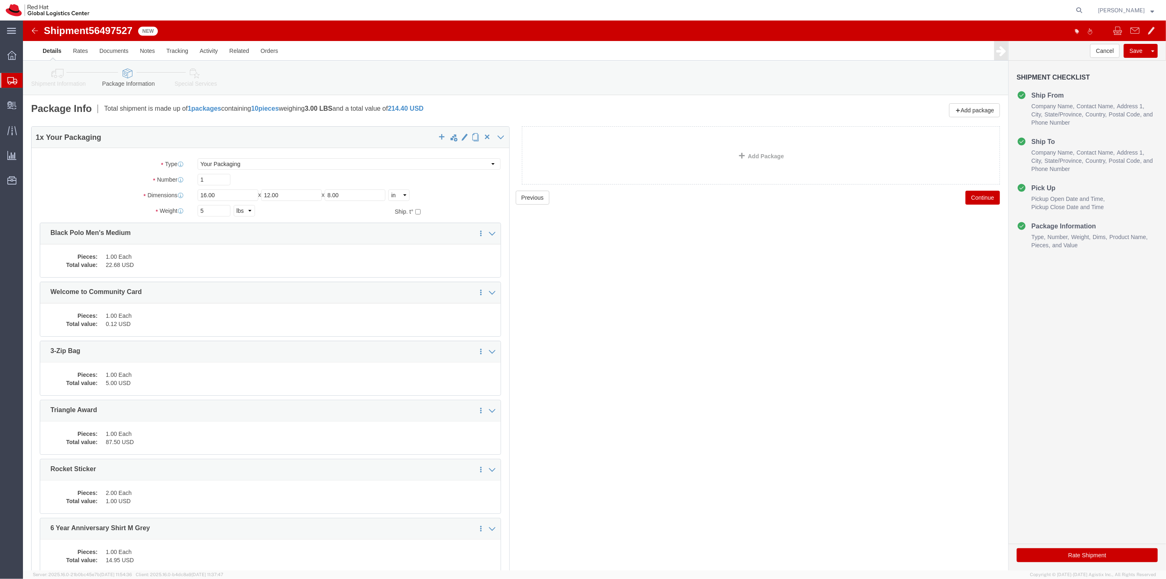
click button "Rate Shipment"
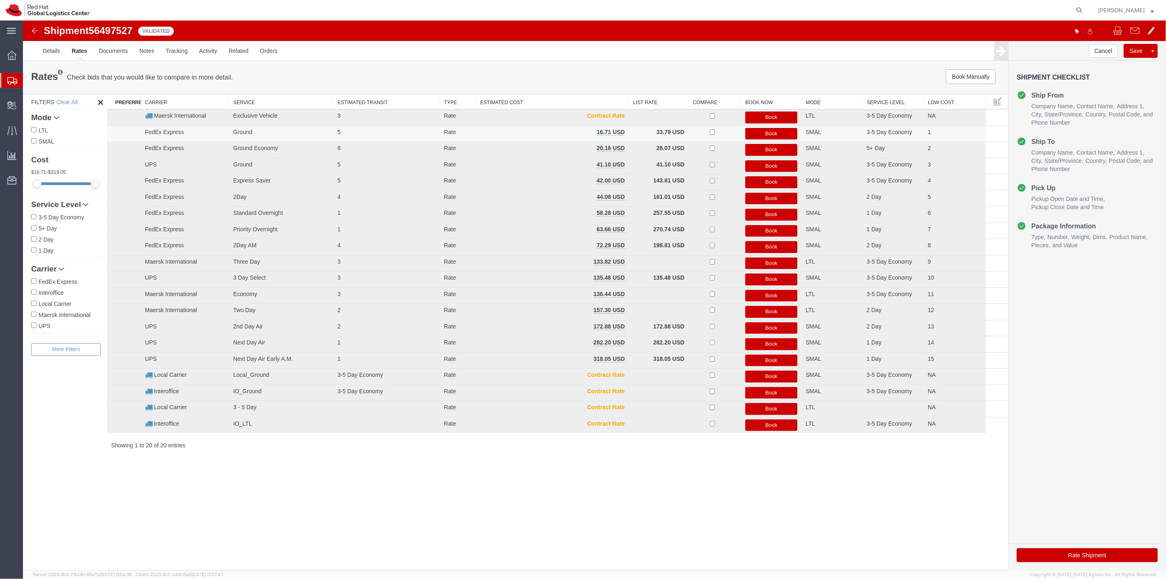
click at [762, 133] on button "Book" at bounding box center [771, 134] width 52 height 12
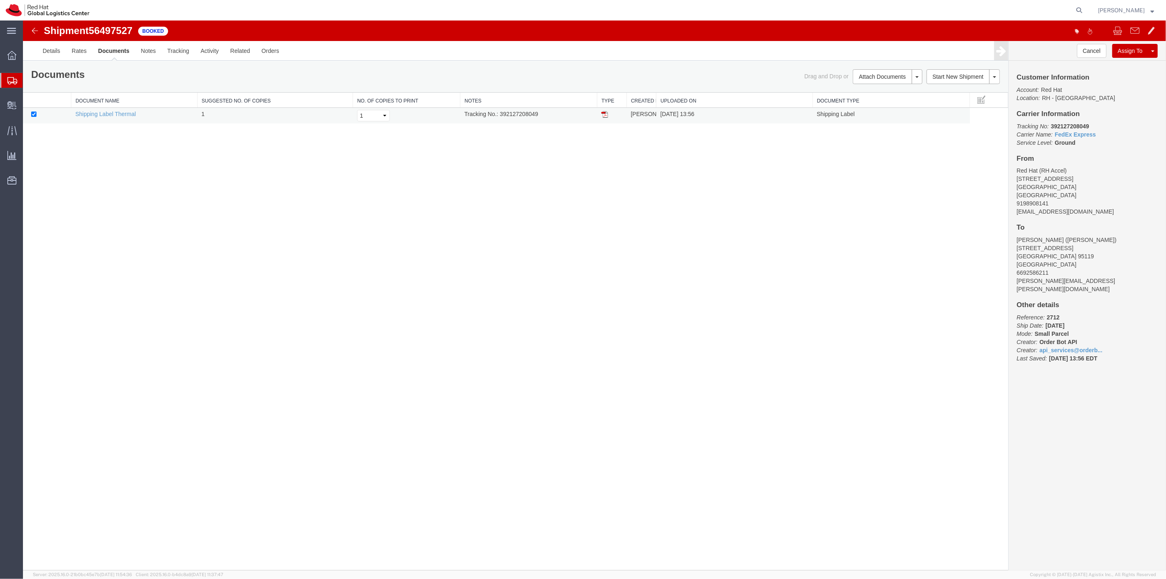
click at [604, 113] on img at bounding box center [604, 114] width 7 height 7
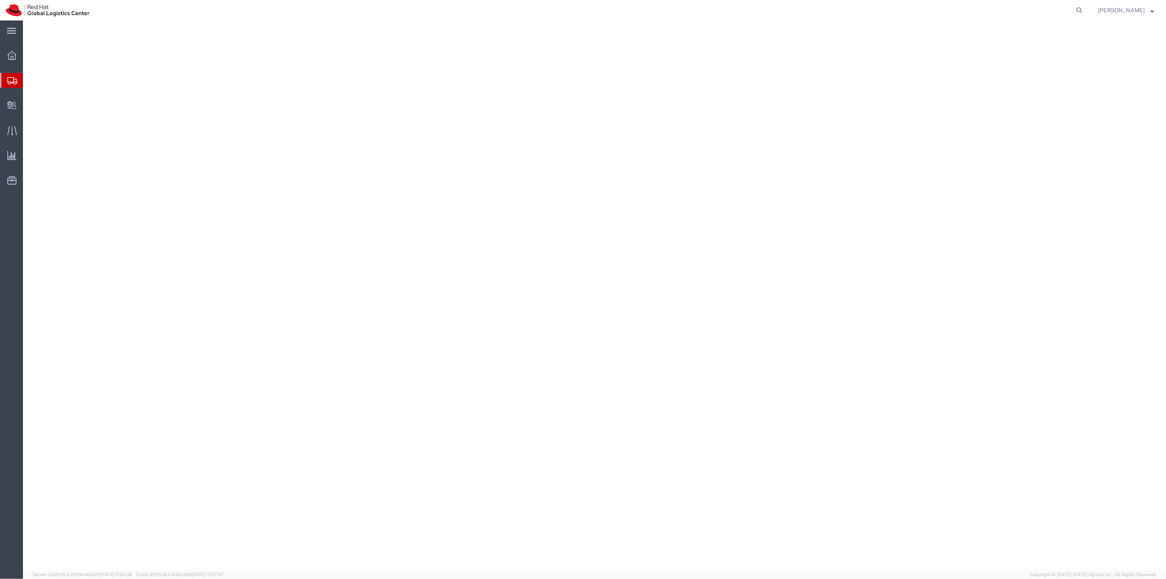
select select
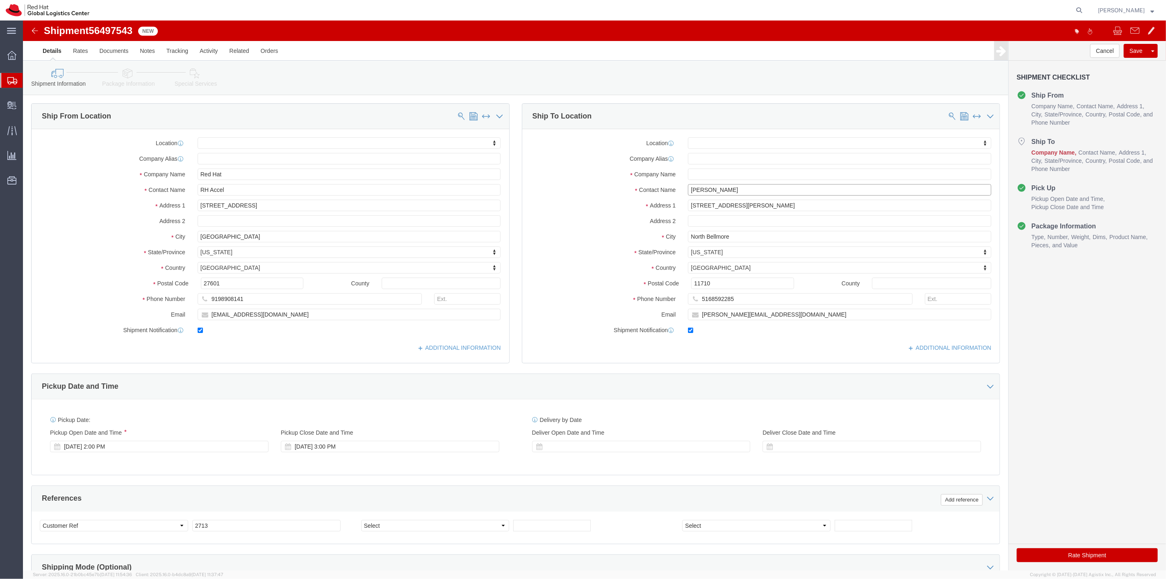
click input "[PERSON_NAME]"
drag, startPoint x: 711, startPoint y: 167, endPoint x: 608, endPoint y: 171, distance: 102.9
click div "Contact Name [PERSON_NAME]"
type input "[PERSON_NAME]"
click input "text"
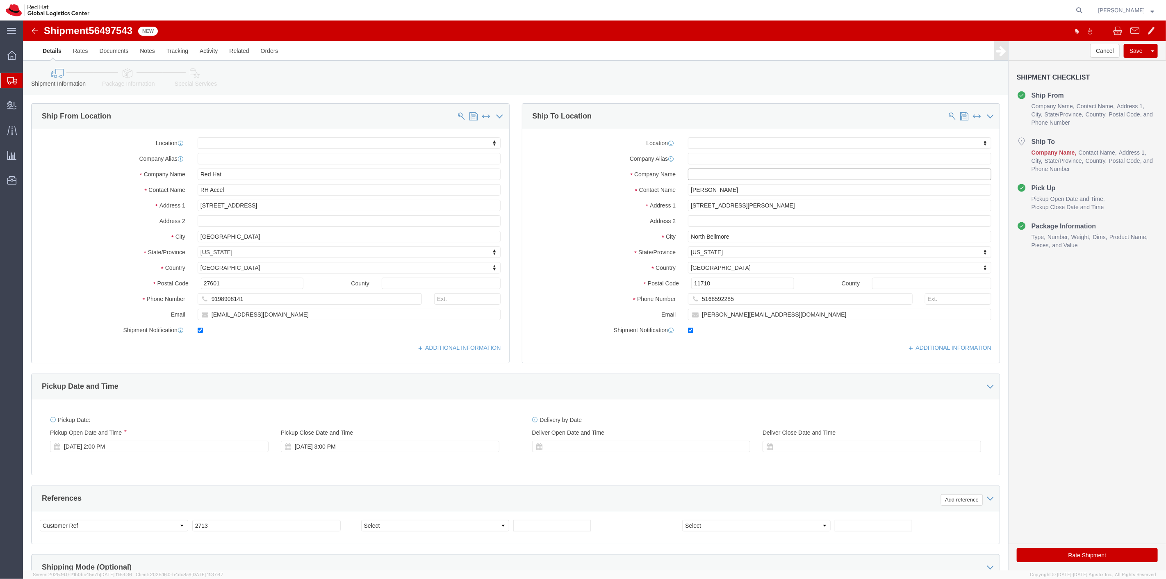
paste input "Hassan Sheikh"
type input "Hassan Sheikh"
click icon
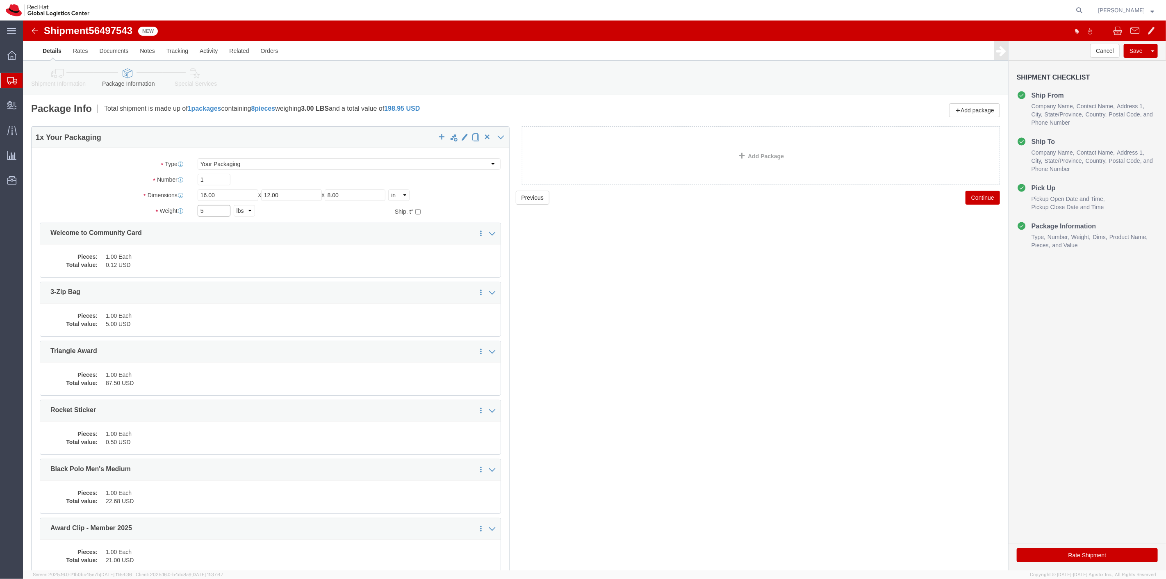
drag, startPoint x: 191, startPoint y: 187, endPoint x: 154, endPoint y: 180, distance: 37.9
click div "Package Type Select Case(s) Crate(s) Envelope Large Box Medium Box PAK Skid(s) …"
type input "5"
click button "Rate Shipment"
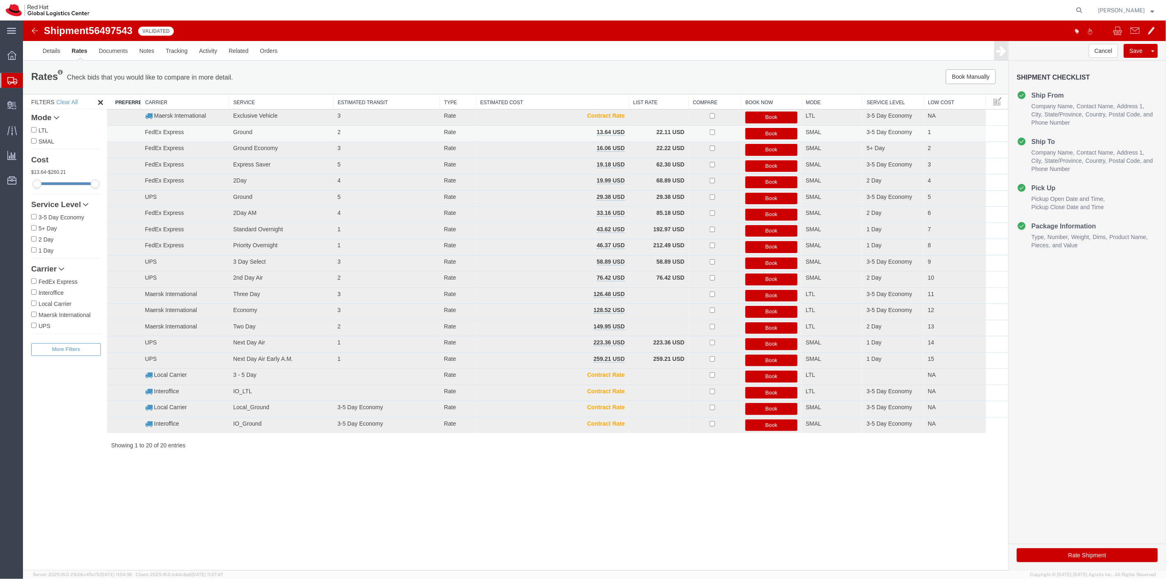
click at [782, 134] on button "Book" at bounding box center [771, 134] width 52 height 12
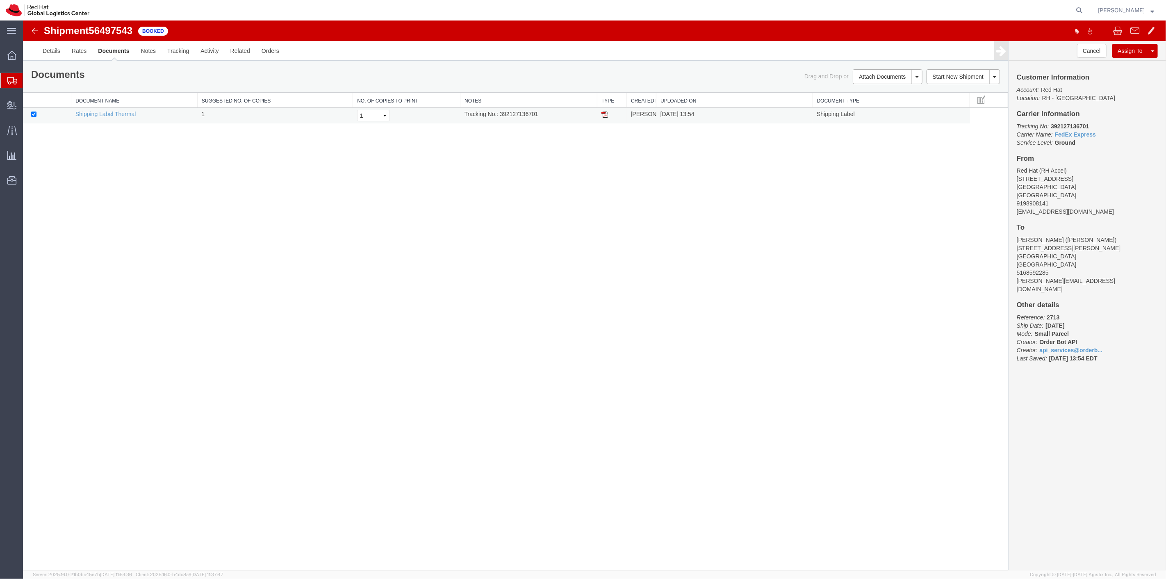
click at [605, 114] on img at bounding box center [604, 114] width 7 height 7
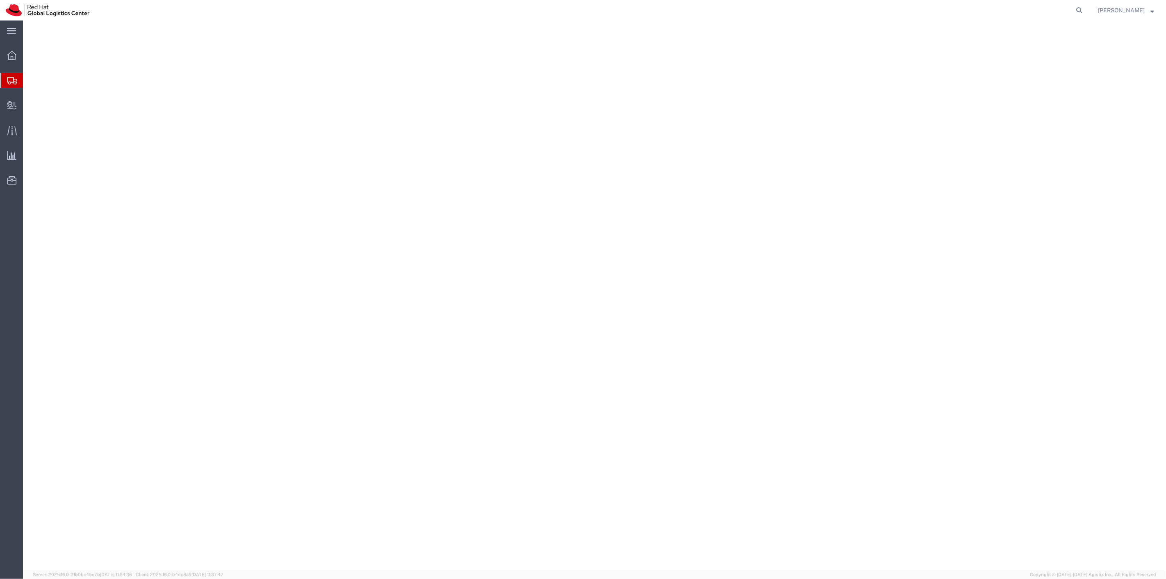
select select
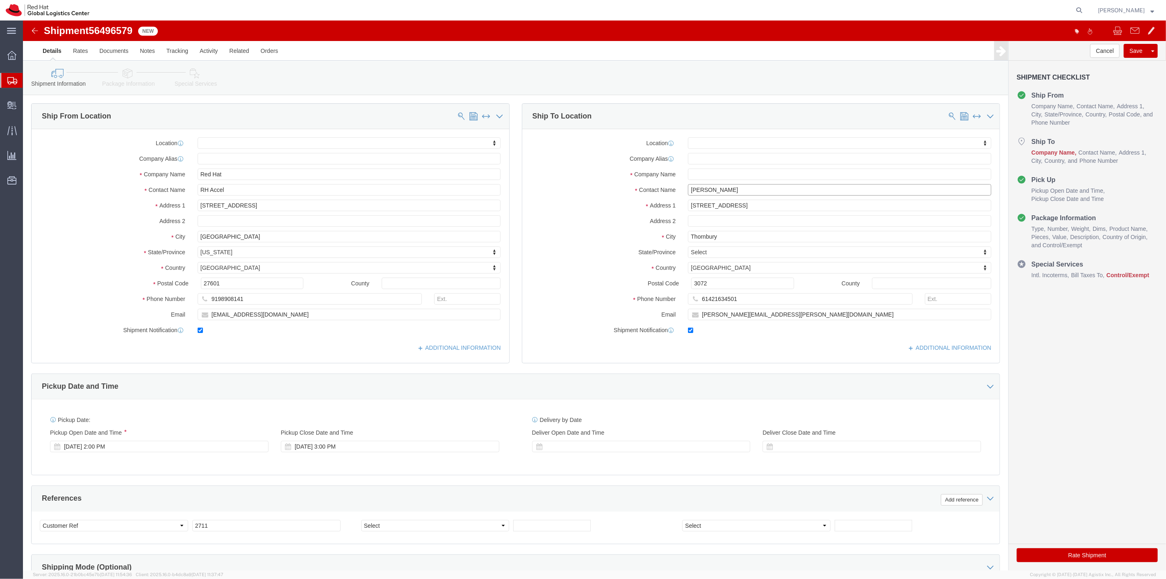
drag, startPoint x: 684, startPoint y: 166, endPoint x: 690, endPoint y: 167, distance: 6.2
click input "[PERSON_NAME]"
drag, startPoint x: 725, startPoint y: 171, endPoint x: 638, endPoint y: 150, distance: 89.4
click div "Location My Profile Location [GEOGRAPHIC_DATA] - [GEOGRAPHIC_DATA] - [GEOGRAPHI…"
type input "[PERSON_NAME]"
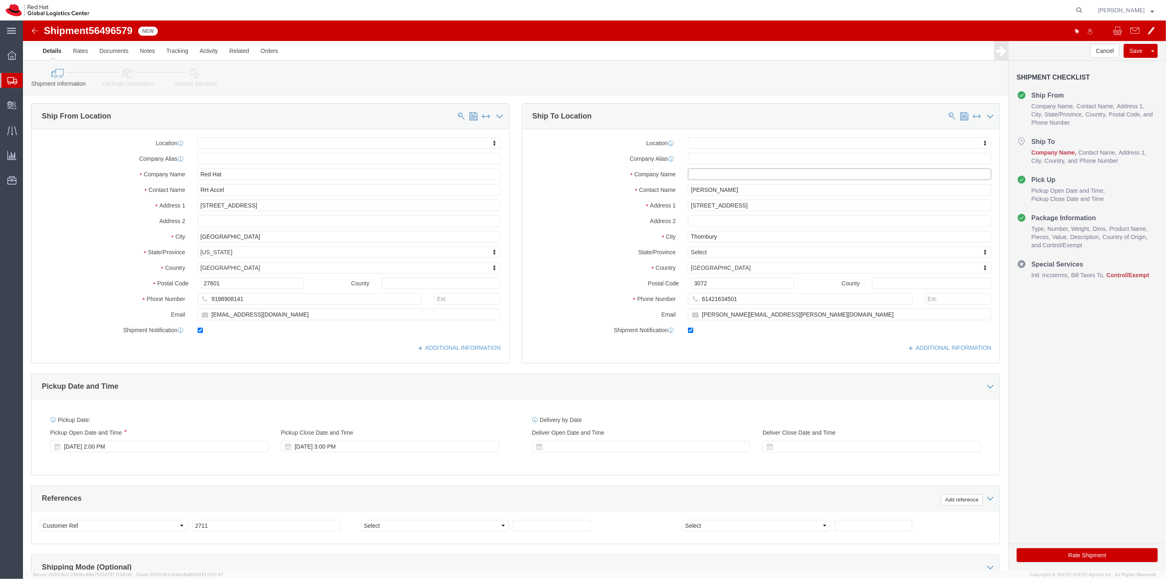
click input "text"
paste input "[PERSON_NAME]"
type input "[PERSON_NAME]"
click input "[STREET_ADDRESS]"
drag, startPoint x: 680, startPoint y: 184, endPoint x: 648, endPoint y: 184, distance: 32.4
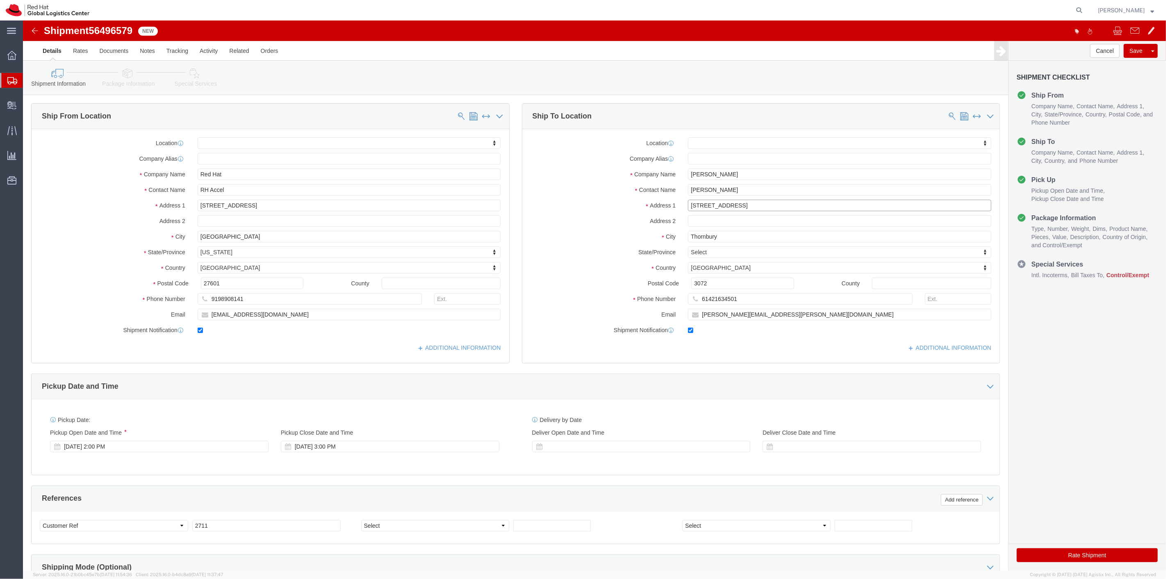
click div "Address [STREET_ADDRESS]"
type input "/[STREET_ADDRESS]"
click input "text"
paste input "Unit 2"
type input "Unit 2"
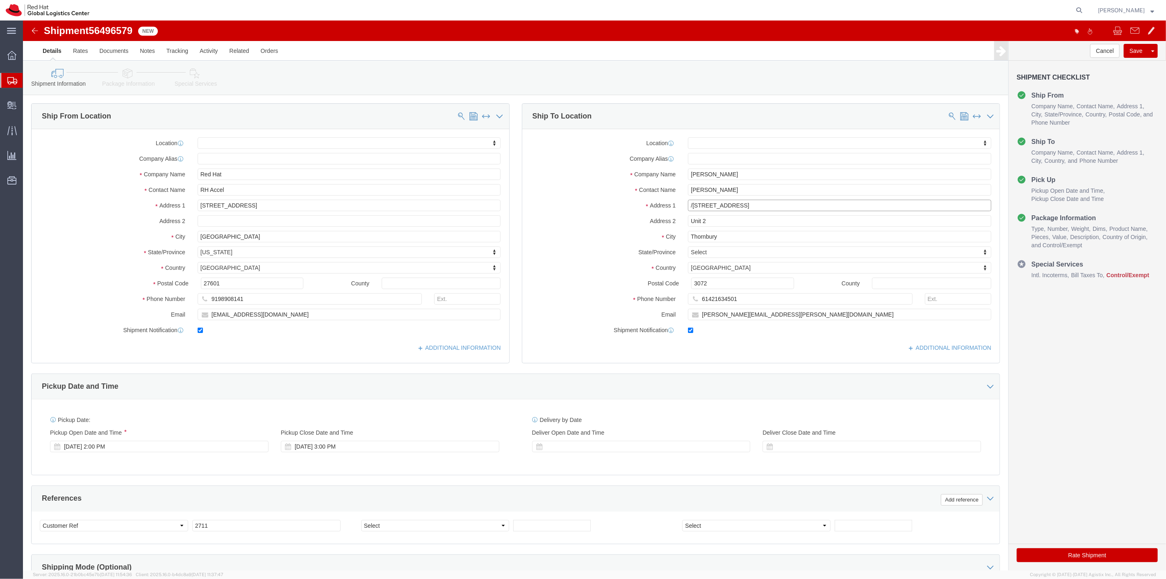
click input "/[STREET_ADDRESS]"
type input "[STREET_ADDRESS]"
click link "Package Information"
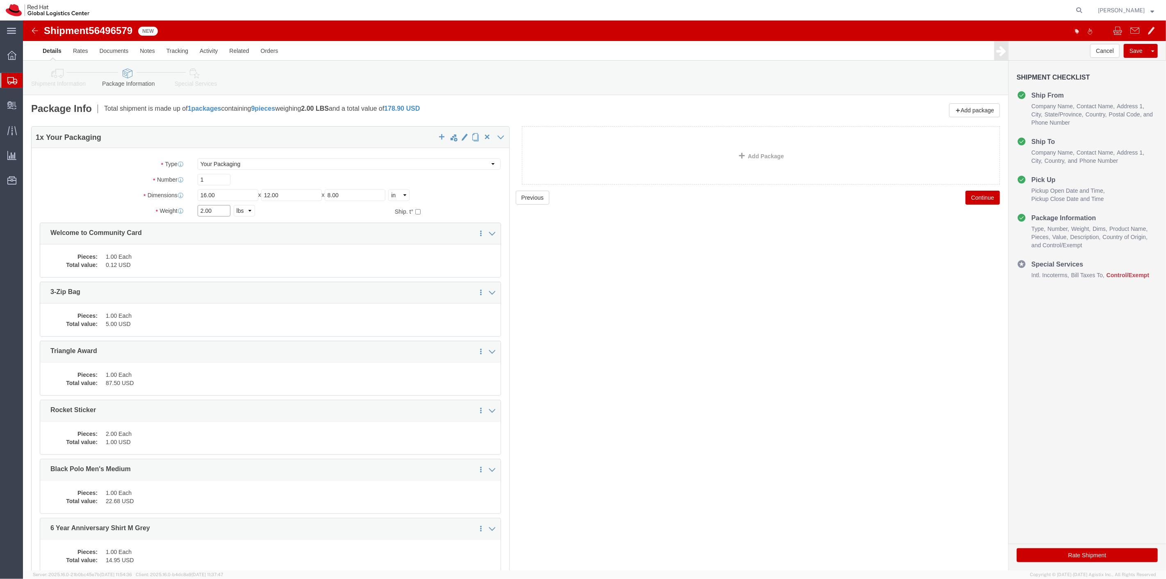
drag, startPoint x: 193, startPoint y: 191, endPoint x: 150, endPoint y: 189, distance: 44.0
click div "Weight 2.00 Select kgs lbs Ship. t°"
type input "5"
drag, startPoint x: 798, startPoint y: 334, endPoint x: 442, endPoint y: 179, distance: 388.4
click div "Previous Continue"
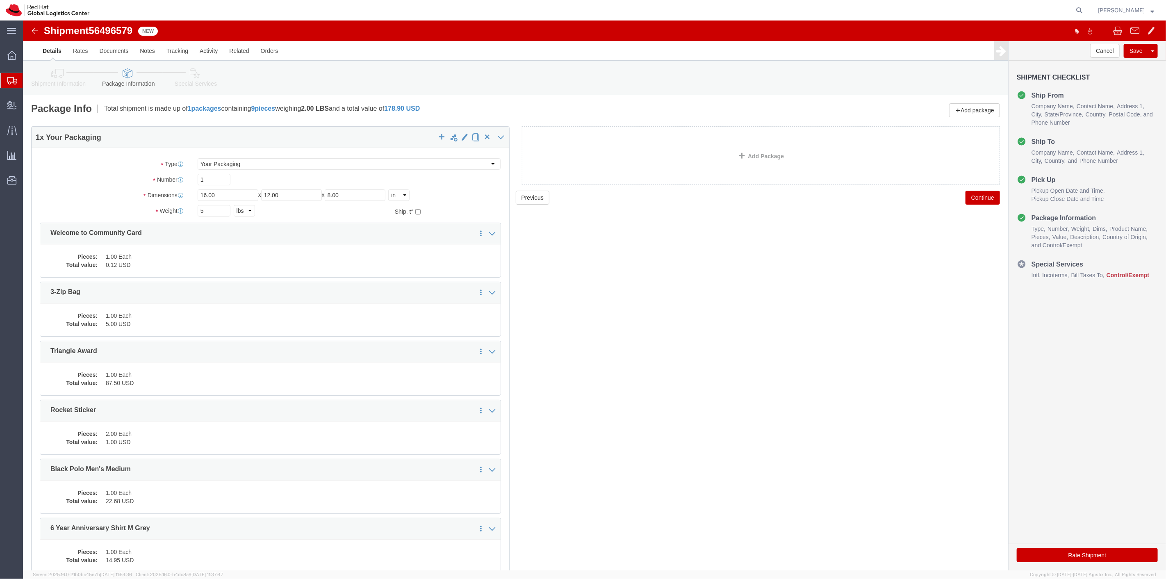
click link "Special Services"
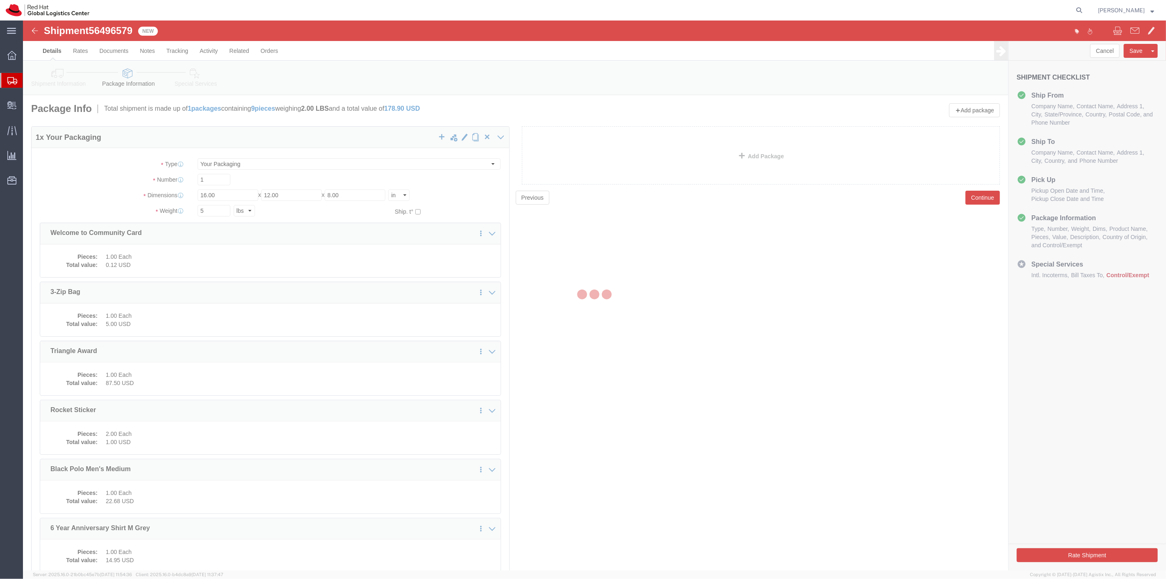
select select
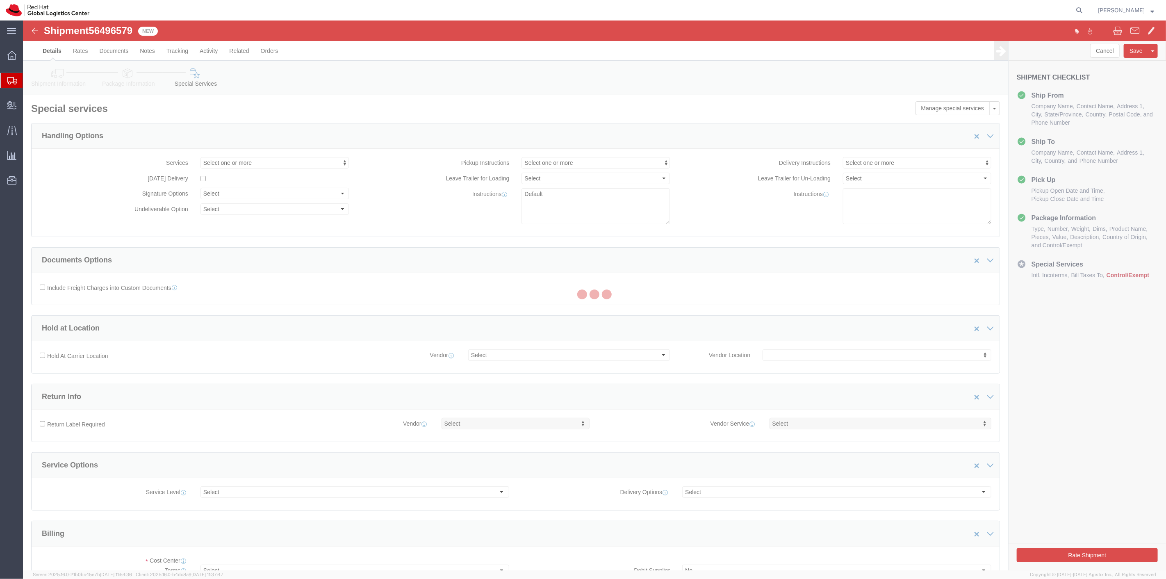
select select "COSTCENTER"
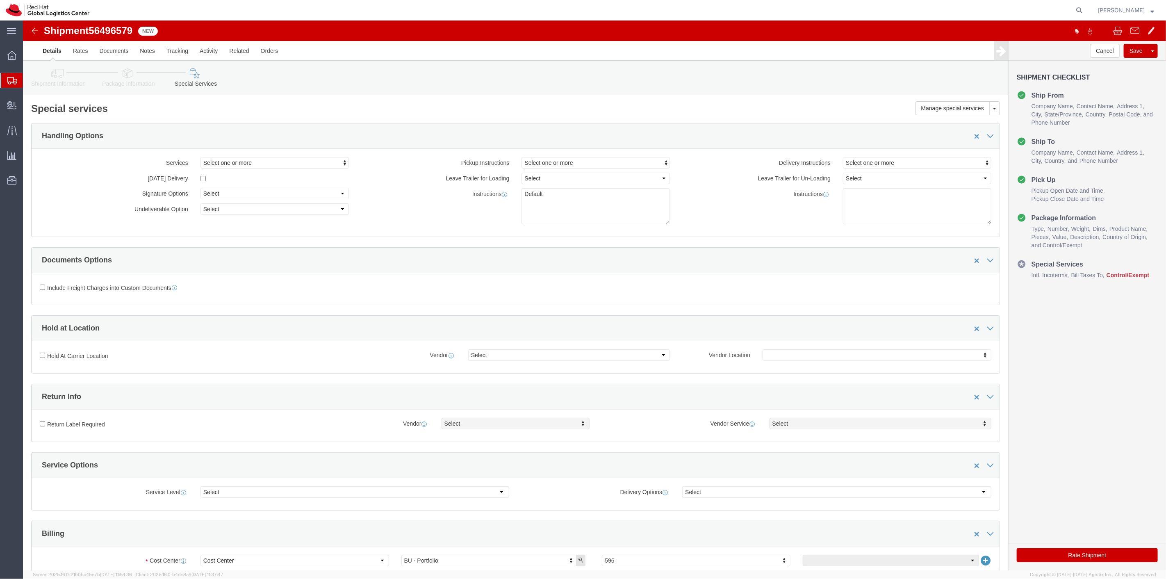
click button "Rate Shipment"
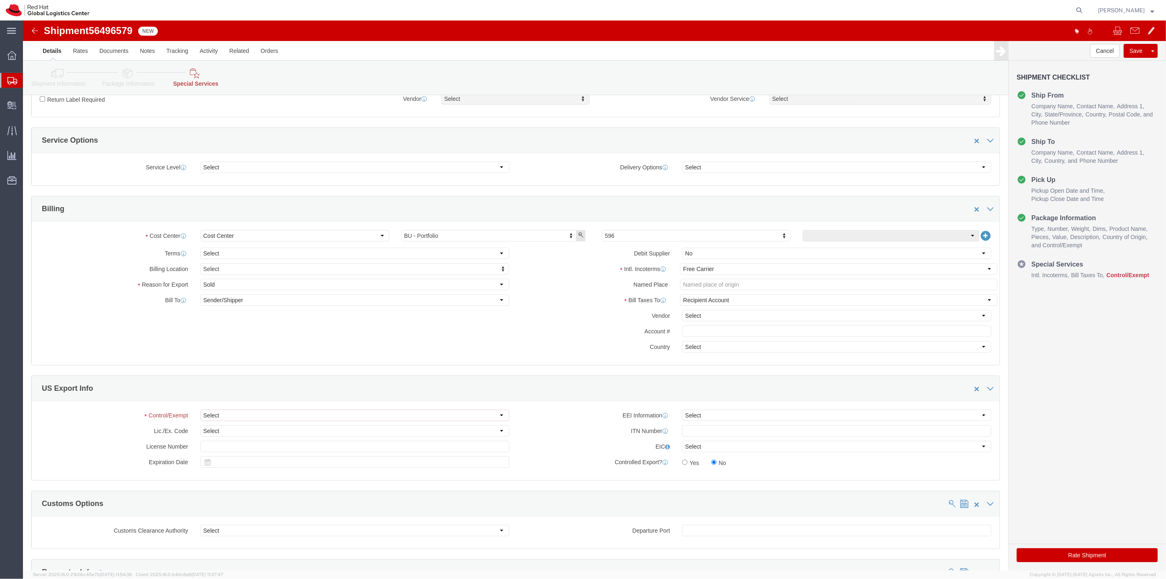
scroll to position [364, 0]
click select "Select ATF BIS DEA EPA FDA FTR ITAR OFAC Other (OPA)"
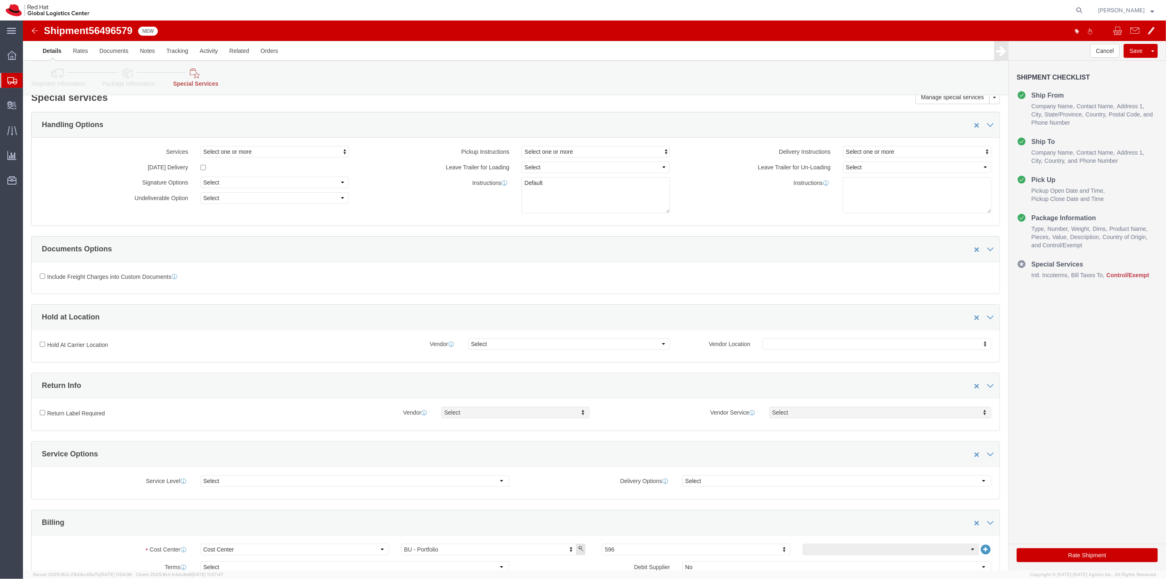
click link "Shipment Information"
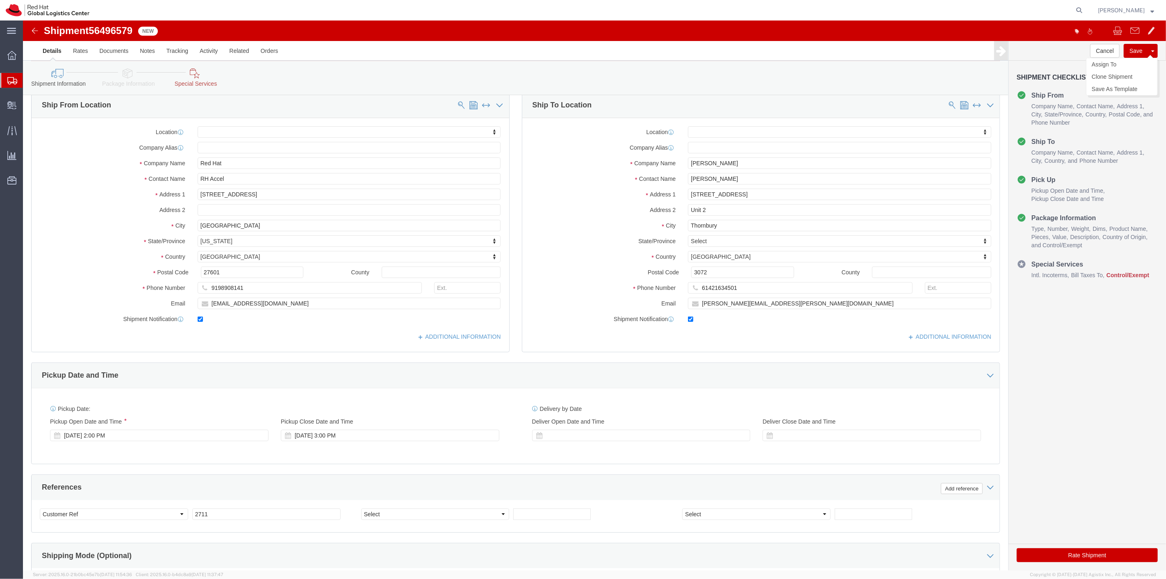
click button "Save"
